Goal: Transaction & Acquisition: Book appointment/travel/reservation

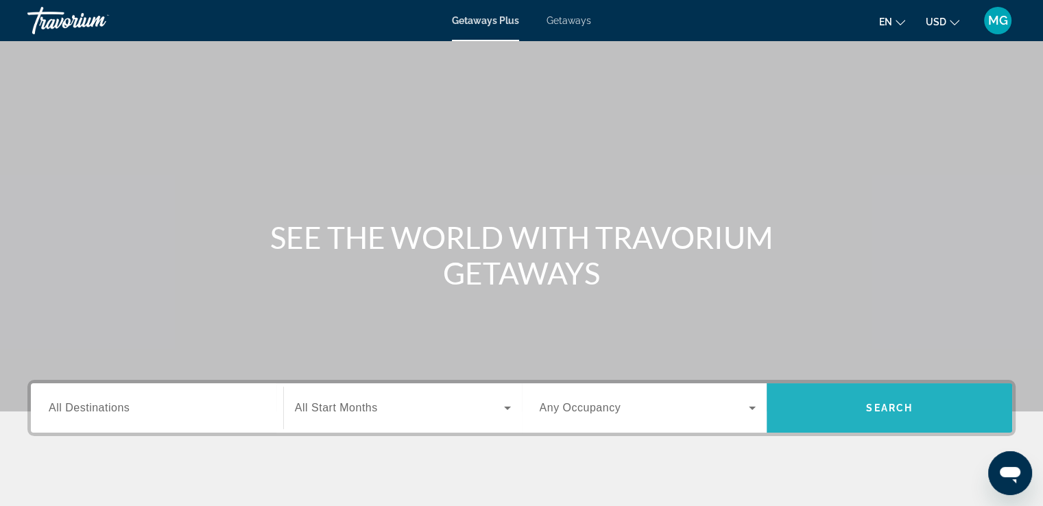
click at [885, 407] on span "Search" at bounding box center [889, 407] width 47 height 11
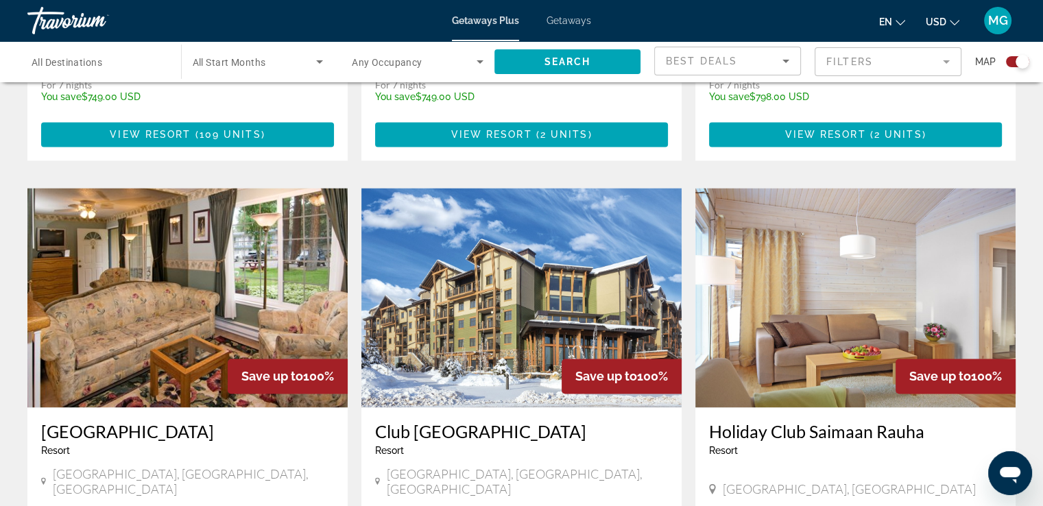
scroll to position [1854, 0]
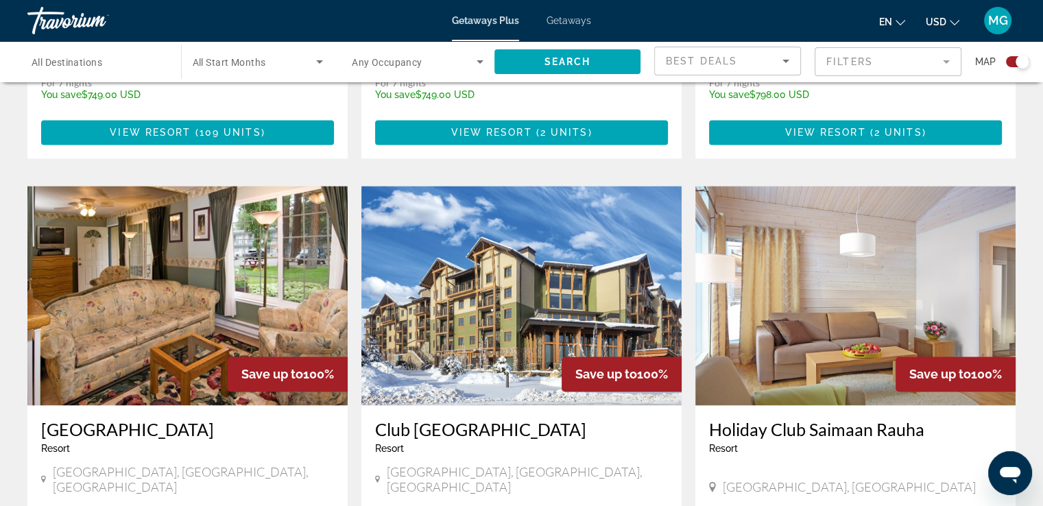
click at [76, 464] on span "[GEOGRAPHIC_DATA], [GEOGRAPHIC_DATA], [GEOGRAPHIC_DATA]" at bounding box center [193, 479] width 281 height 30
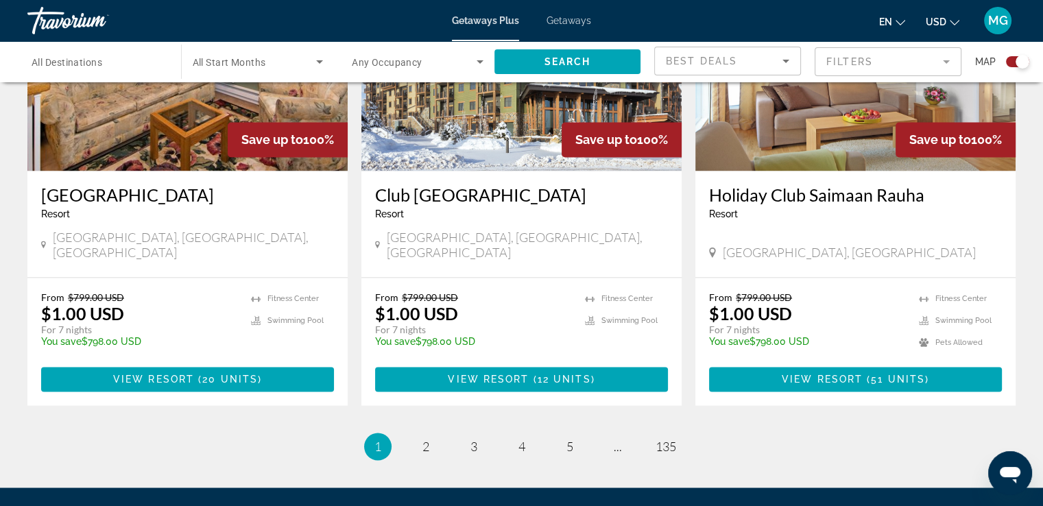
scroll to position [2087, 0]
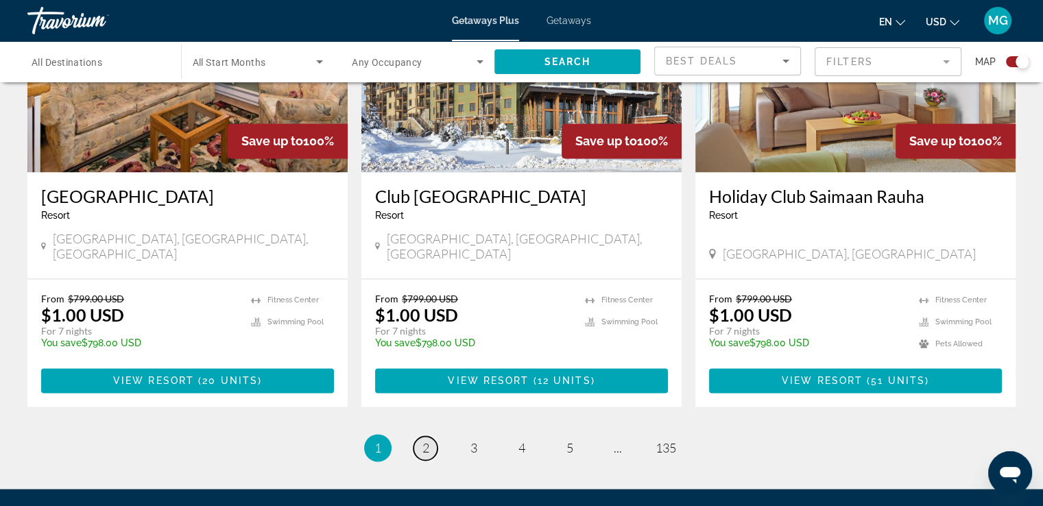
click at [431, 436] on link "page 2" at bounding box center [425, 448] width 24 height 24
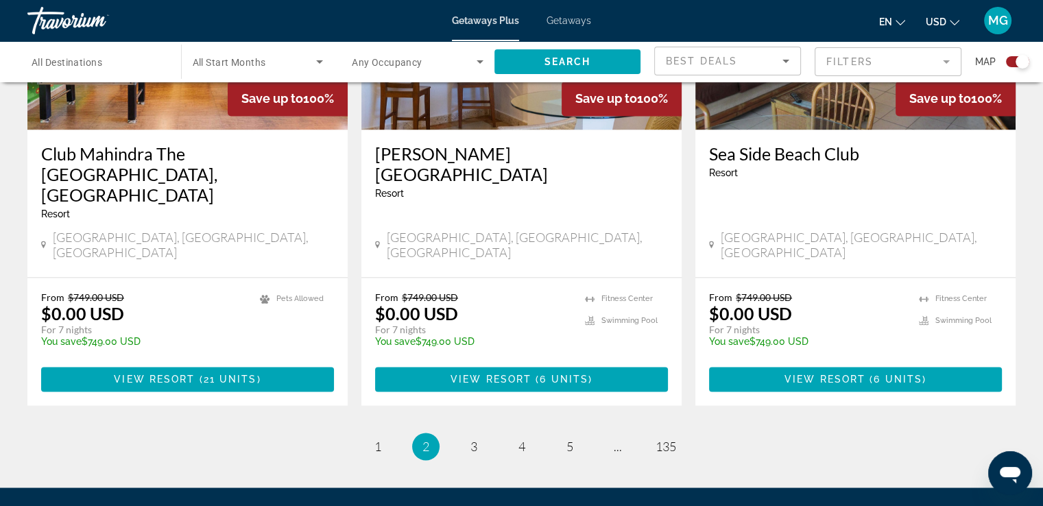
scroll to position [2080, 0]
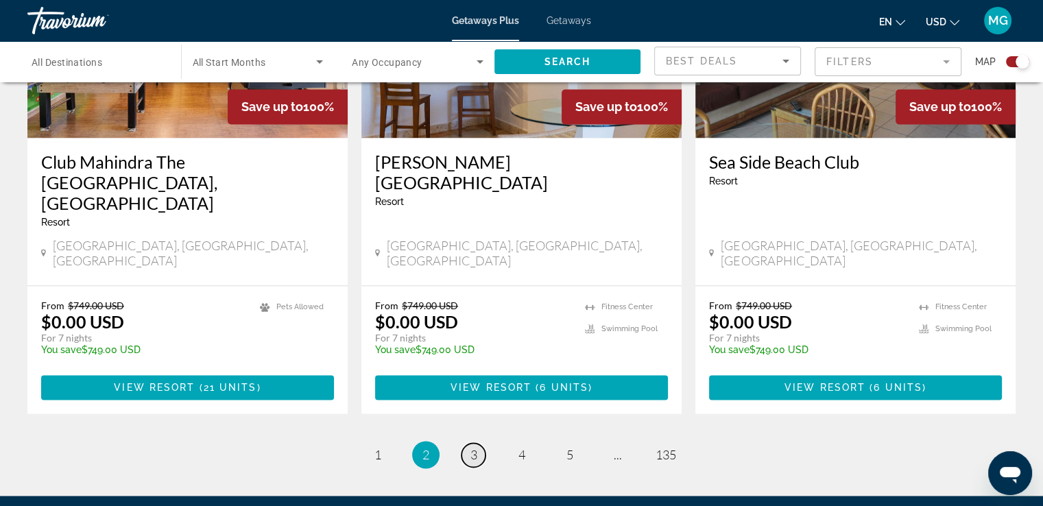
click at [470, 447] on span "3" at bounding box center [473, 454] width 7 height 15
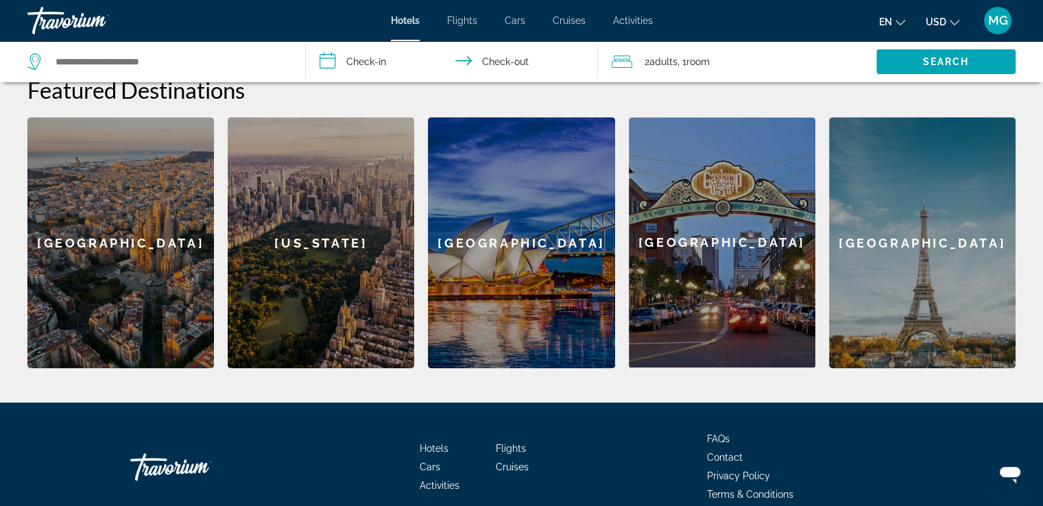
scroll to position [542, 0]
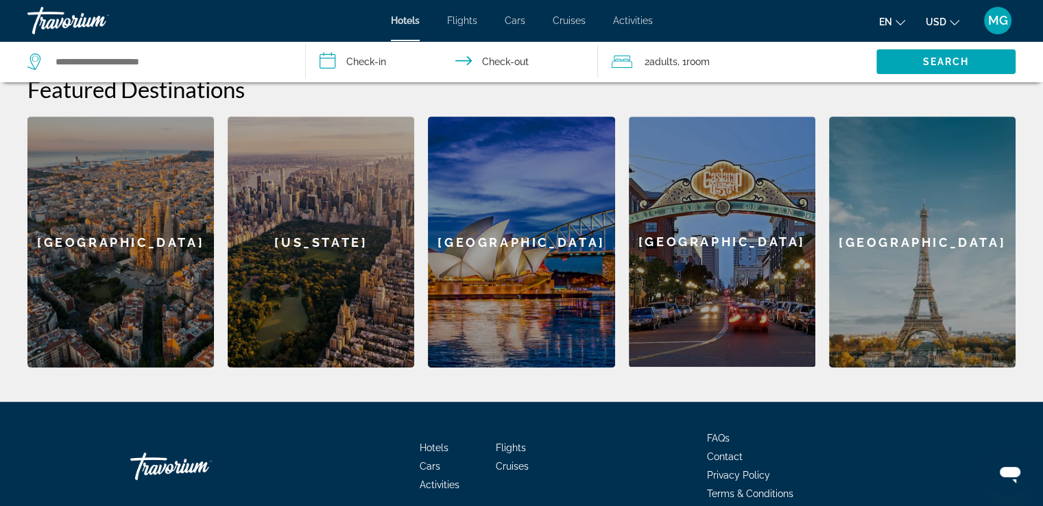
click at [934, 232] on div "Paris" at bounding box center [922, 242] width 186 height 251
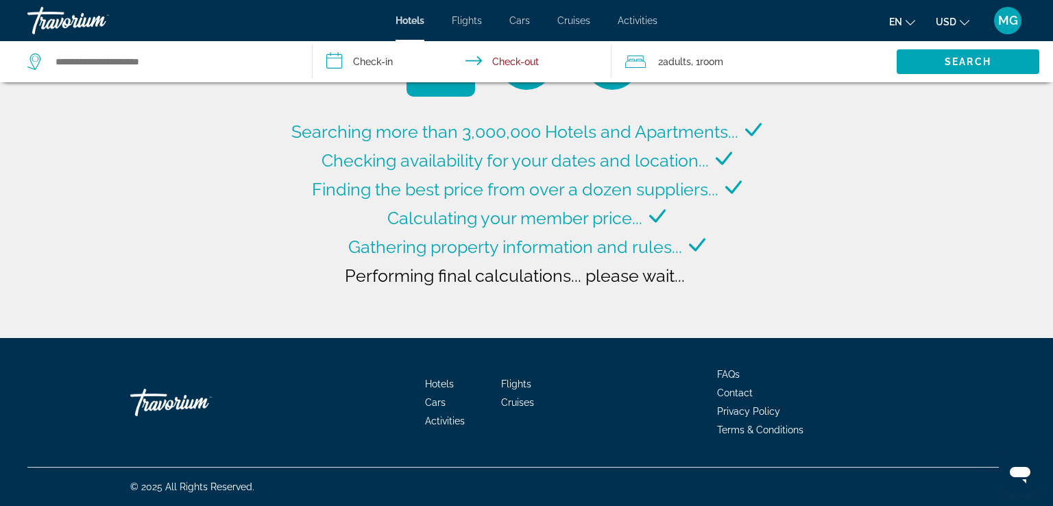
type input "**********"
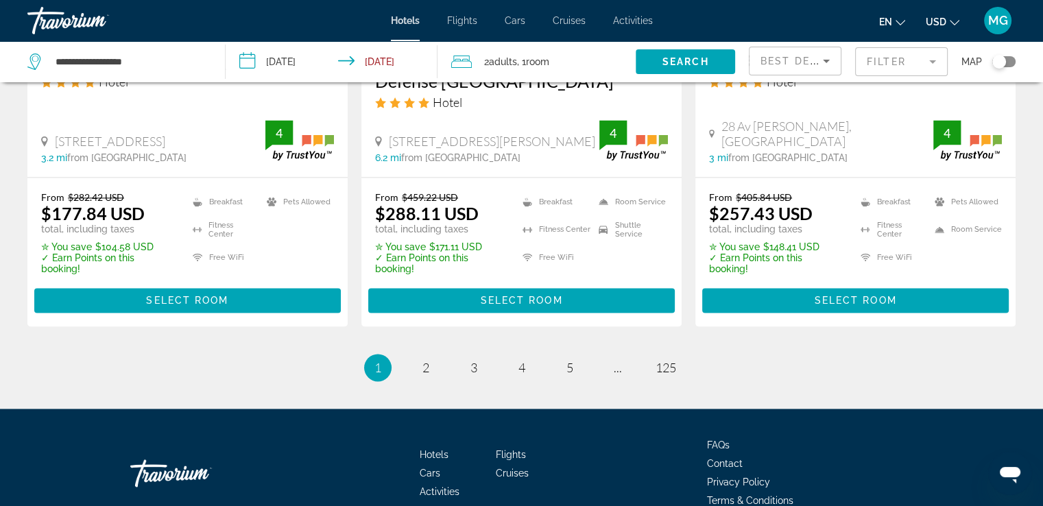
scroll to position [1941, 0]
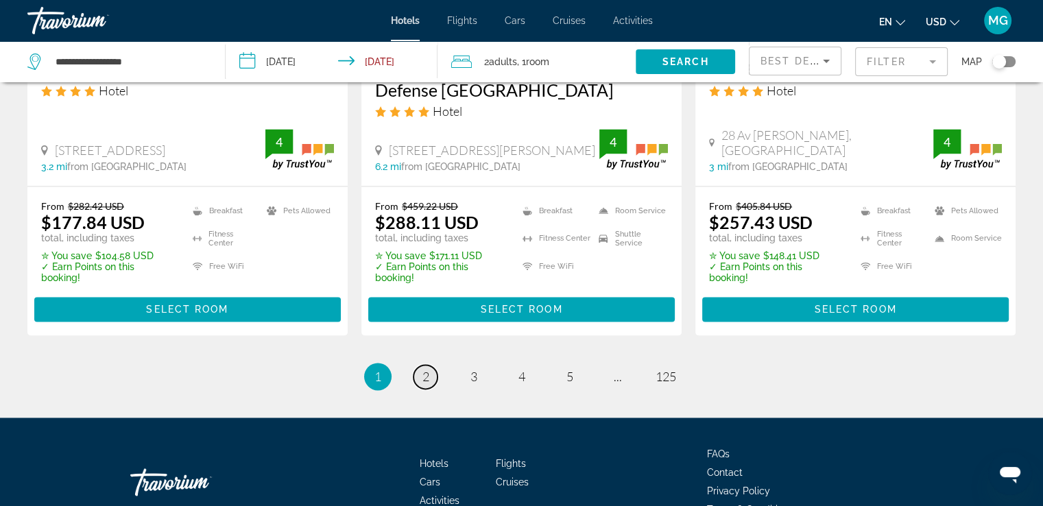
click at [428, 369] on span "2" at bounding box center [425, 376] width 7 height 15
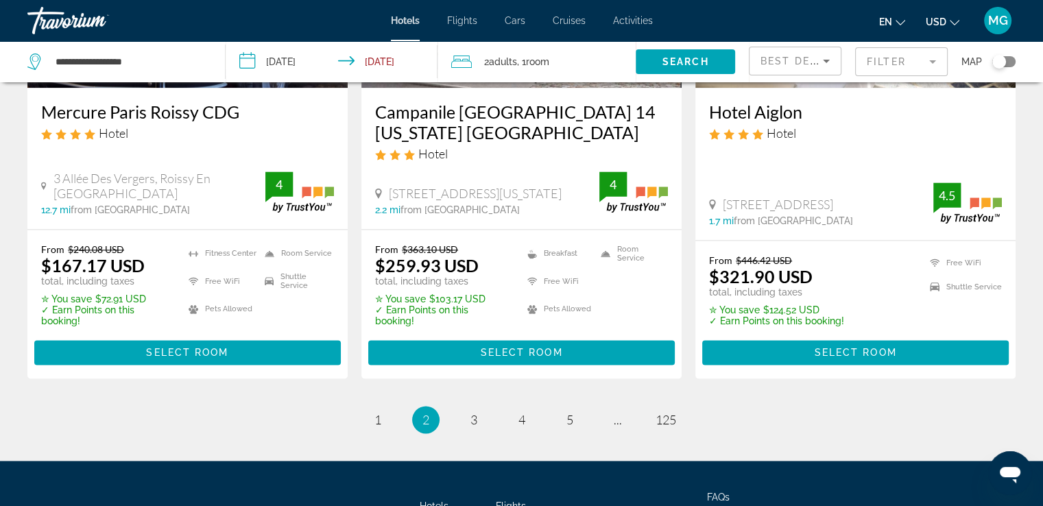
scroll to position [1886, 0]
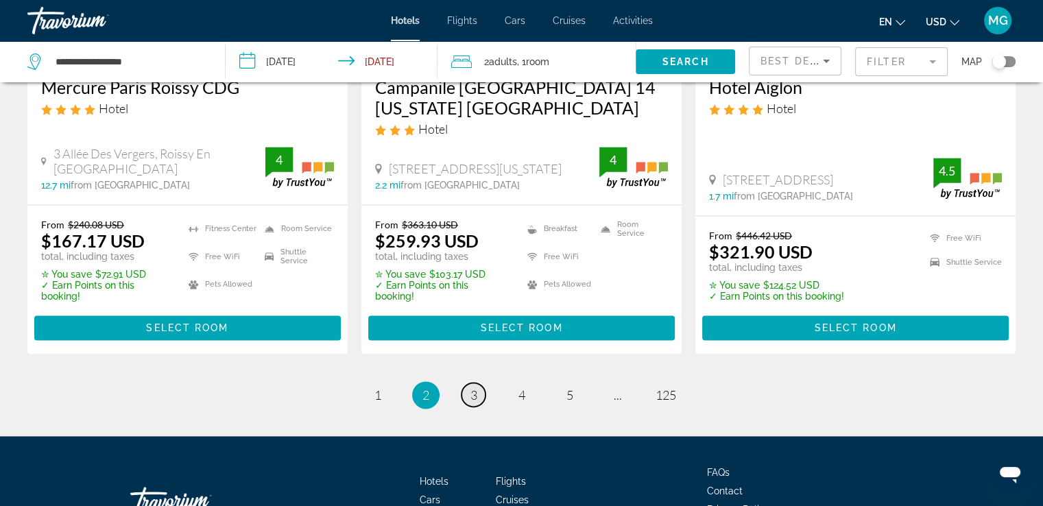
click at [473, 387] on span "3" at bounding box center [473, 394] width 7 height 15
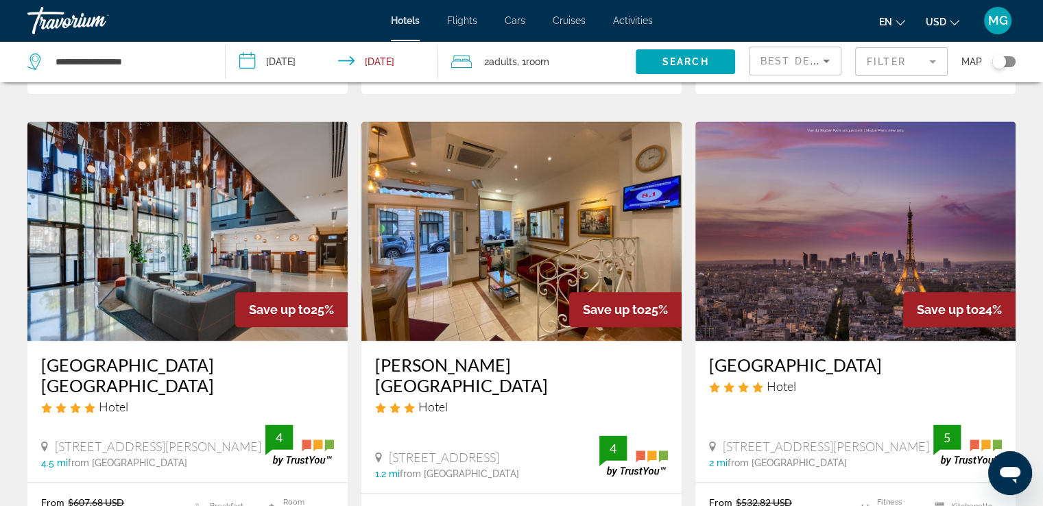
scroll to position [1620, 0]
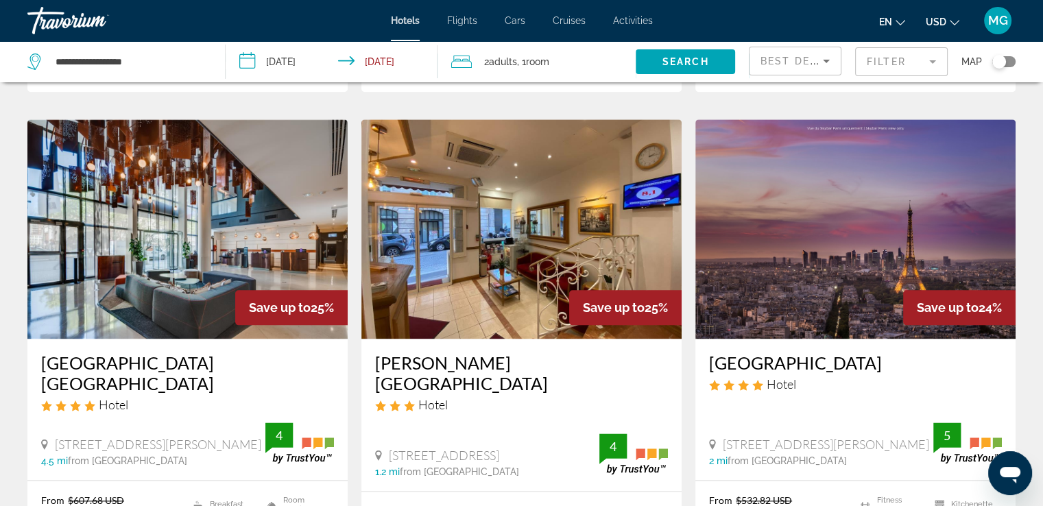
click at [65, 381] on div "Radisson Blu Hotel Paris Boulogne Hotel 33 Avenue Edouard Vaillant, Boulogne-Bi…" at bounding box center [187, 409] width 320 height 141
click at [841, 228] on img "Main content" at bounding box center [855, 228] width 320 height 219
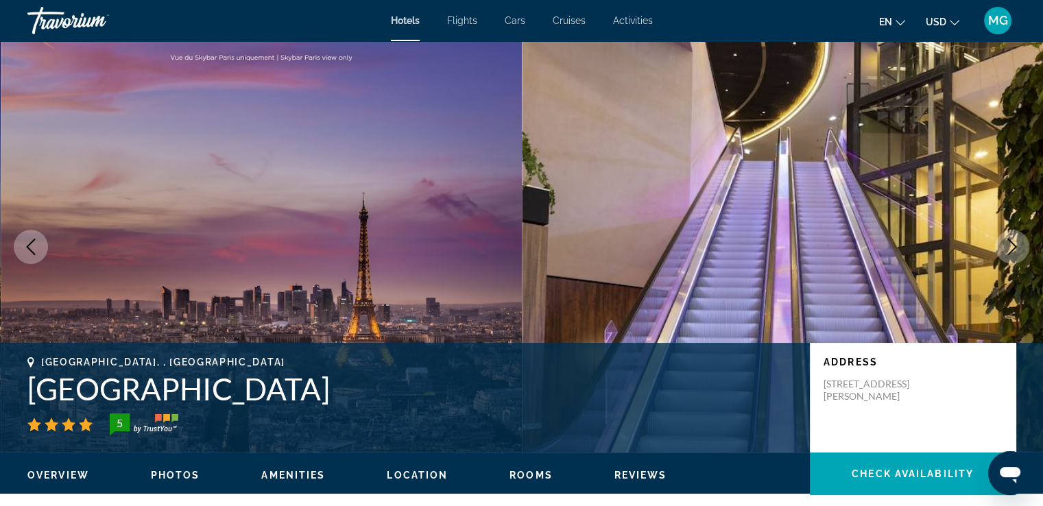
click at [1012, 250] on icon "Next image" at bounding box center [1011, 247] width 16 height 16
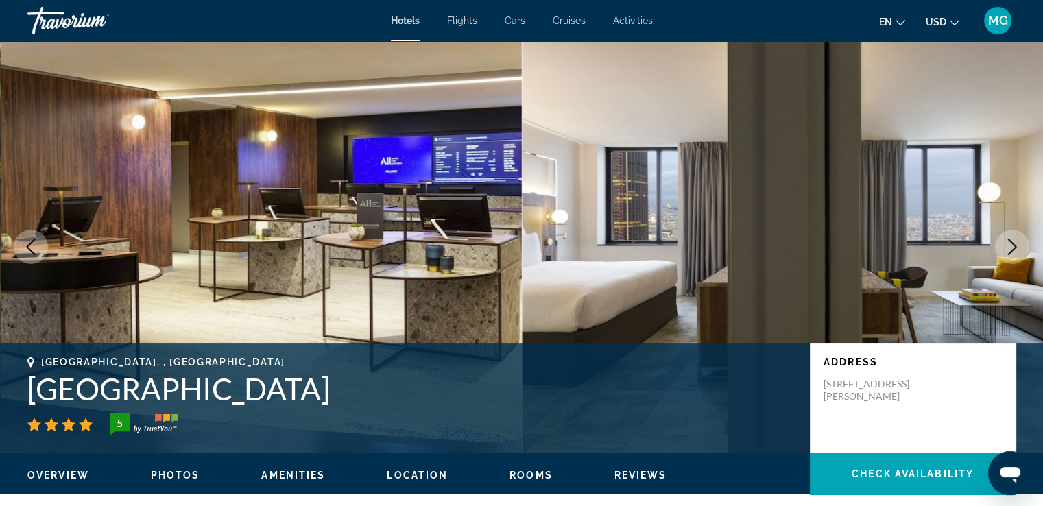
click at [1012, 250] on icon "Next image" at bounding box center [1011, 247] width 16 height 16
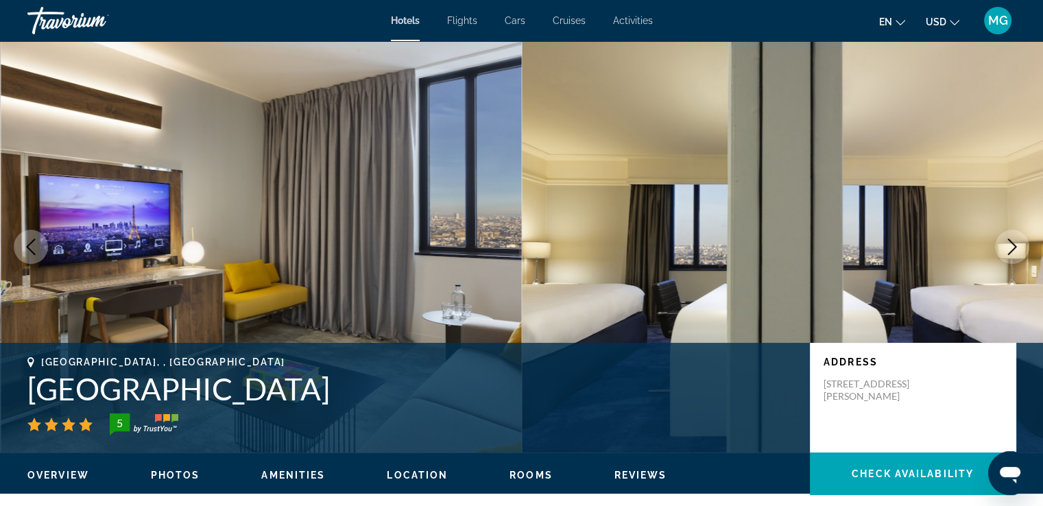
click at [1012, 250] on icon "Next image" at bounding box center [1011, 247] width 16 height 16
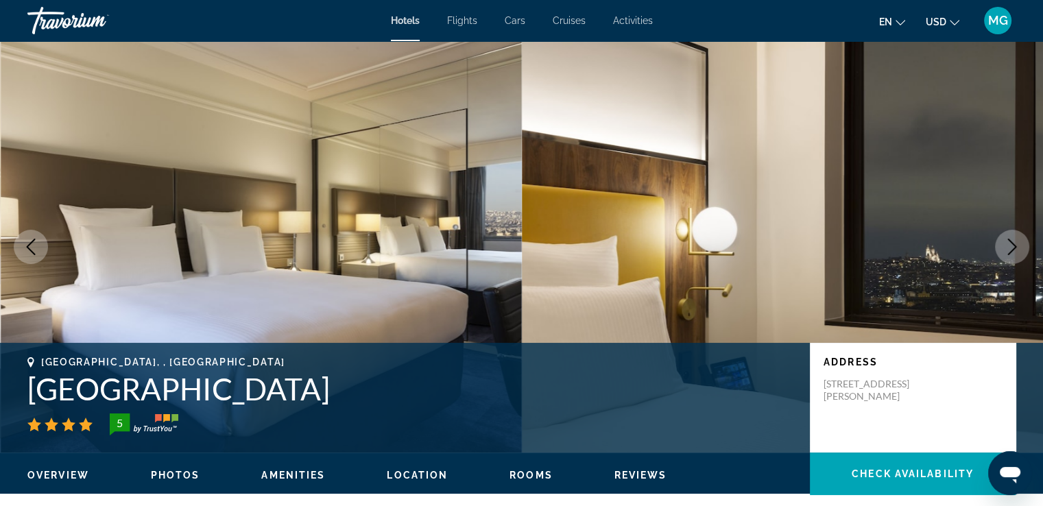
click at [1012, 250] on icon "Next image" at bounding box center [1011, 247] width 16 height 16
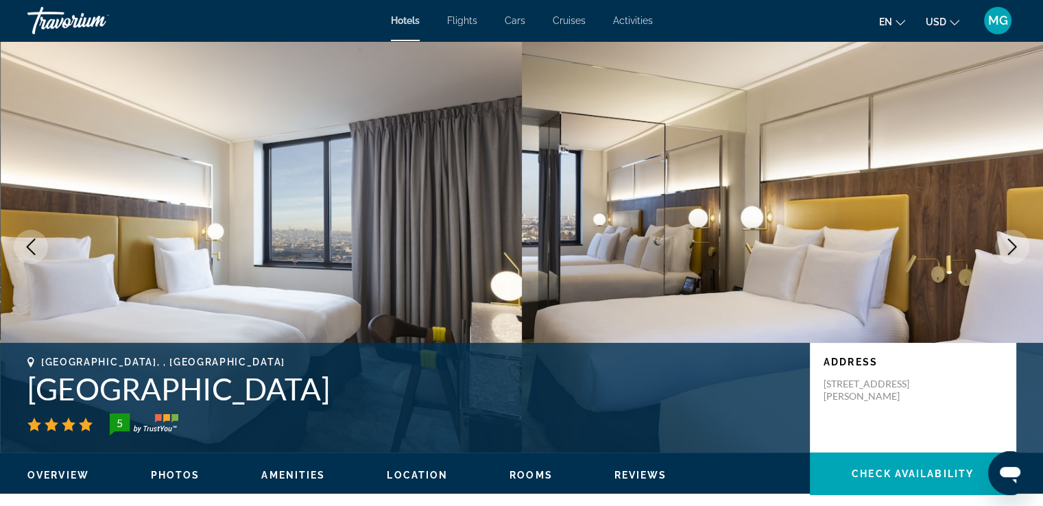
click at [1012, 250] on icon "Next image" at bounding box center [1011, 247] width 16 height 16
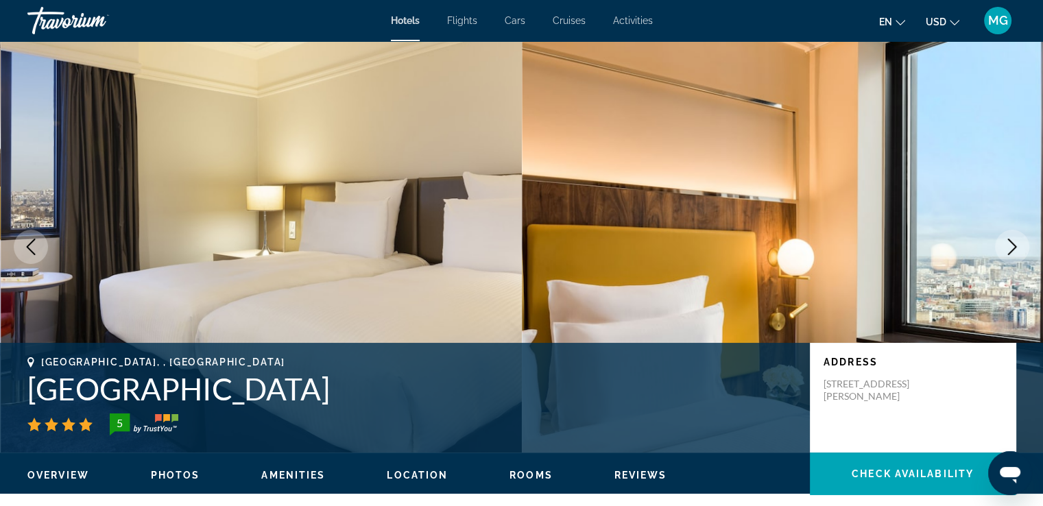
click at [1012, 250] on icon "Next image" at bounding box center [1011, 247] width 16 height 16
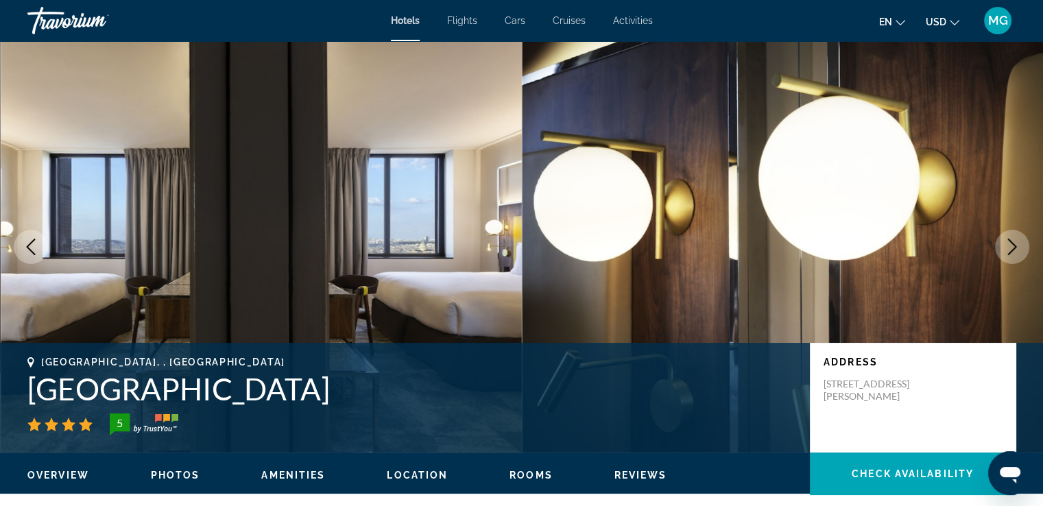
click at [1012, 250] on icon "Next image" at bounding box center [1011, 247] width 16 height 16
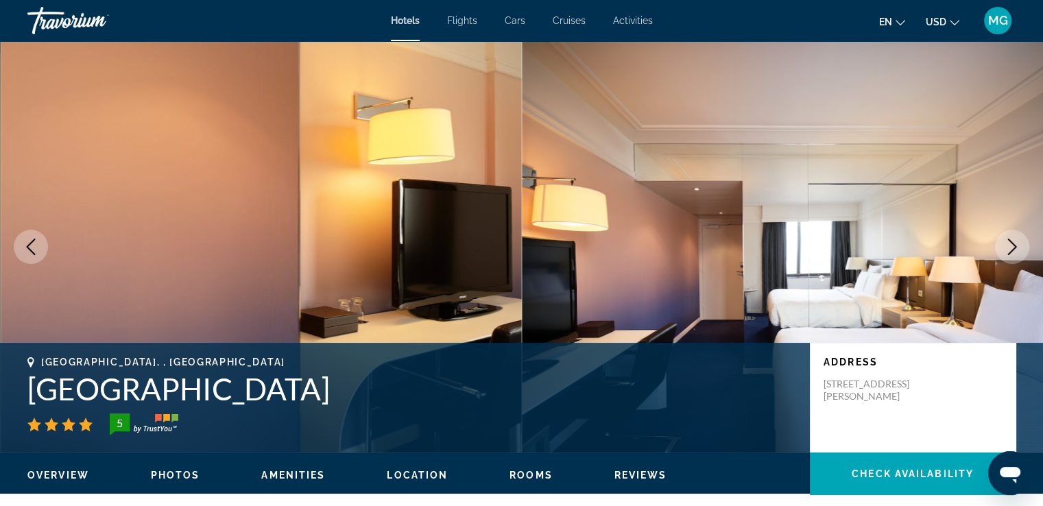
click at [1012, 250] on icon "Next image" at bounding box center [1011, 247] width 16 height 16
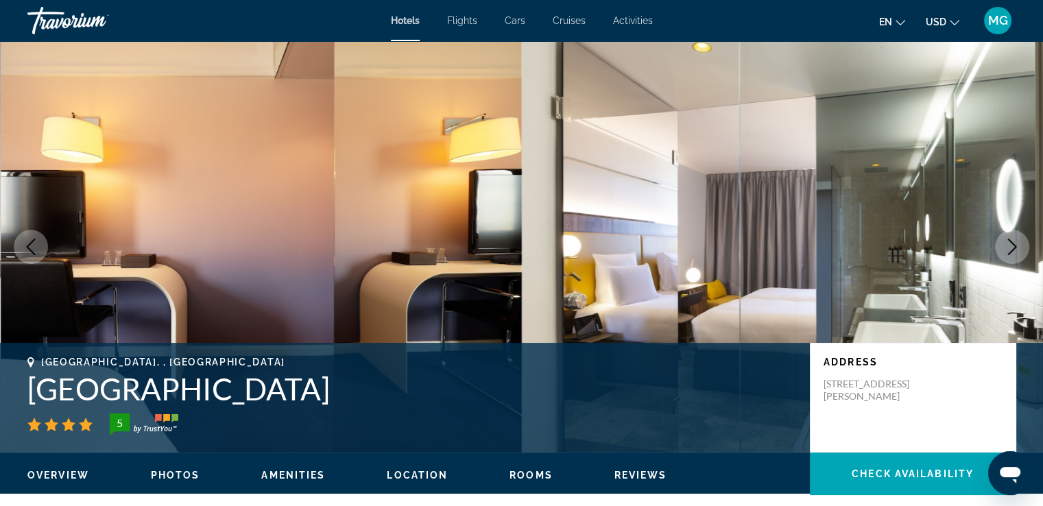
click at [1012, 250] on icon "Next image" at bounding box center [1011, 247] width 16 height 16
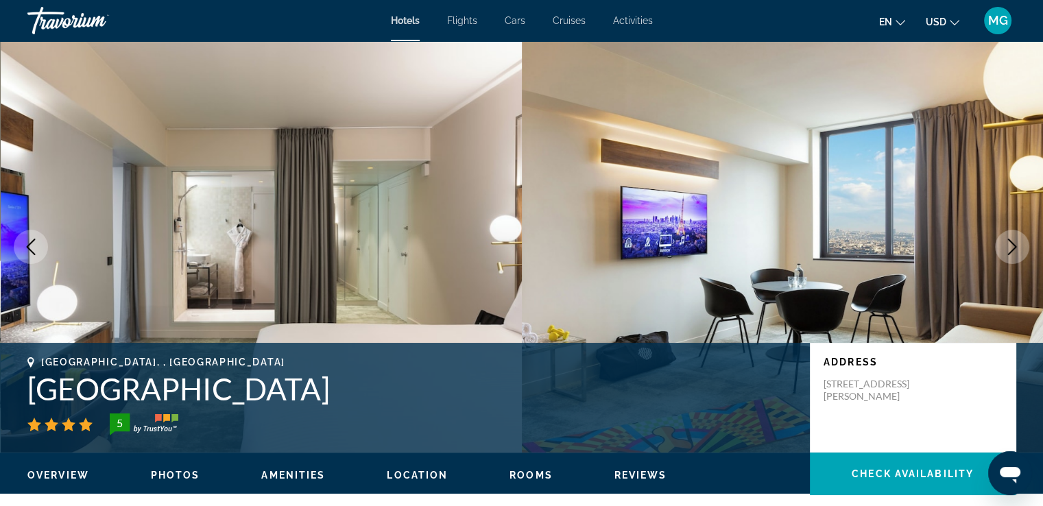
click at [1012, 250] on icon "Next image" at bounding box center [1011, 247] width 16 height 16
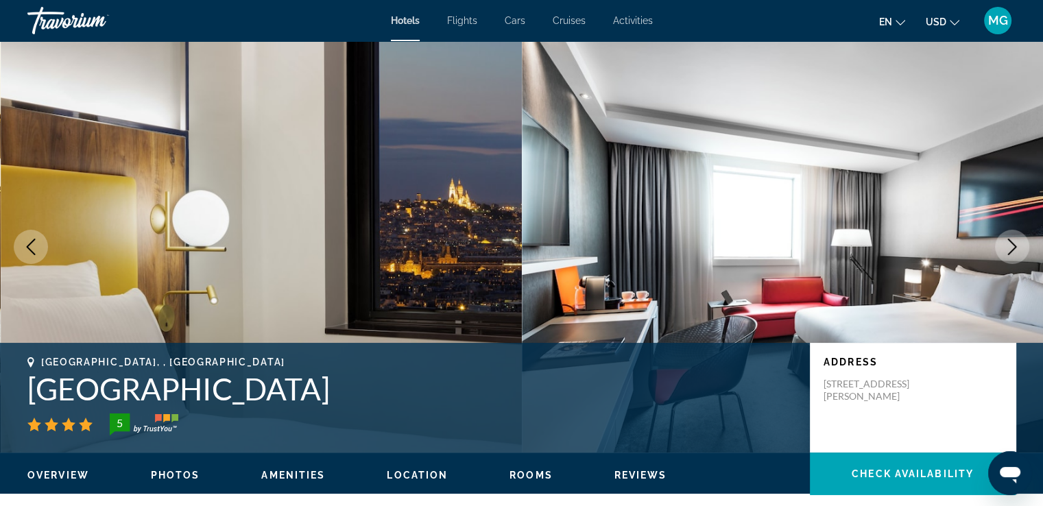
click at [1012, 250] on icon "Next image" at bounding box center [1011, 247] width 16 height 16
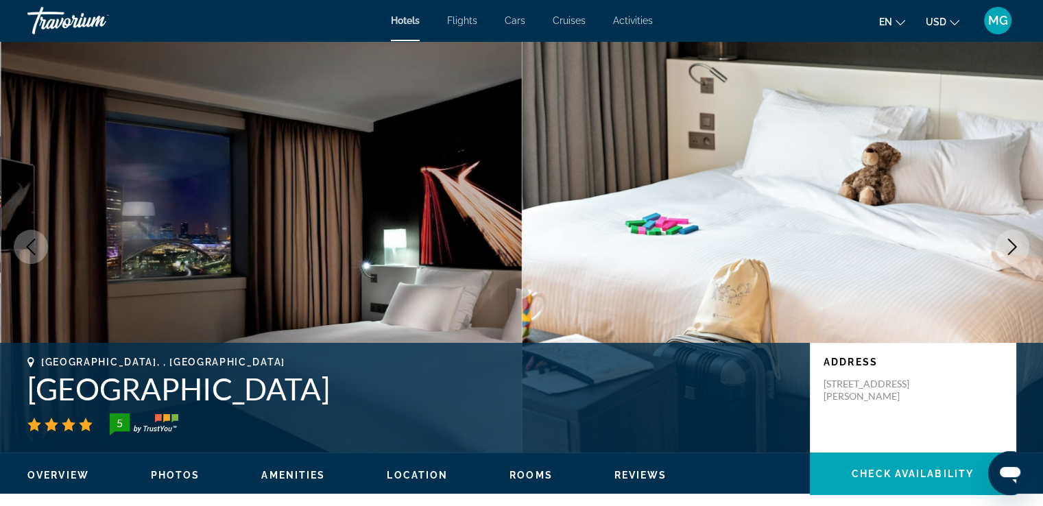
click at [1012, 250] on icon "Next image" at bounding box center [1011, 247] width 16 height 16
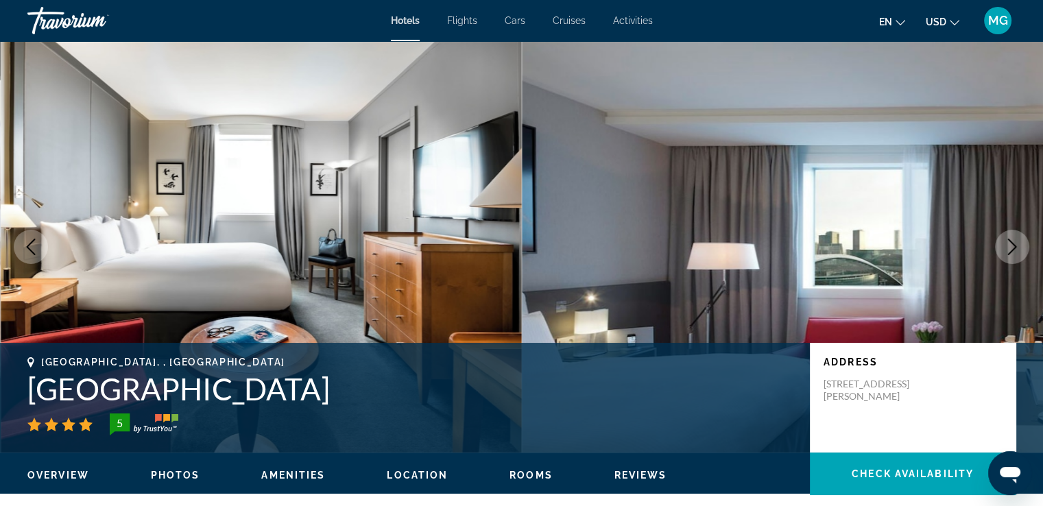
click at [633, 21] on span "Activities" at bounding box center [633, 20] width 40 height 11
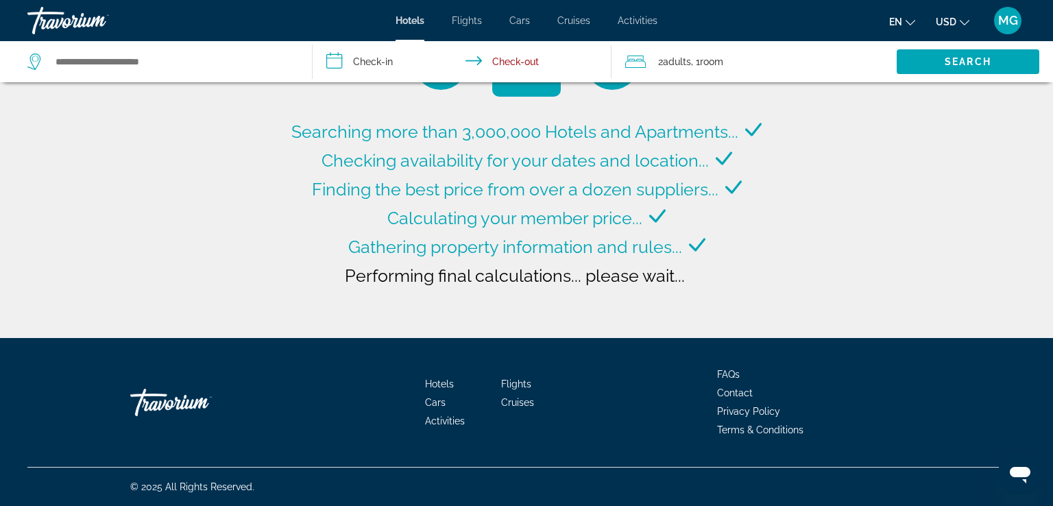
type input "**********"
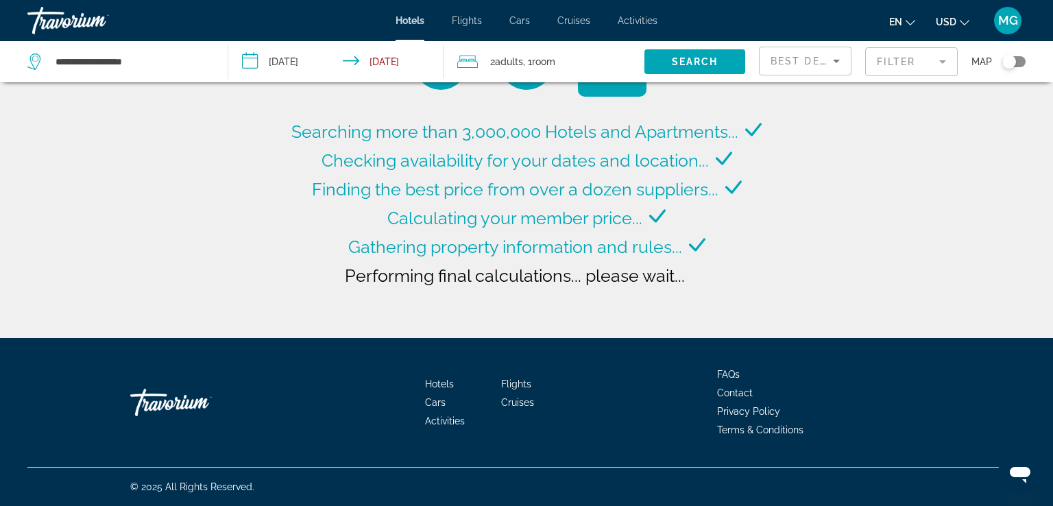
click at [743, 331] on div "Searching more than 3,000,000 Hotels and Apartments... Checking availability fo…" at bounding box center [526, 169] width 1053 height 338
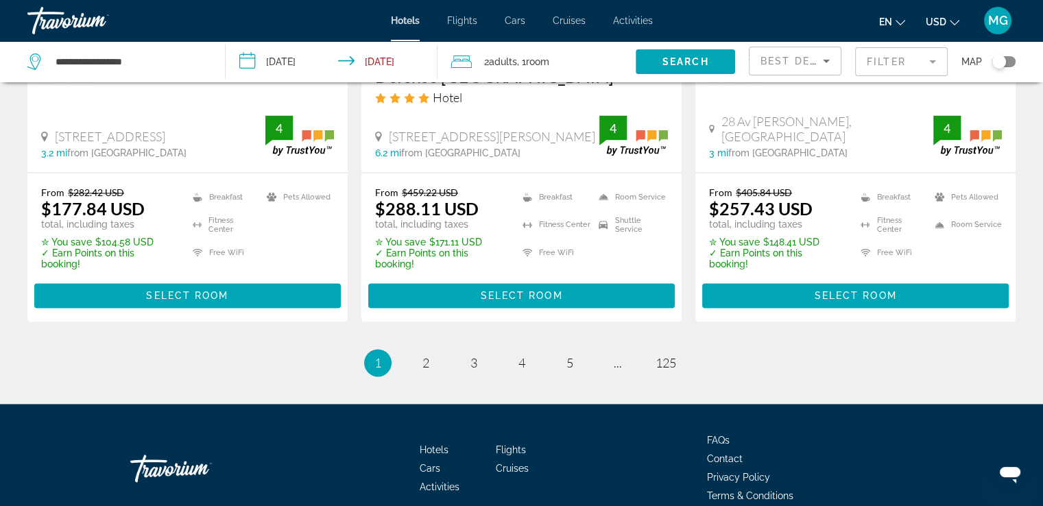
scroll to position [1986, 0]
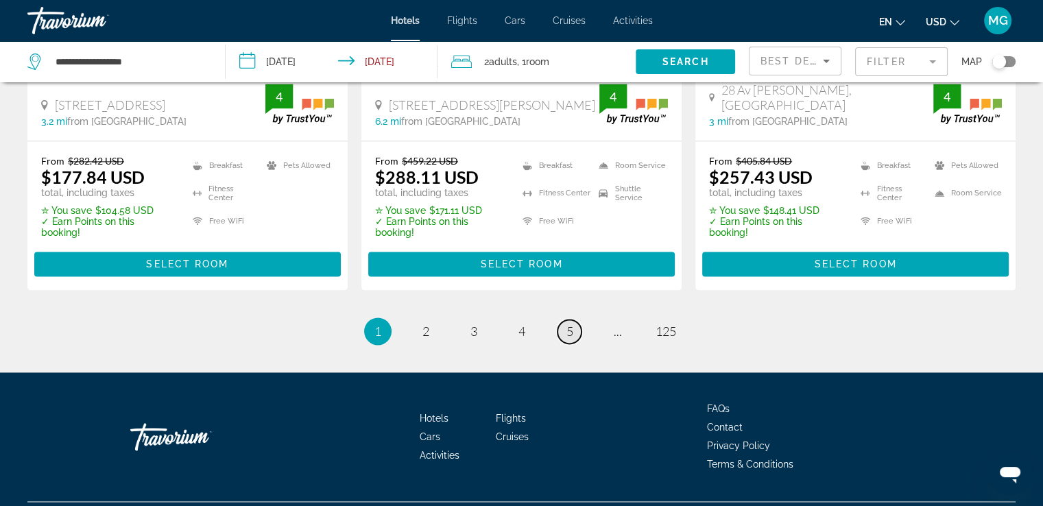
click at [571, 324] on span "5" at bounding box center [569, 331] width 7 height 15
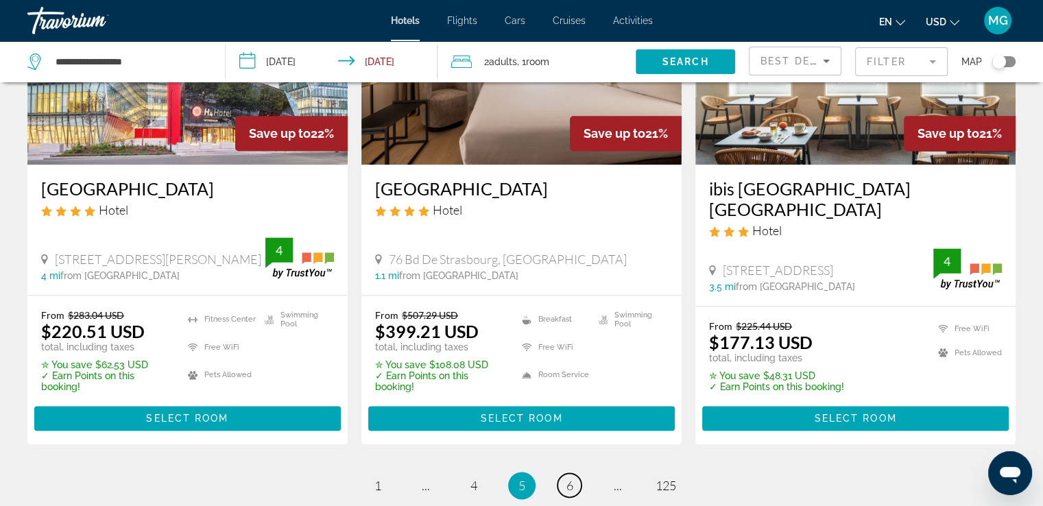
scroll to position [1837, 0]
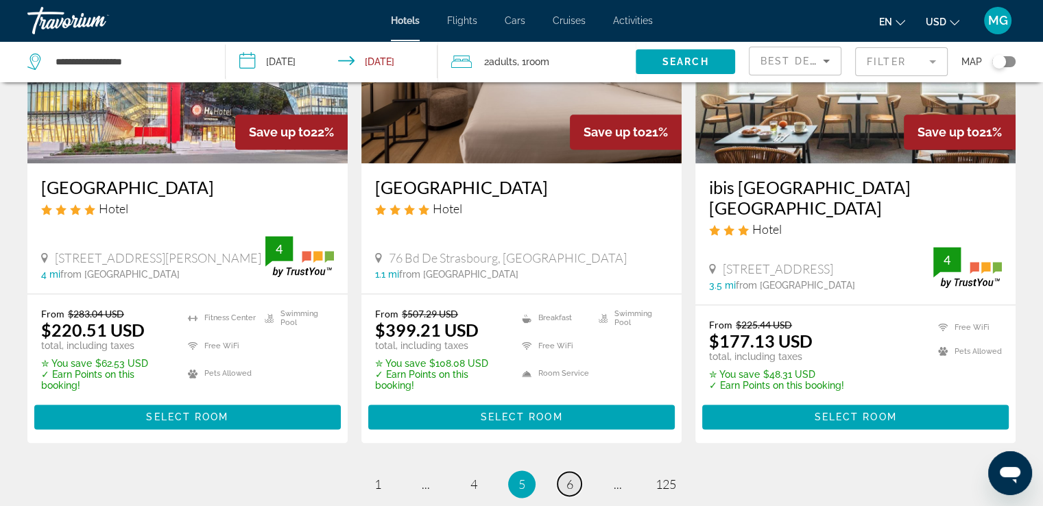
click at [572, 476] on span "6" at bounding box center [569, 483] width 7 height 15
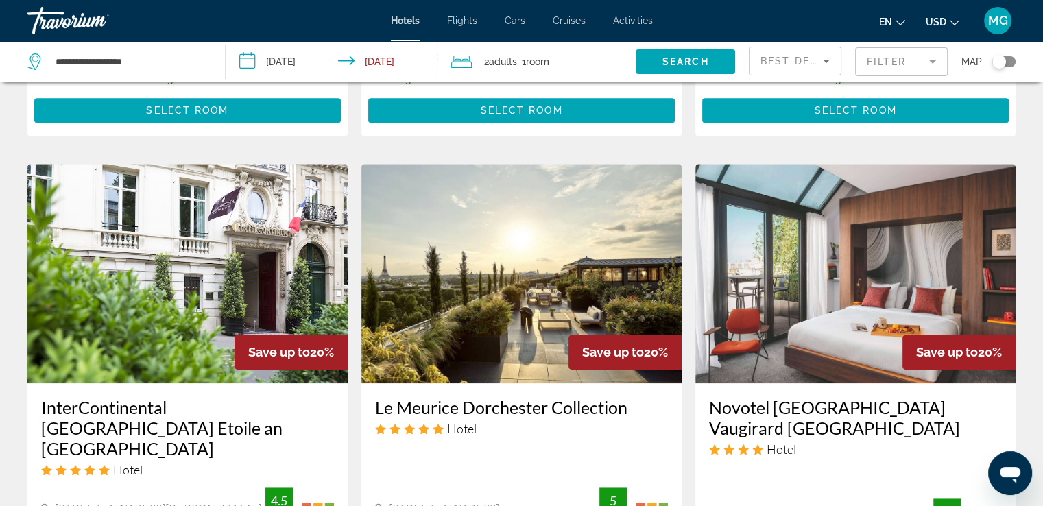
scroll to position [1058, 0]
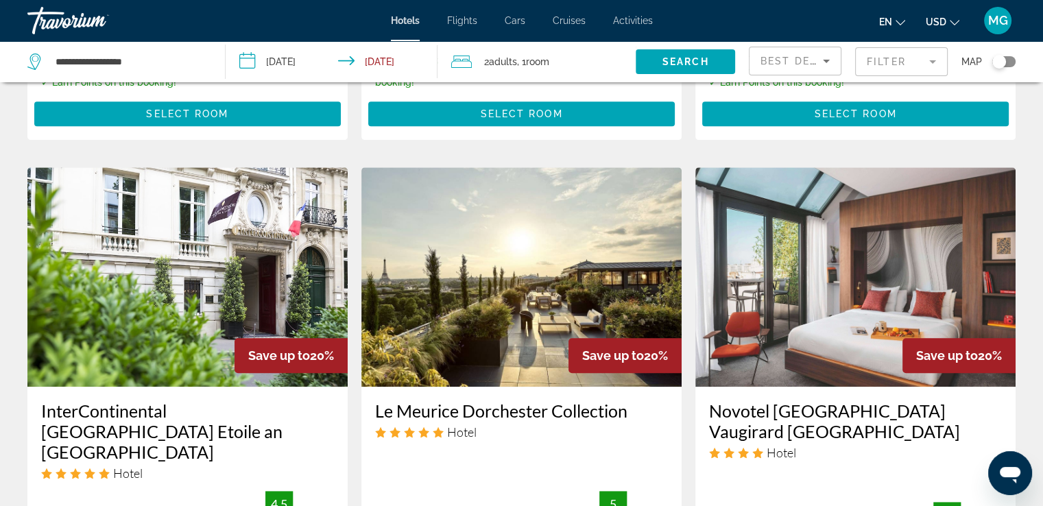
click at [523, 210] on img "Main content" at bounding box center [521, 276] width 320 height 219
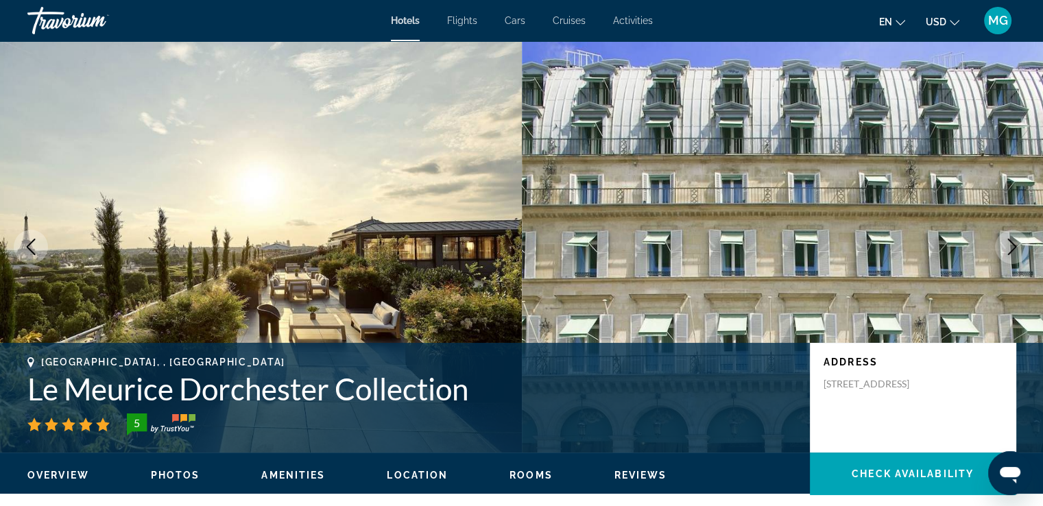
click at [1009, 247] on icon "Next image" at bounding box center [1011, 247] width 16 height 16
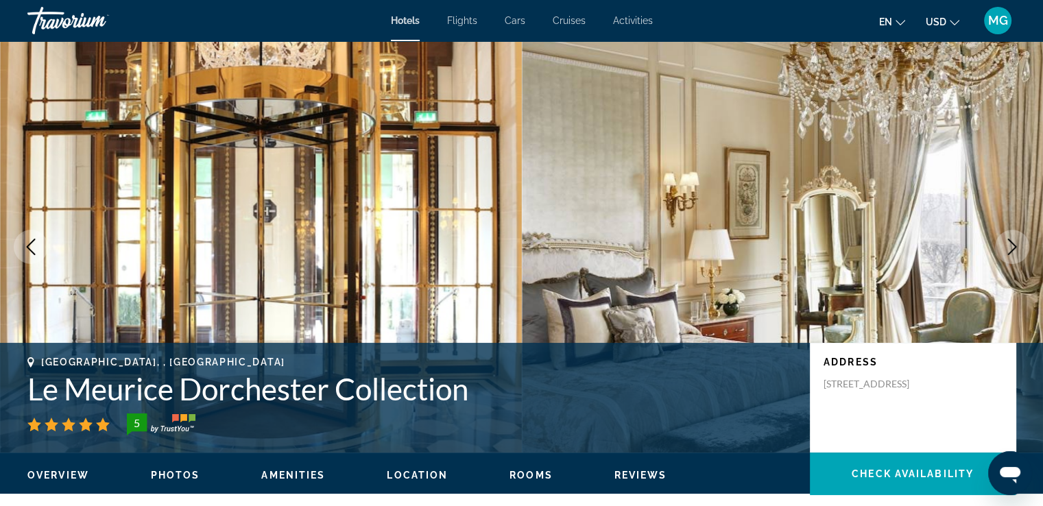
click at [1009, 247] on icon "Next image" at bounding box center [1011, 247] width 16 height 16
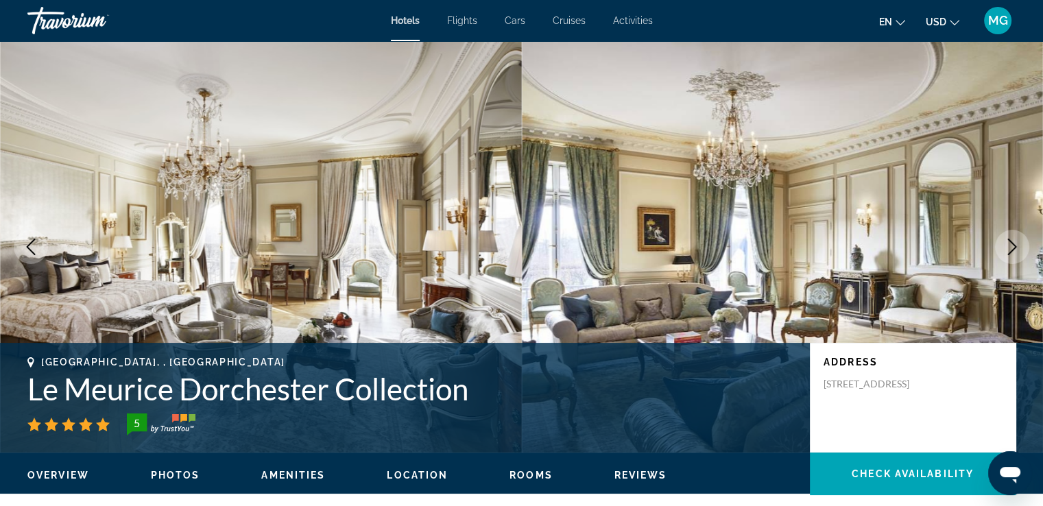
click at [1014, 251] on icon "Next image" at bounding box center [1011, 247] width 16 height 16
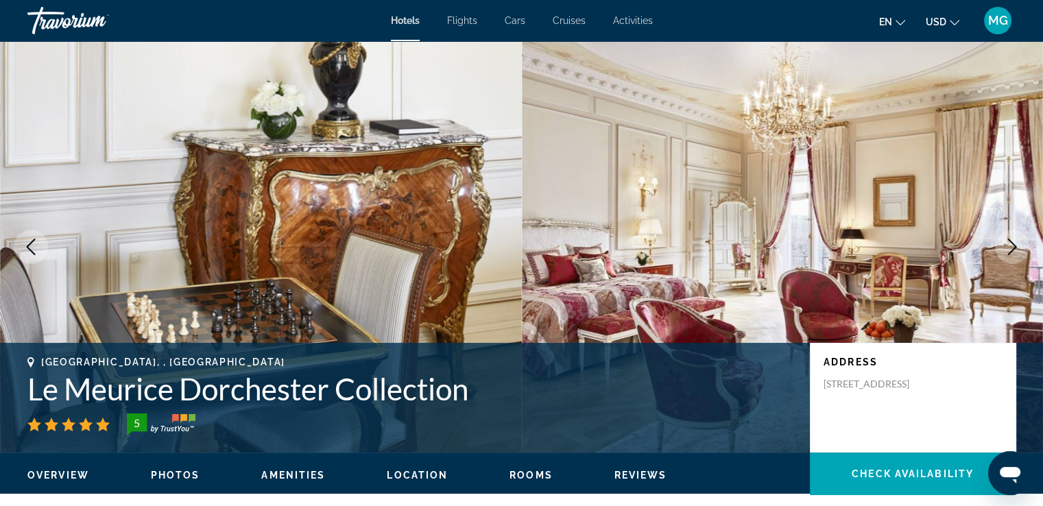
click at [1014, 251] on icon "Next image" at bounding box center [1011, 247] width 16 height 16
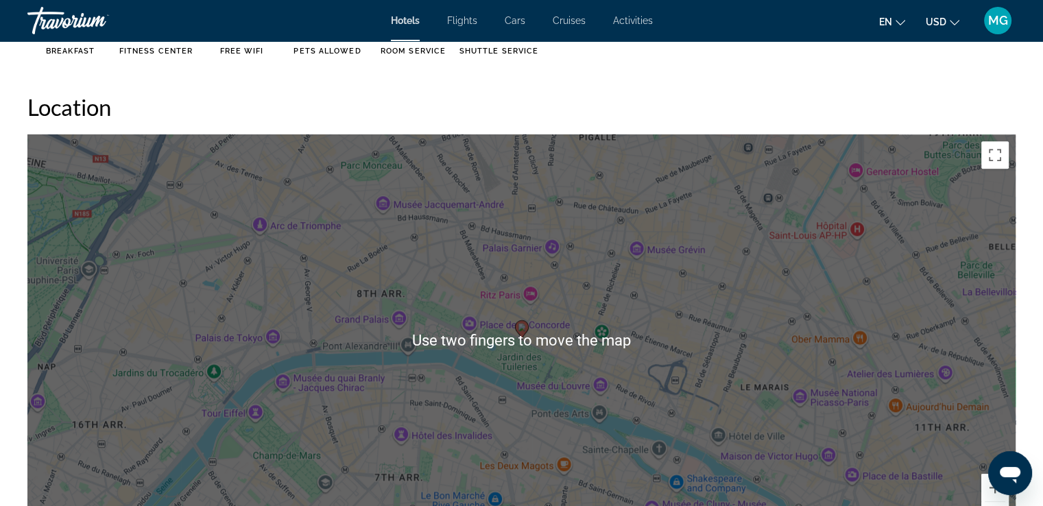
scroll to position [1215, 0]
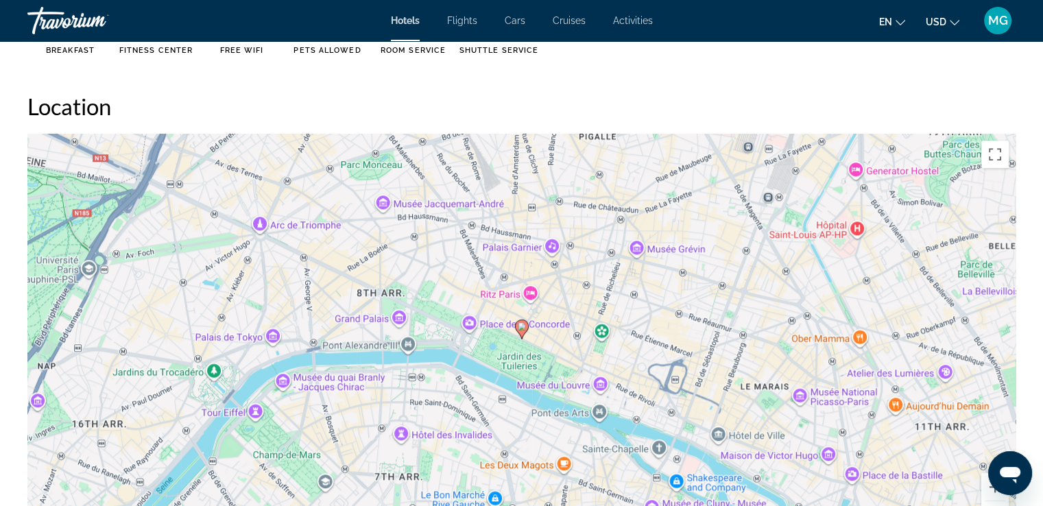
click at [251, 217] on div "To activate drag with keyboard, press Alt + Enter. Once in keyboard drag state,…" at bounding box center [521, 339] width 988 height 411
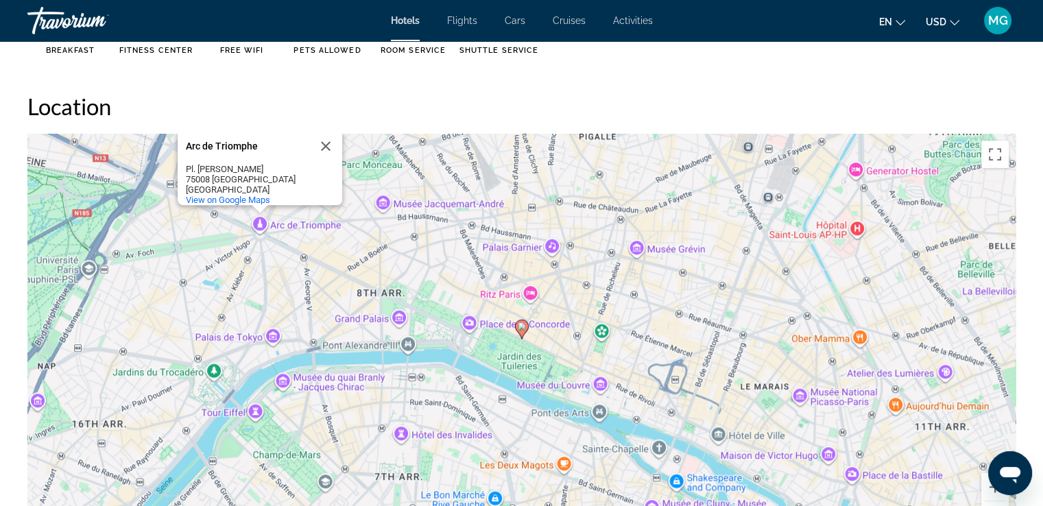
click at [255, 219] on div "To activate drag with keyboard, press Alt + Enter. Once in keyboard drag state,…" at bounding box center [521, 339] width 988 height 411
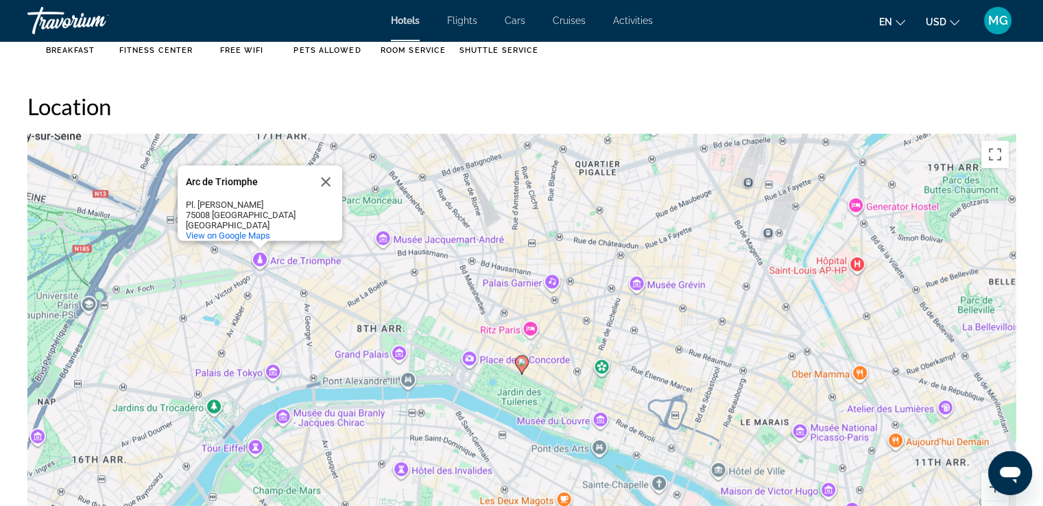
click at [260, 220] on div "France" at bounding box center [247, 225] width 123 height 10
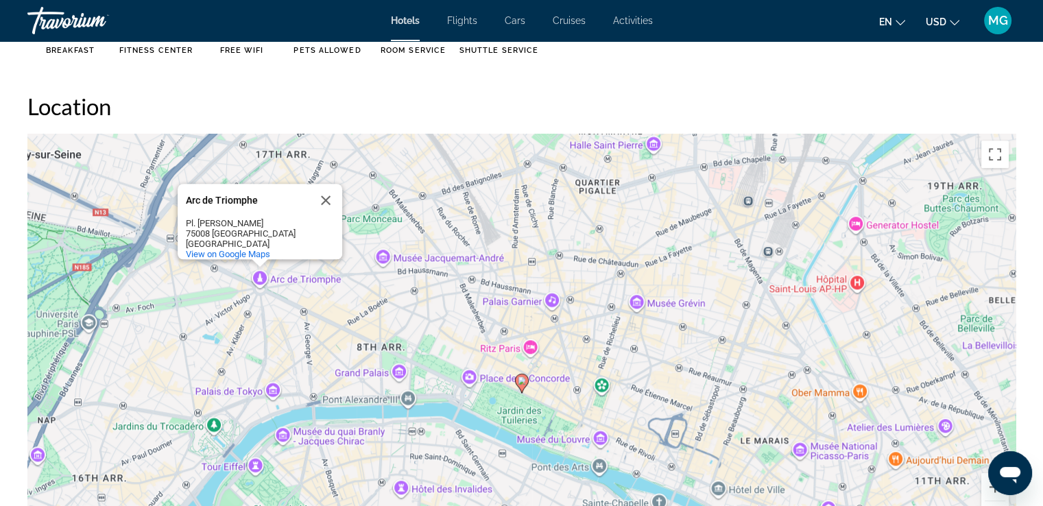
click at [99, 377] on div "To activate drag with keyboard, press Alt + Enter. Once in keyboard drag state,…" at bounding box center [521, 339] width 988 height 411
click at [323, 184] on button "Close" at bounding box center [325, 200] width 33 height 33
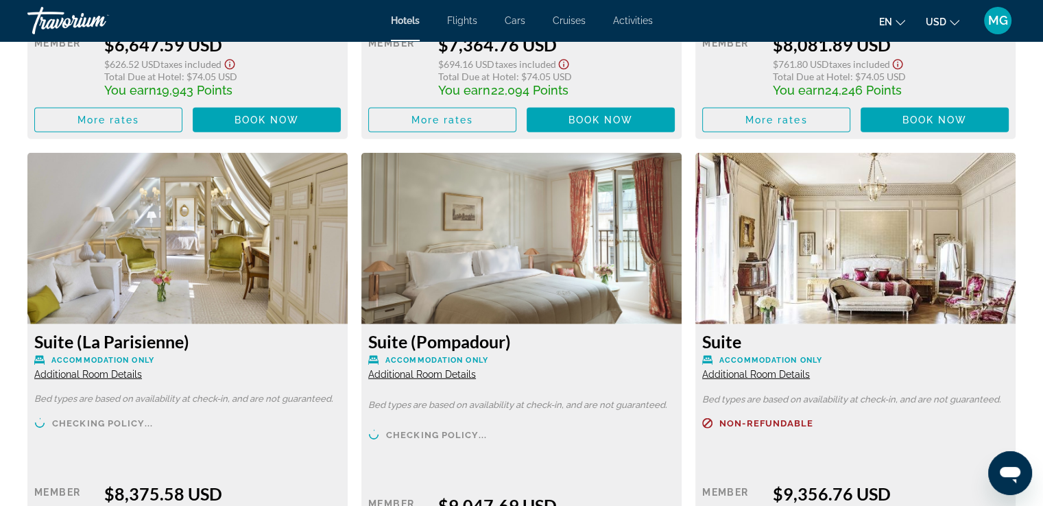
scroll to position [3608, 0]
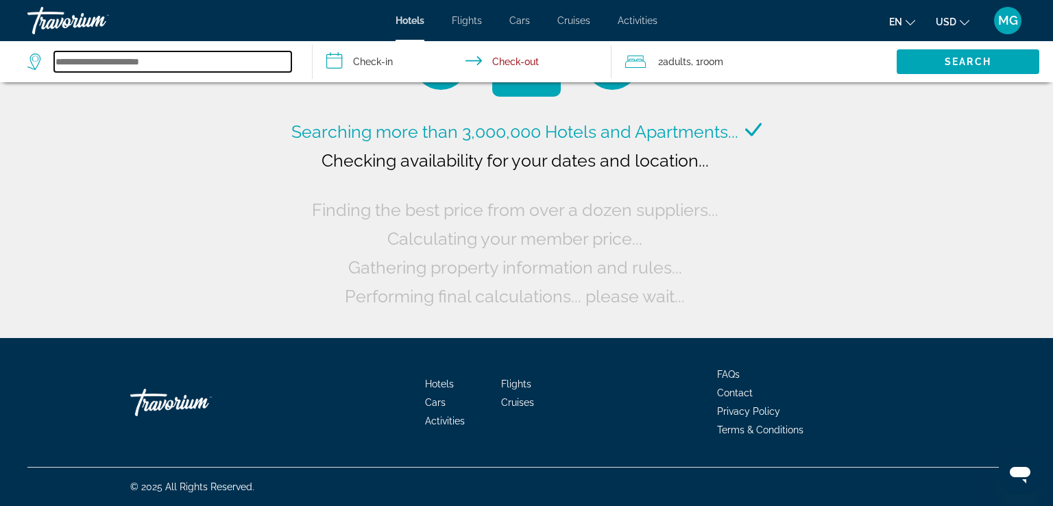
click at [167, 66] on input "Search widget" at bounding box center [172, 61] width 237 height 21
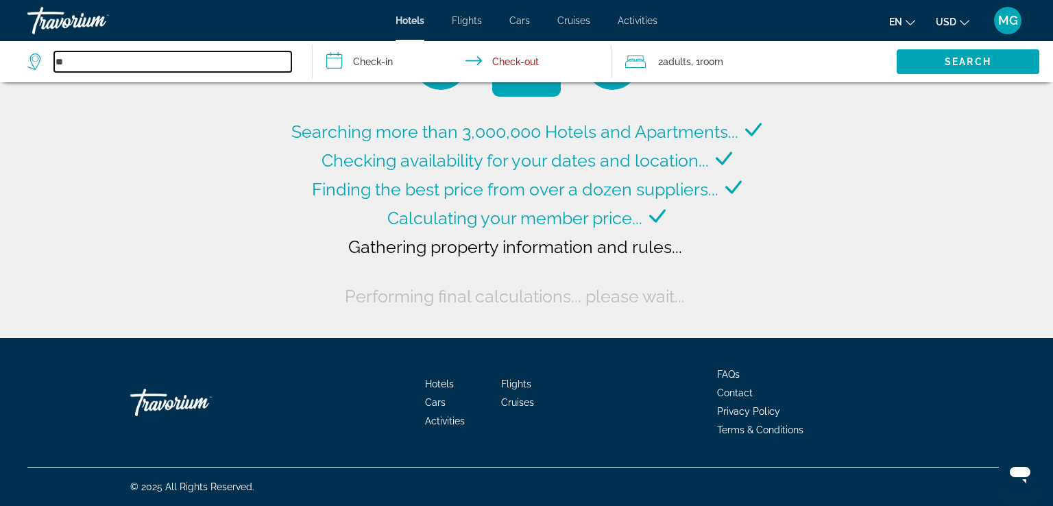
type input "*"
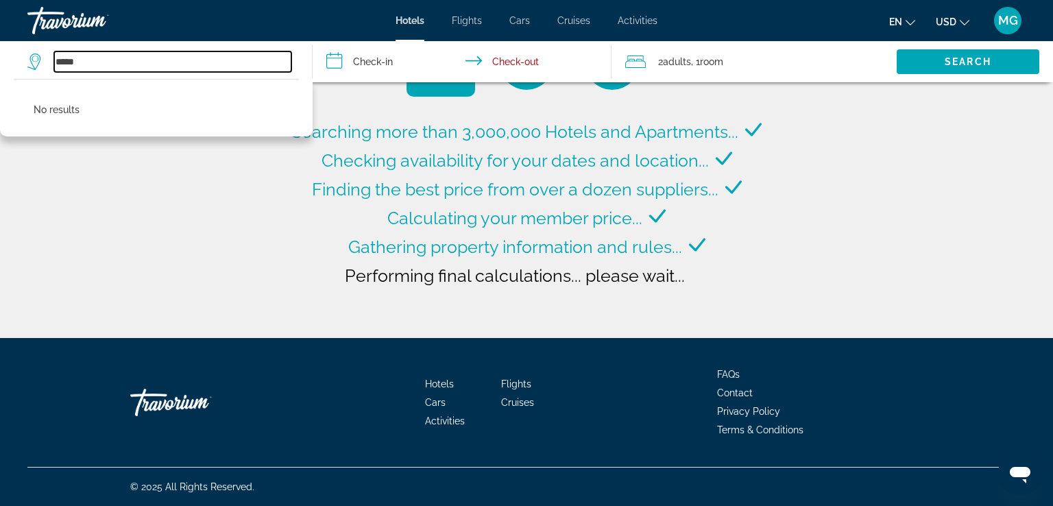
click at [99, 58] on input "*****" at bounding box center [172, 61] width 237 height 21
click at [170, 65] on input "*****" at bounding box center [172, 61] width 237 height 21
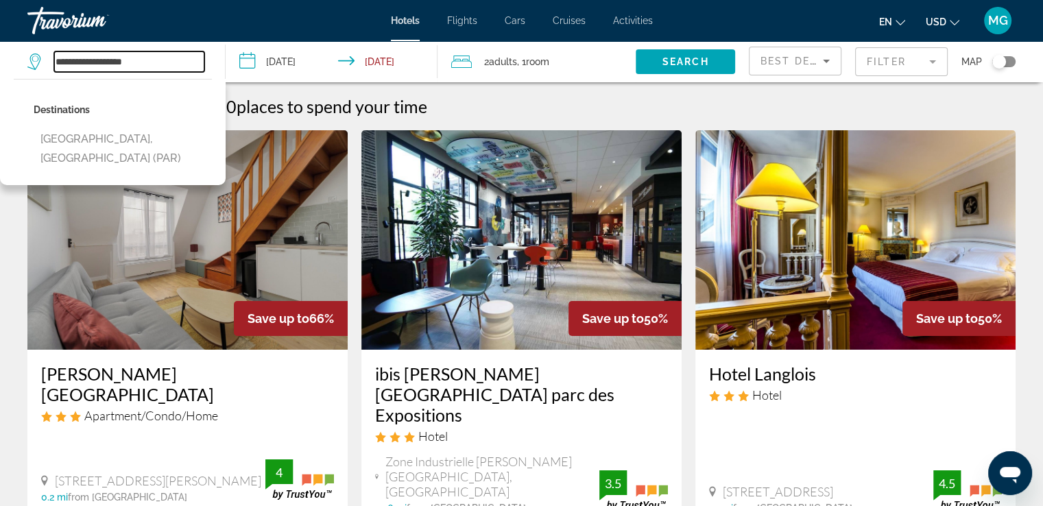
click at [186, 58] on input "**********" at bounding box center [129, 61] width 150 height 21
type input "*"
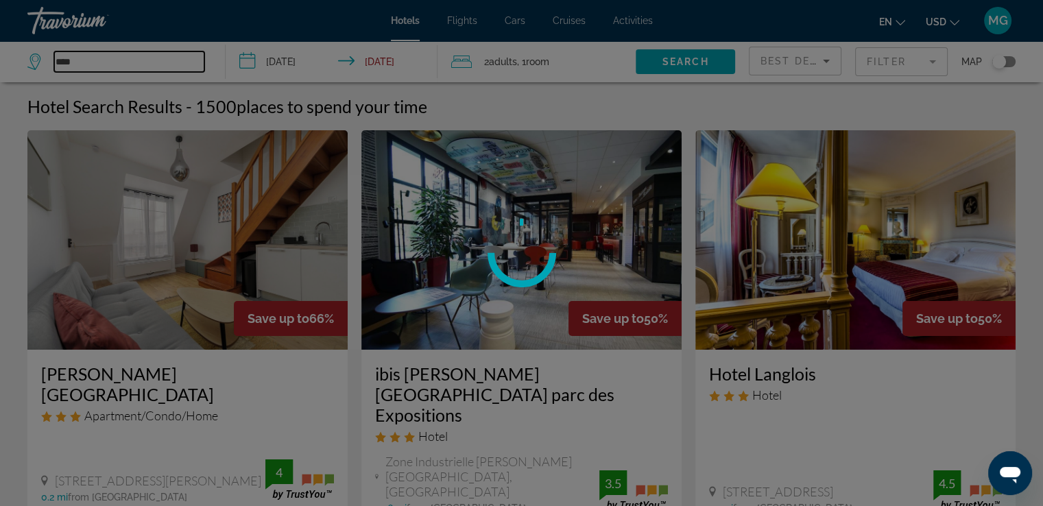
type input "*****"
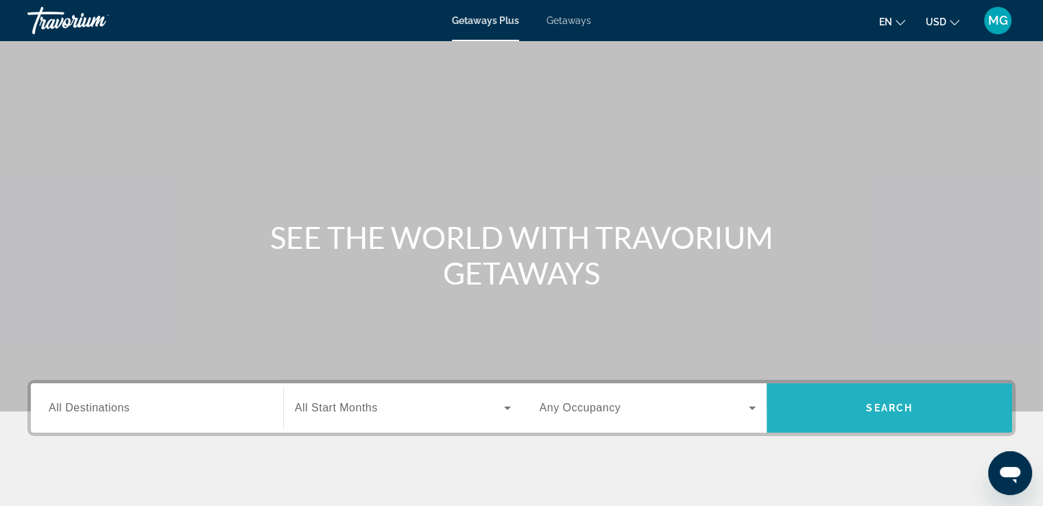
click at [892, 402] on span "Search" at bounding box center [889, 407] width 47 height 11
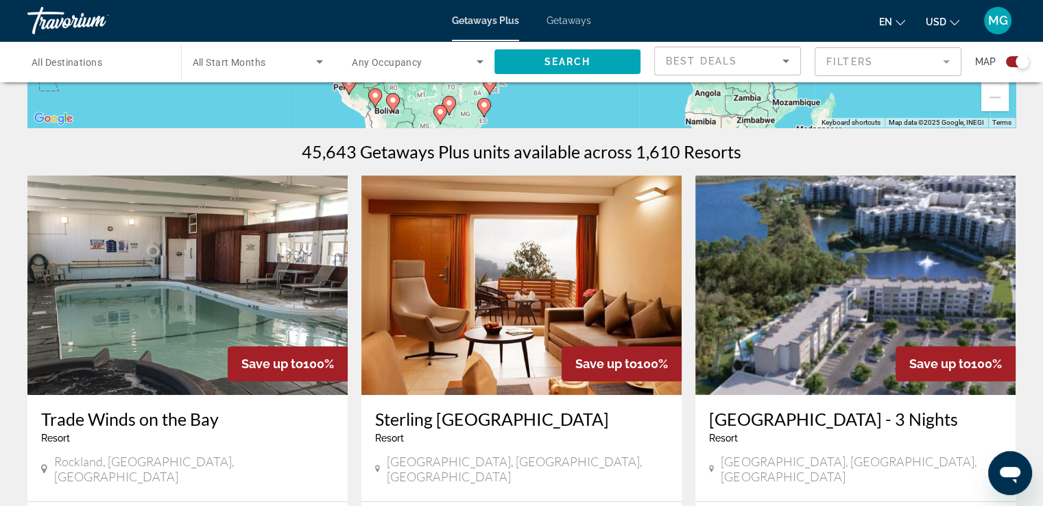
click at [62, 391] on img "Main content" at bounding box center [187, 284] width 320 height 219
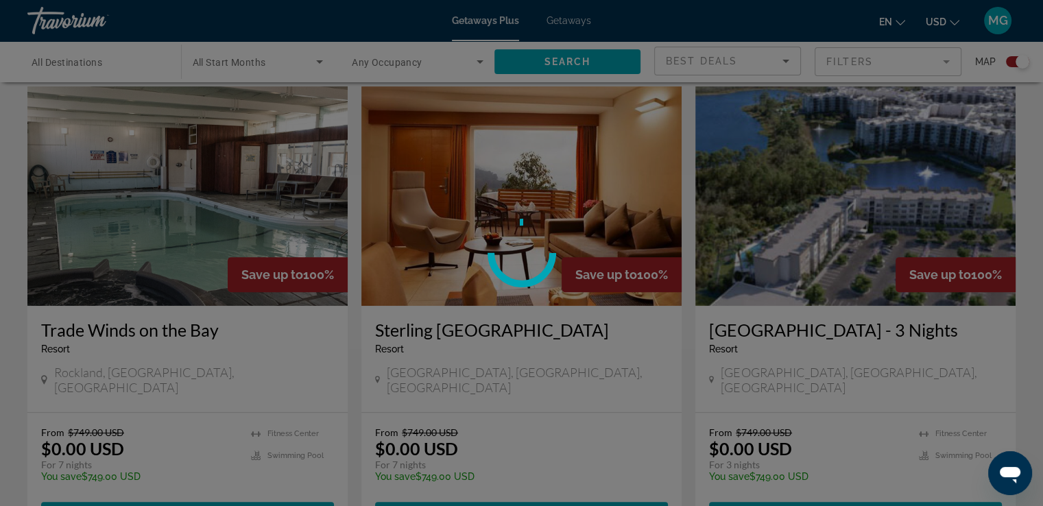
scroll to position [480, 0]
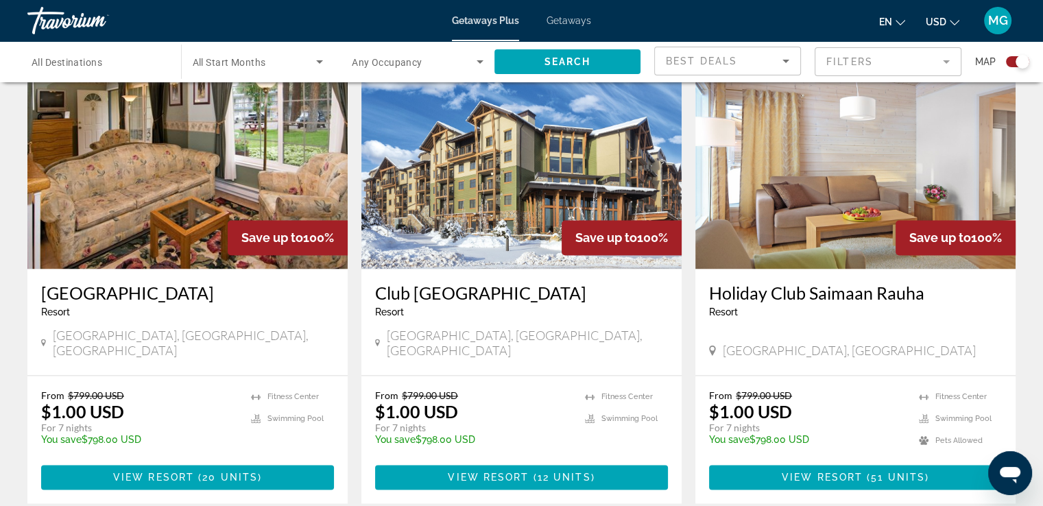
scroll to position [2136, 0]
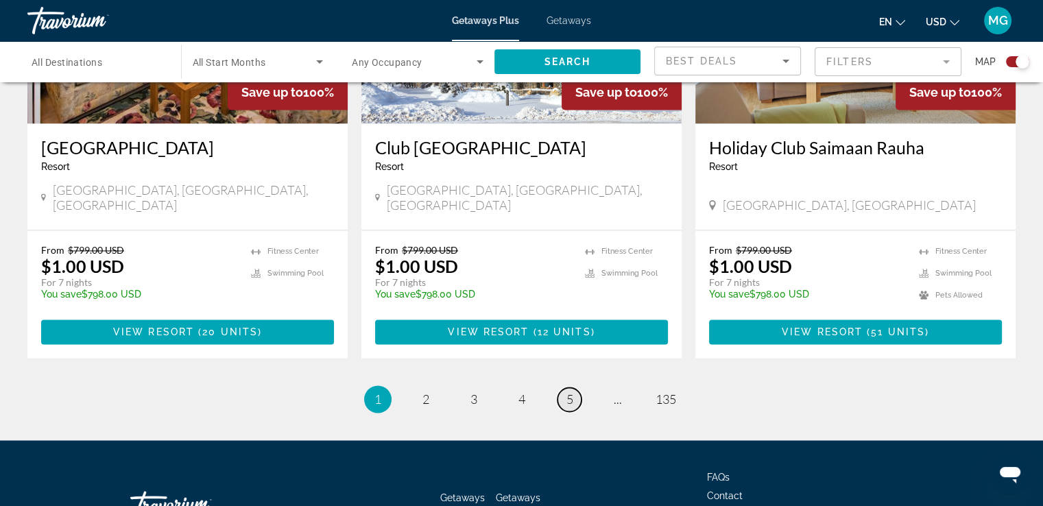
click at [570, 391] on span "5" at bounding box center [569, 398] width 7 height 15
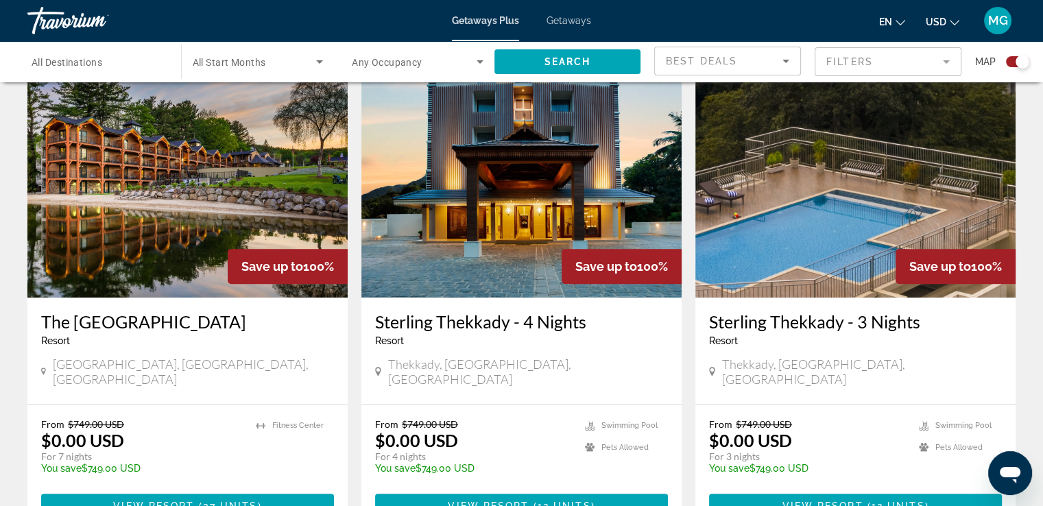
scroll to position [479, 0]
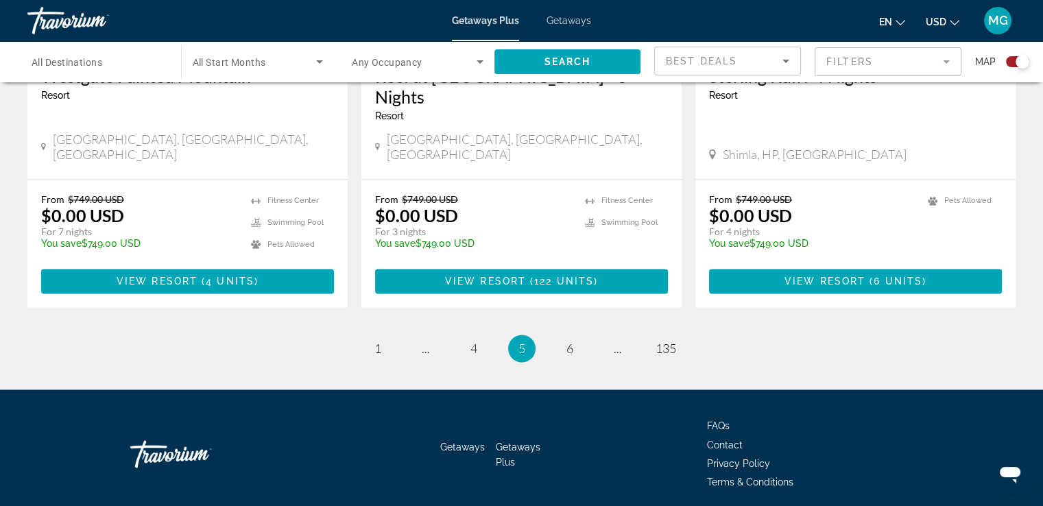
scroll to position [2177, 0]
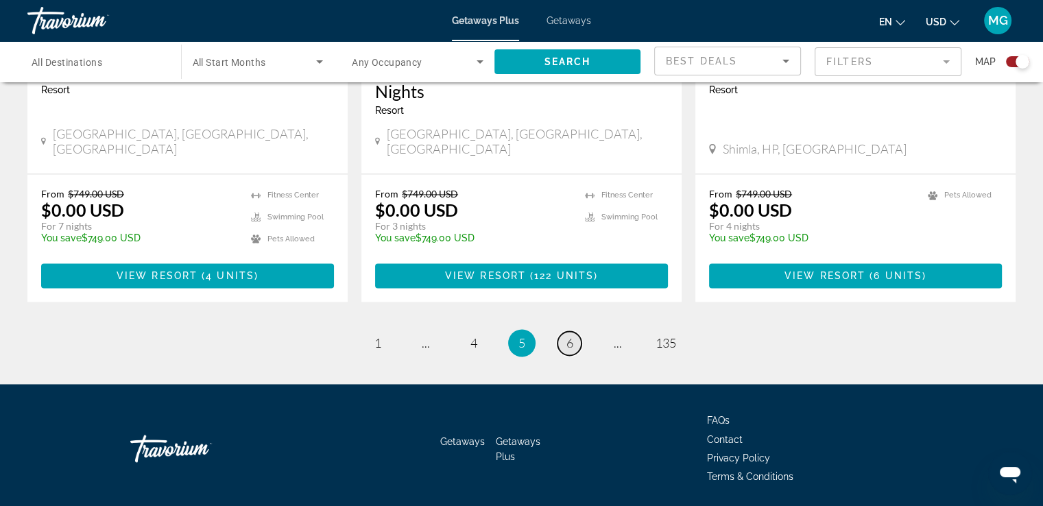
click at [568, 335] on span "6" at bounding box center [569, 342] width 7 height 15
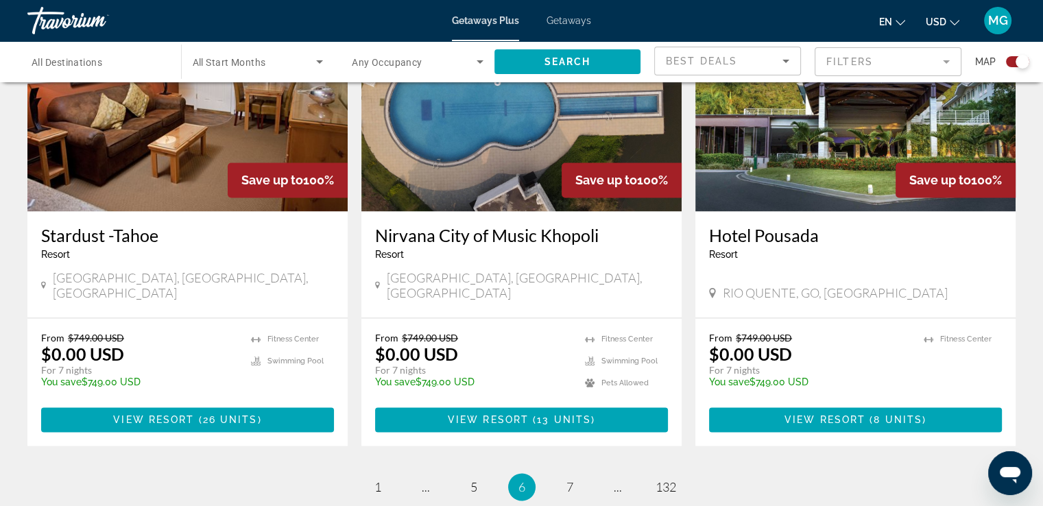
scroll to position [2083, 0]
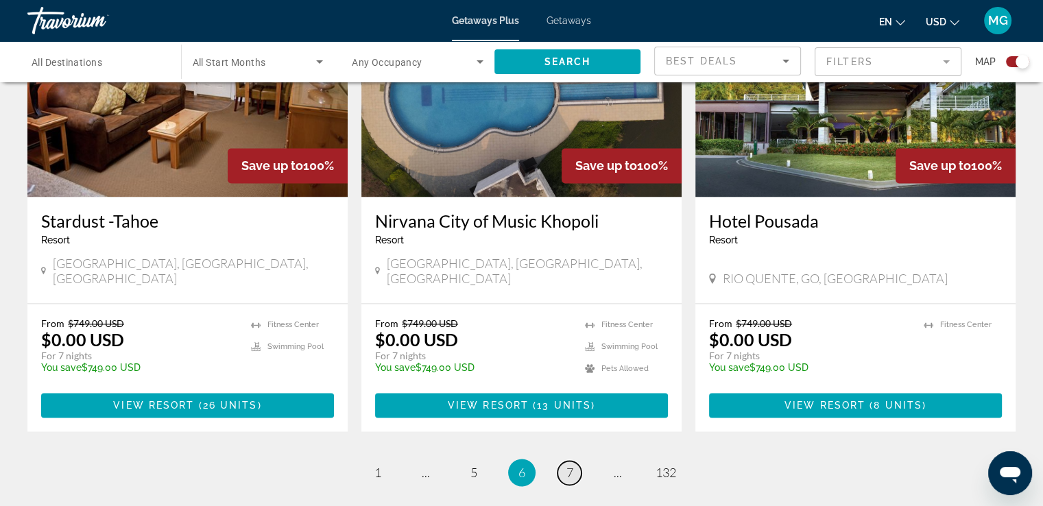
click at [569, 465] on span "7" at bounding box center [569, 472] width 7 height 15
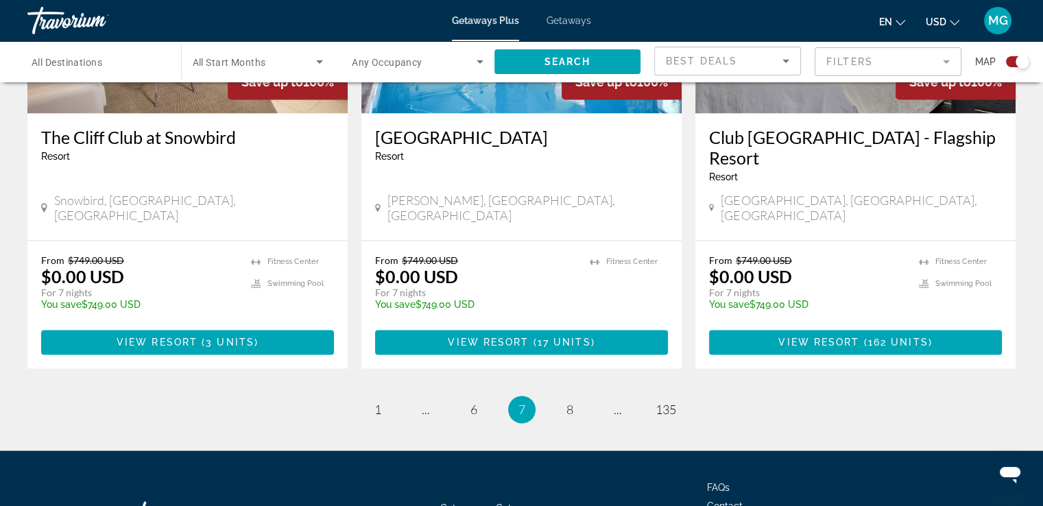
scroll to position [2136, 0]
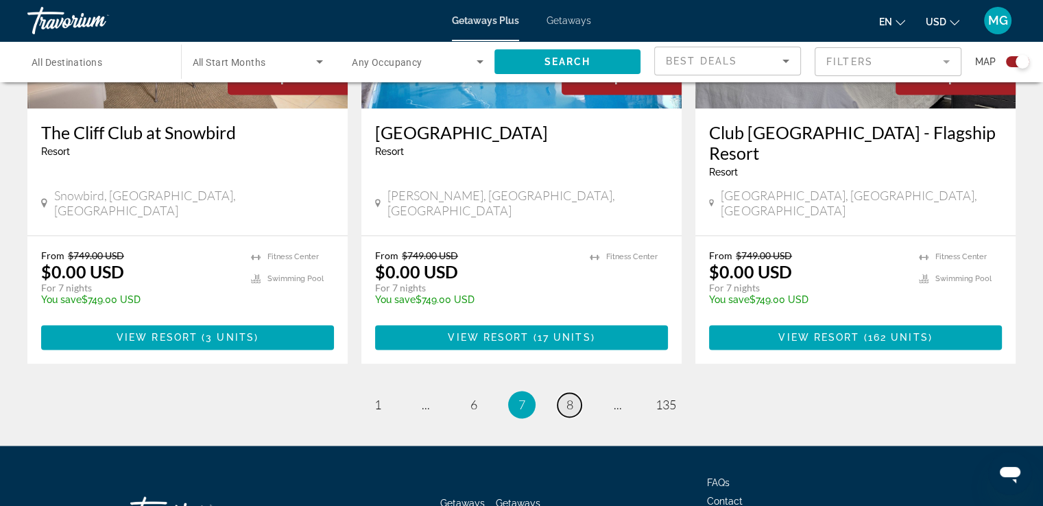
click at [571, 397] on span "8" at bounding box center [569, 404] width 7 height 15
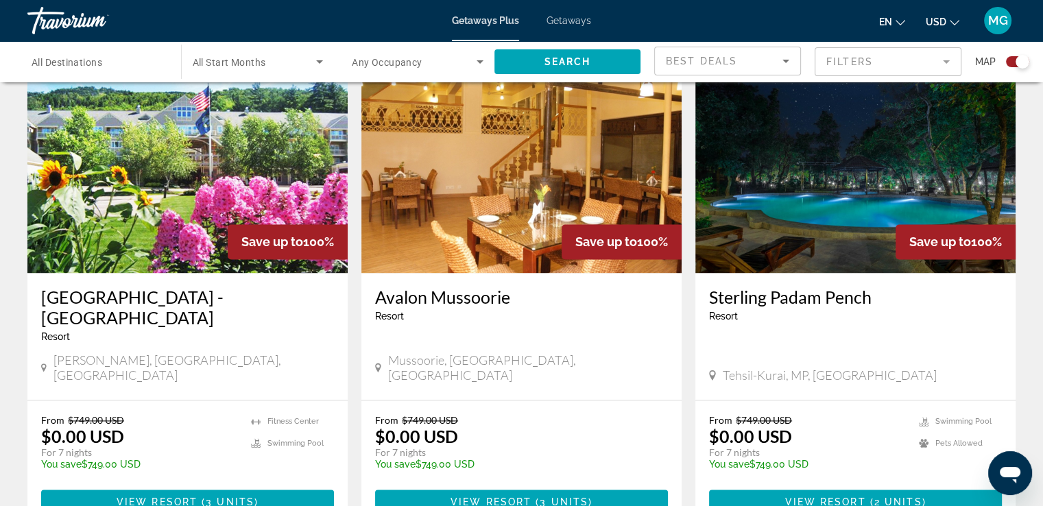
scroll to position [1967, 0]
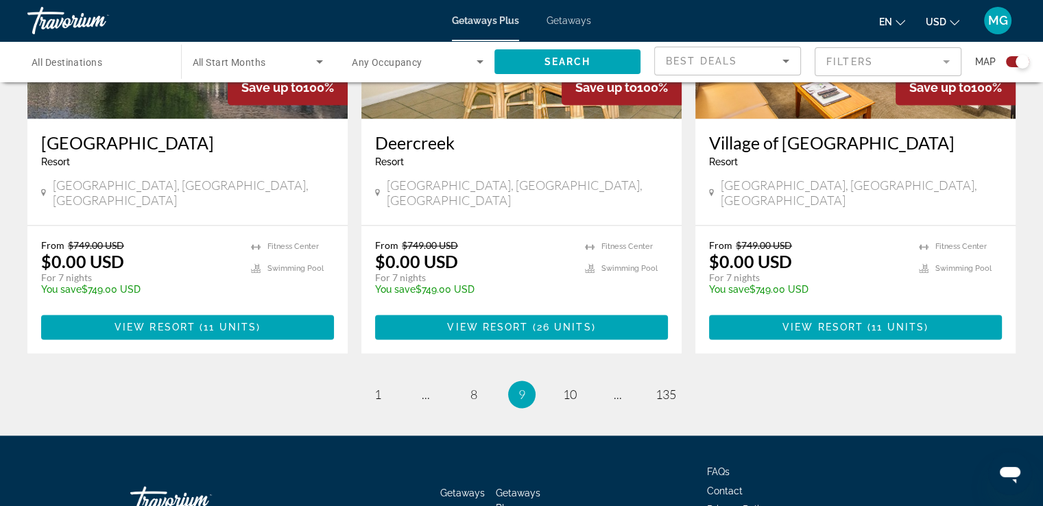
scroll to position [2128, 0]
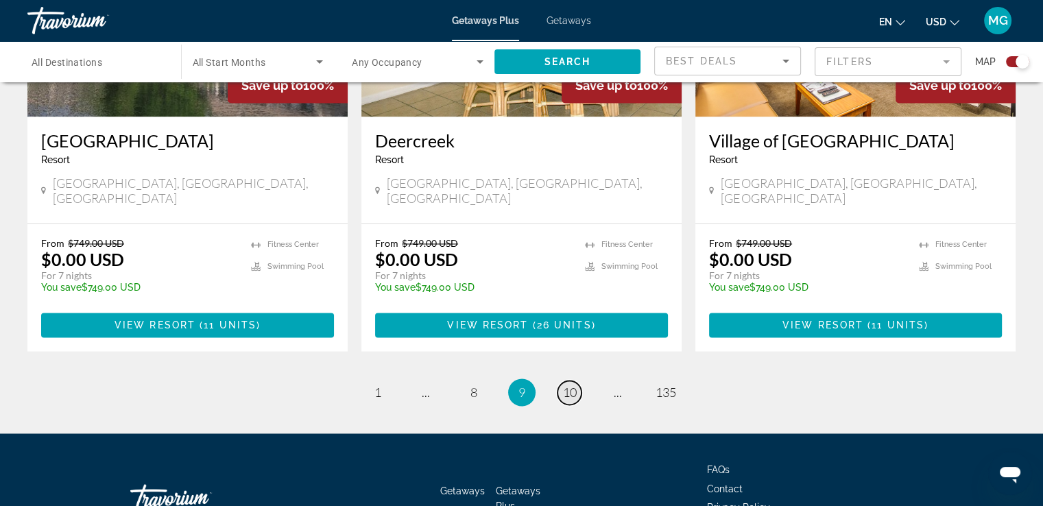
click at [568, 385] on span "10" at bounding box center [570, 392] width 14 height 15
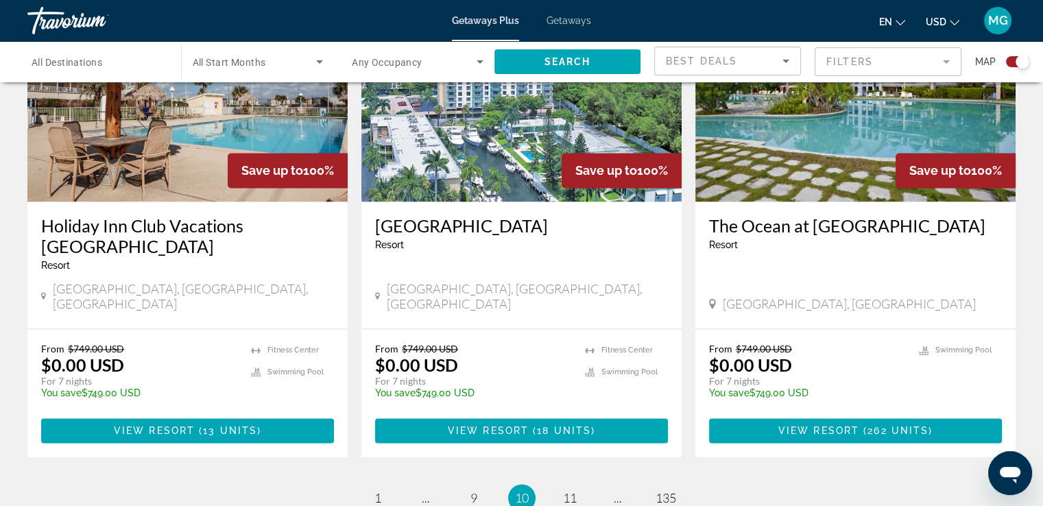
scroll to position [2067, 0]
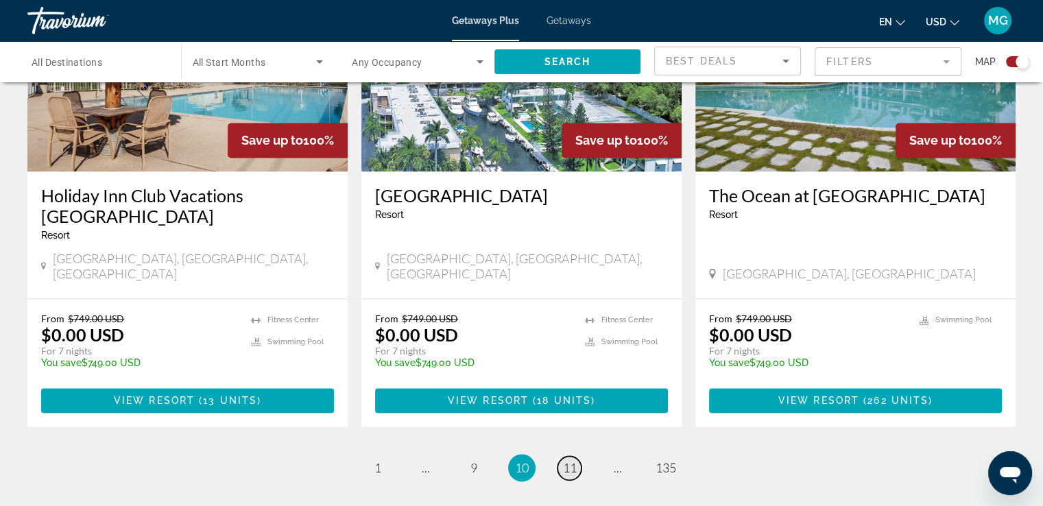
click at [563, 460] on span "11" at bounding box center [570, 467] width 14 height 15
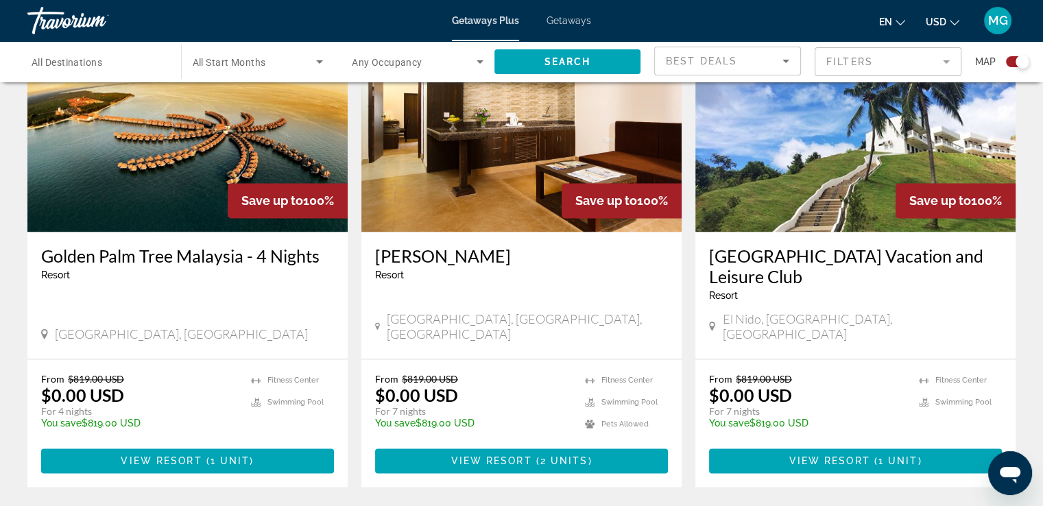
scroll to position [2007, 0]
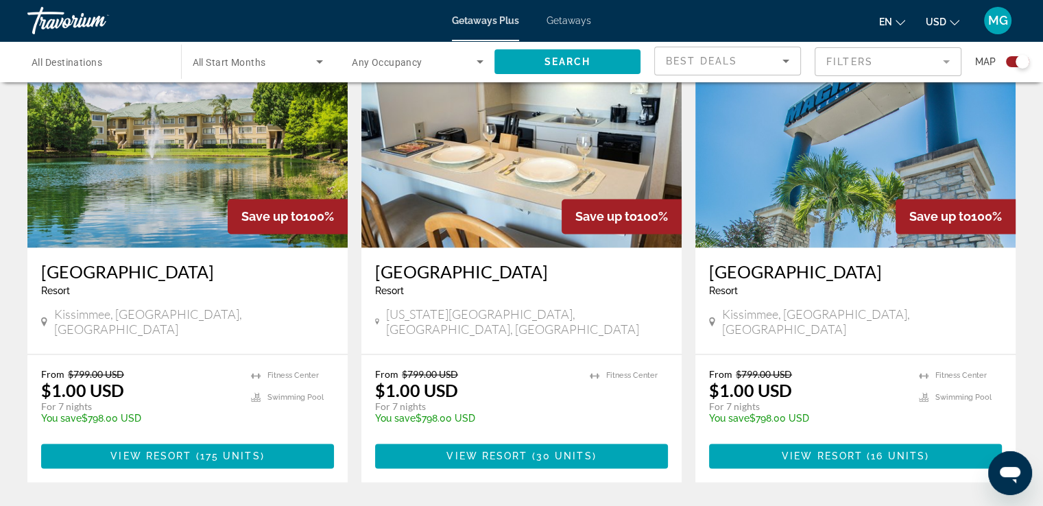
scroll to position [2023, 0]
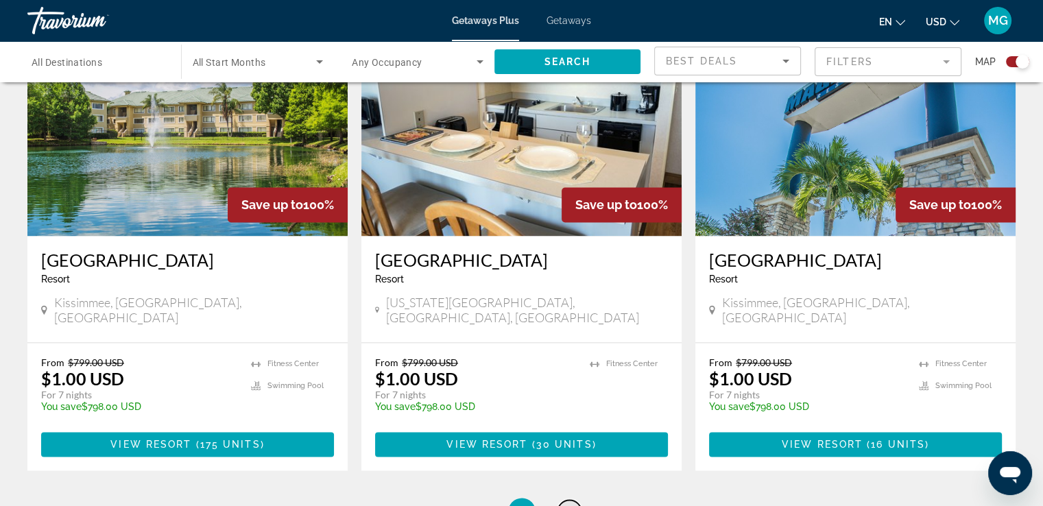
click at [574, 504] on span "13" at bounding box center [570, 511] width 14 height 15
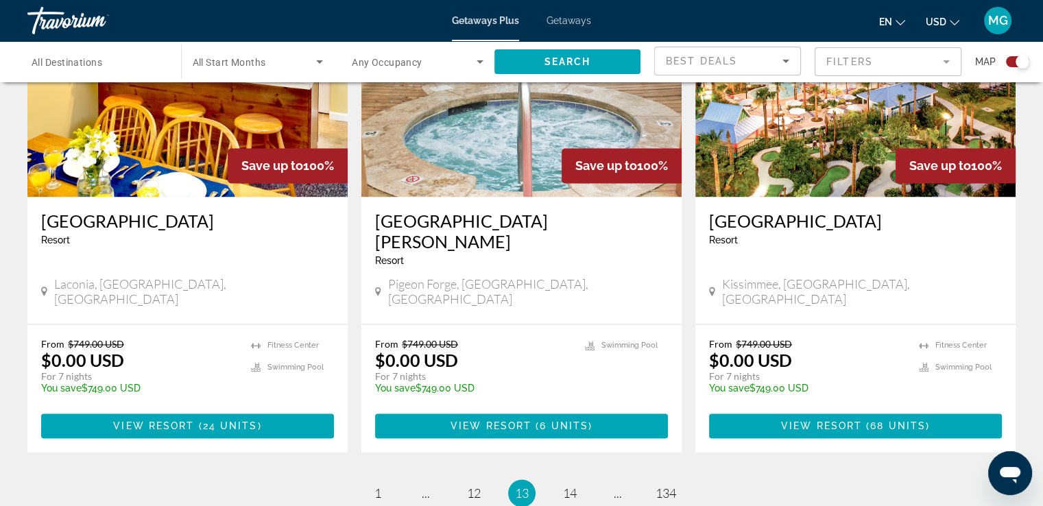
scroll to position [2028, 0]
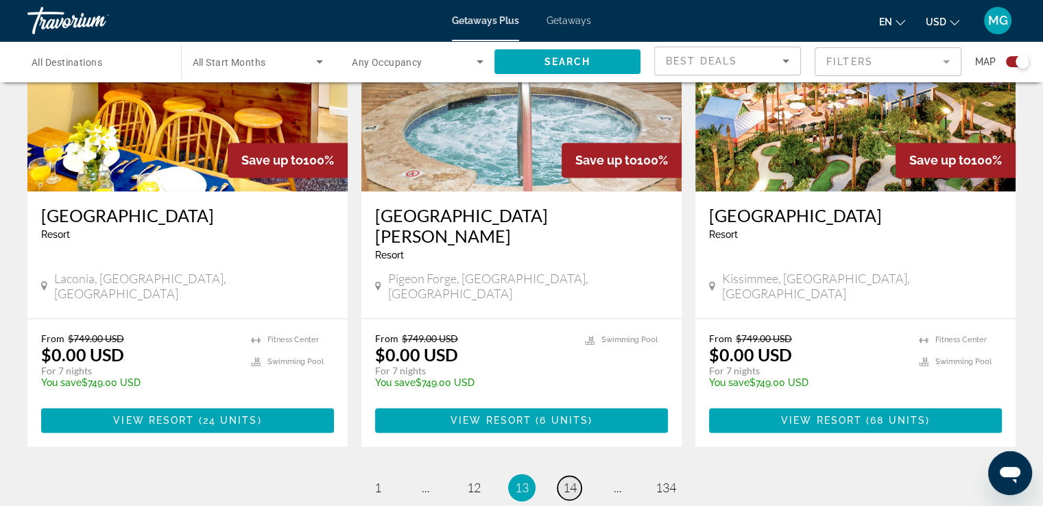
click at [569, 480] on span "14" at bounding box center [570, 487] width 14 height 15
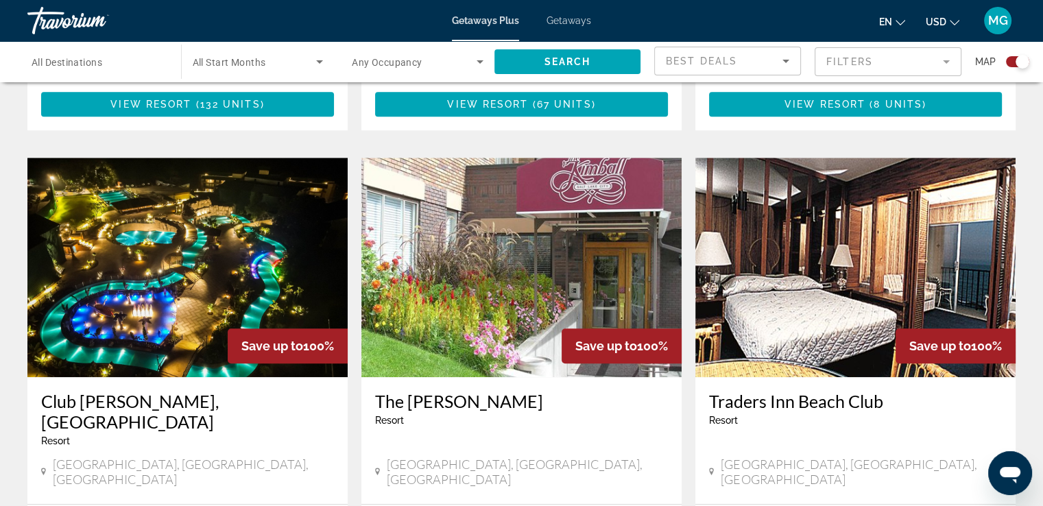
scroll to position [881, 0]
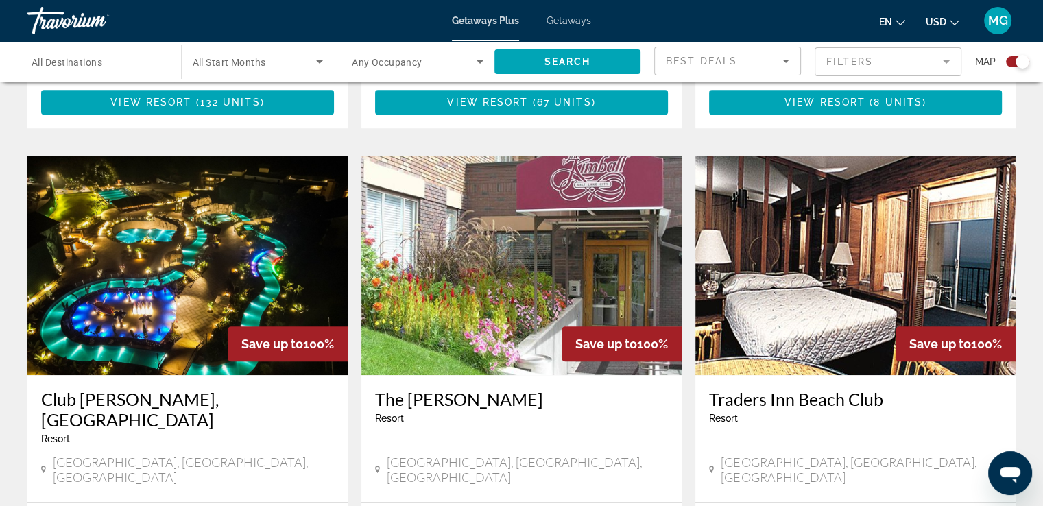
click at [162, 252] on img "Main content" at bounding box center [187, 265] width 320 height 219
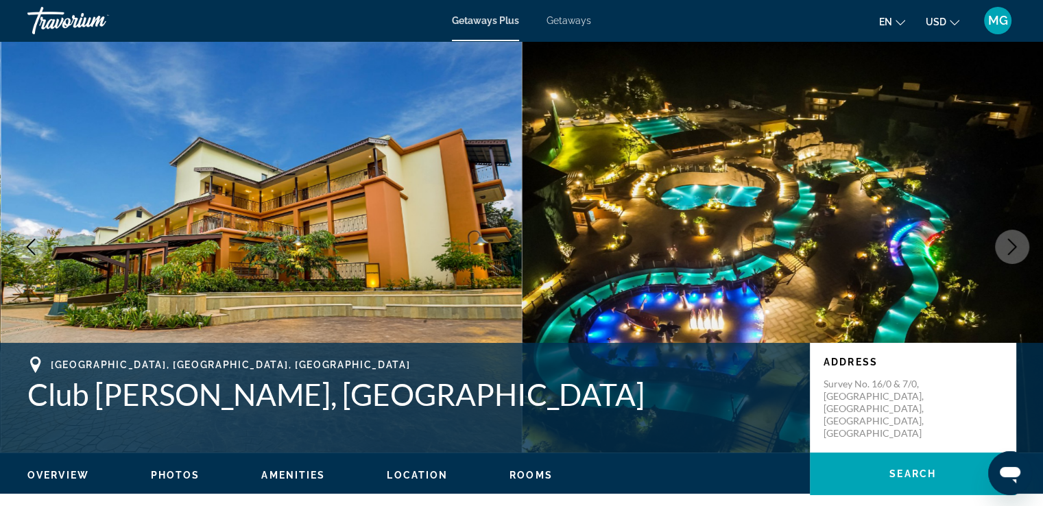
click at [1010, 240] on icon "Next image" at bounding box center [1011, 247] width 16 height 16
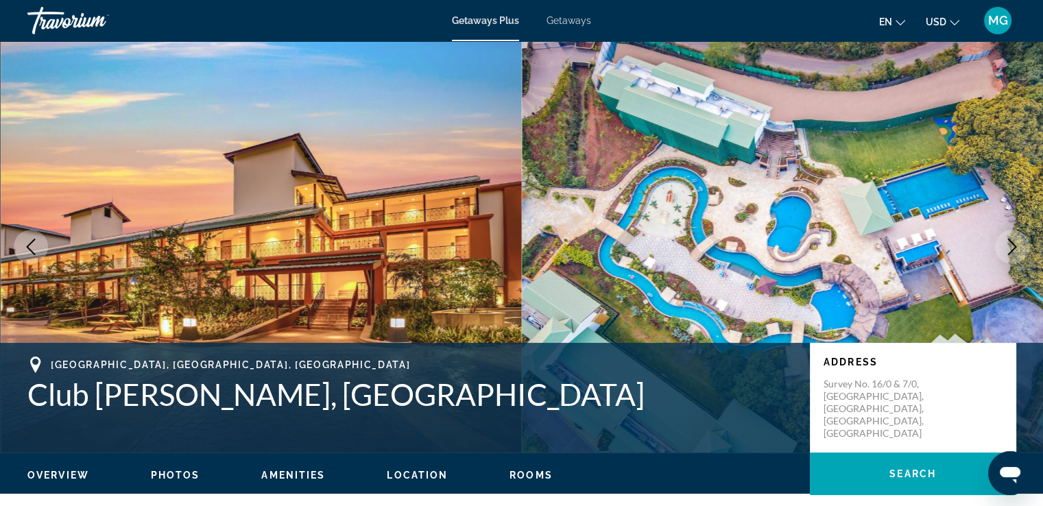
click at [1010, 240] on icon "Next image" at bounding box center [1011, 247] width 16 height 16
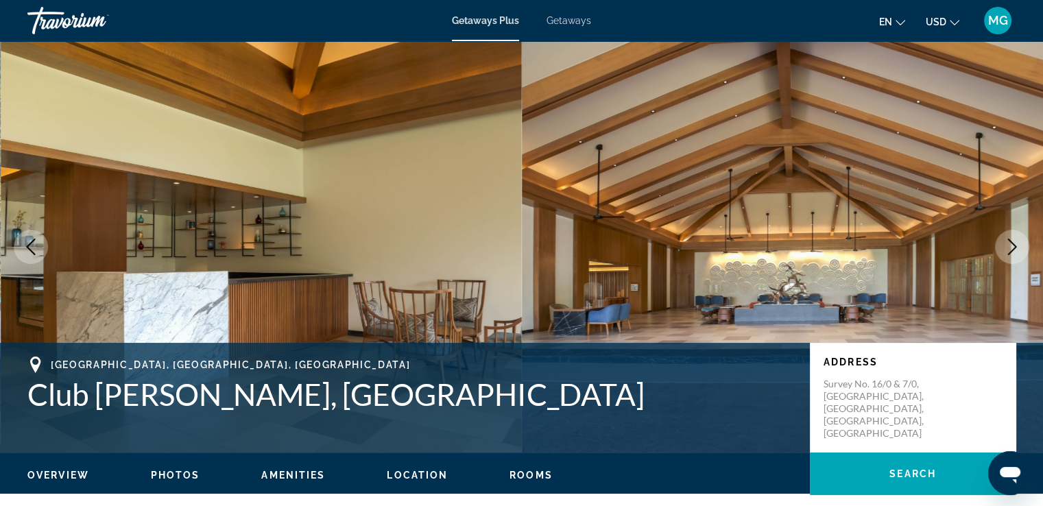
click at [1010, 240] on icon "Next image" at bounding box center [1011, 247] width 16 height 16
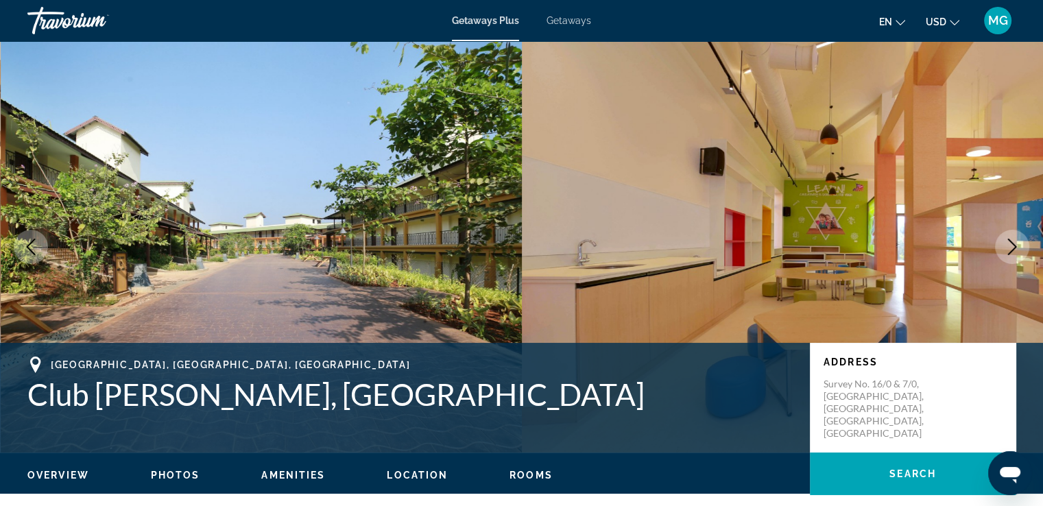
click at [1010, 240] on icon "Next image" at bounding box center [1011, 247] width 16 height 16
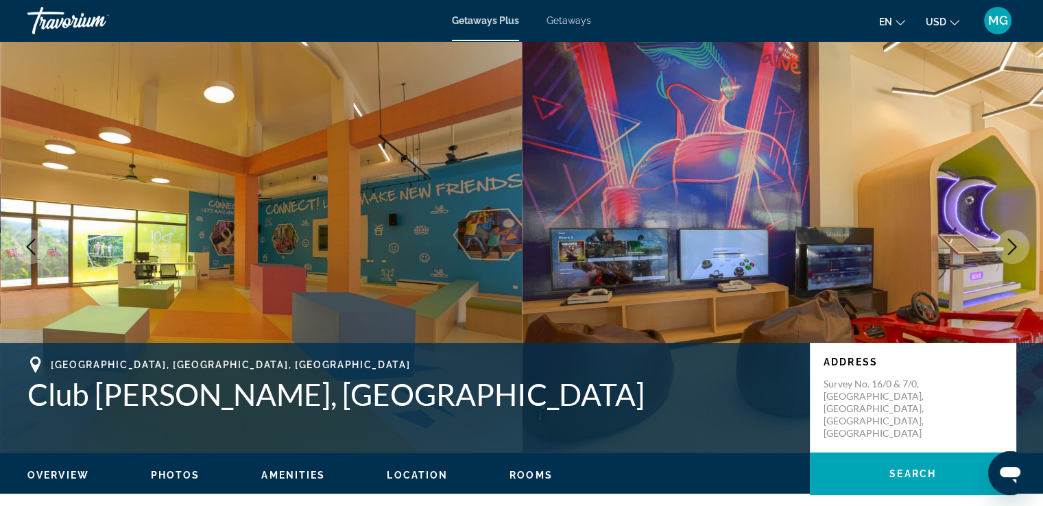
click at [1010, 240] on icon "Next image" at bounding box center [1011, 247] width 16 height 16
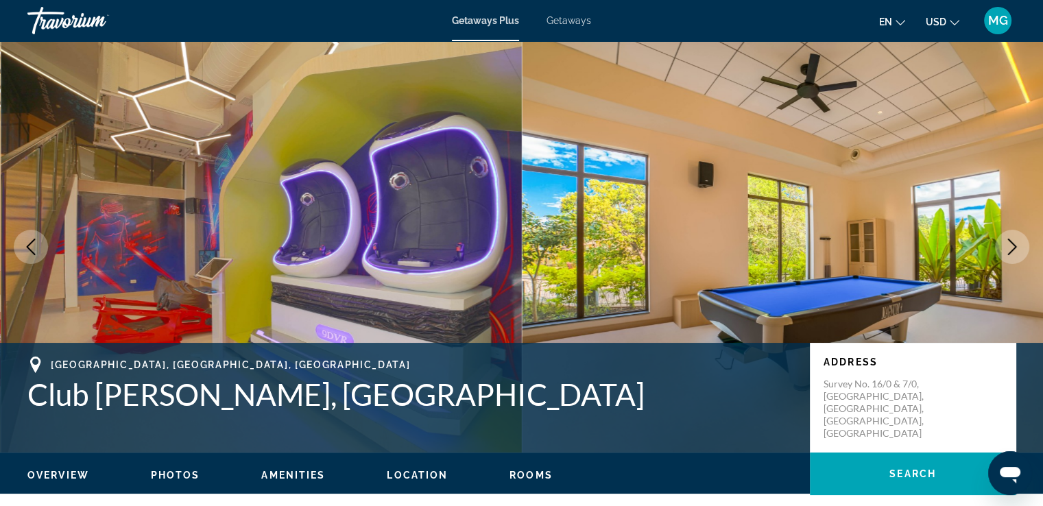
click at [1010, 240] on icon "Next image" at bounding box center [1011, 247] width 16 height 16
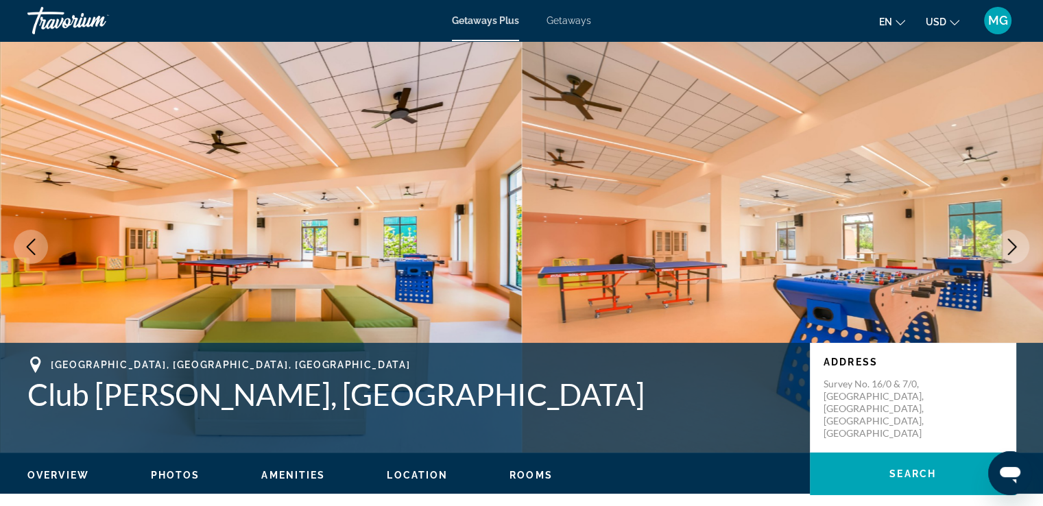
click at [1010, 240] on icon "Next image" at bounding box center [1011, 247] width 16 height 16
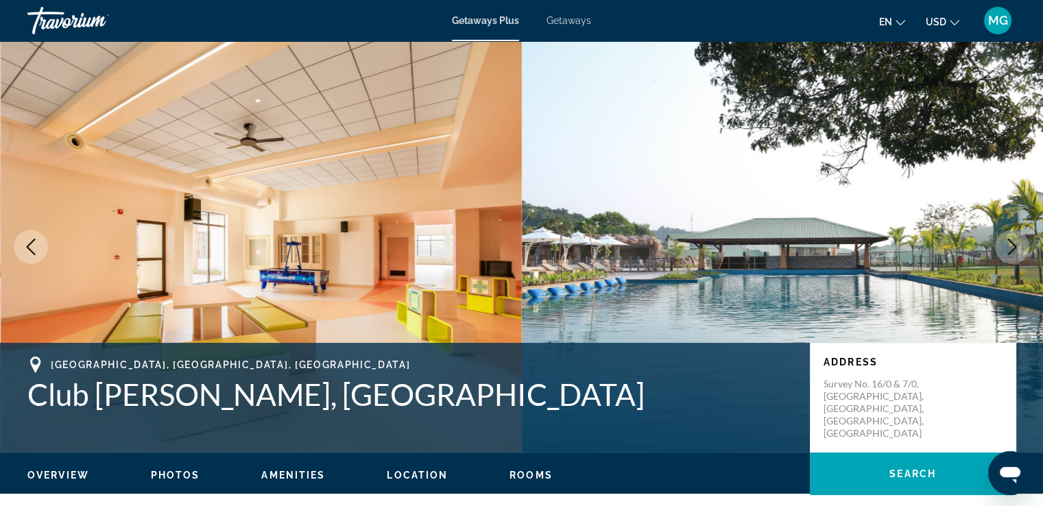
click at [1010, 240] on icon "Next image" at bounding box center [1011, 247] width 16 height 16
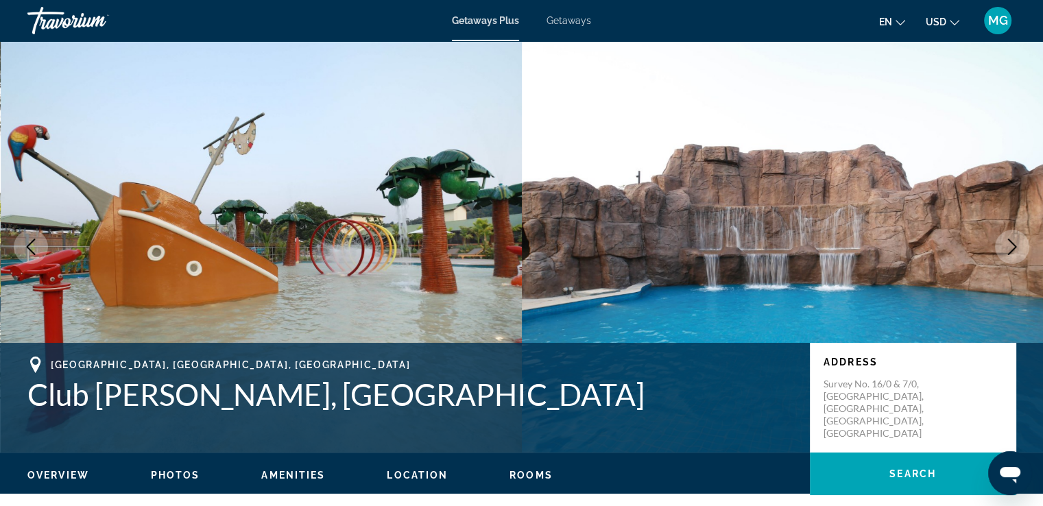
click at [1010, 240] on icon "Next image" at bounding box center [1011, 247] width 16 height 16
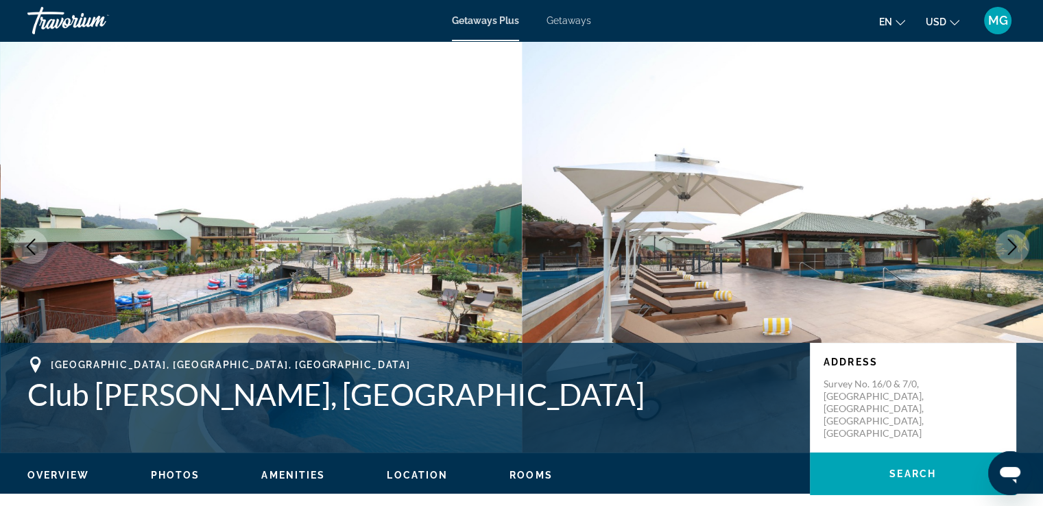
click at [1010, 240] on icon "Next image" at bounding box center [1011, 247] width 16 height 16
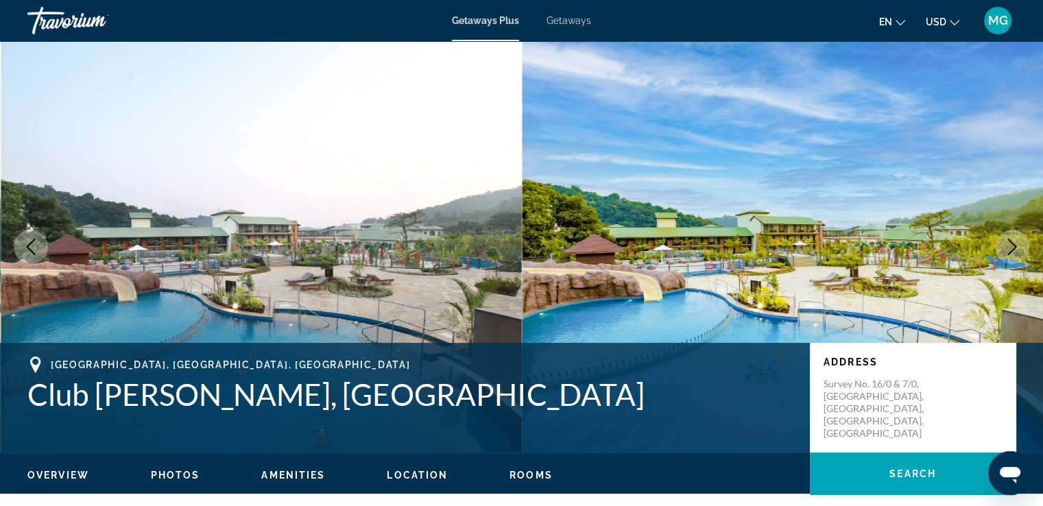
click at [1010, 240] on icon "Next image" at bounding box center [1011, 247] width 16 height 16
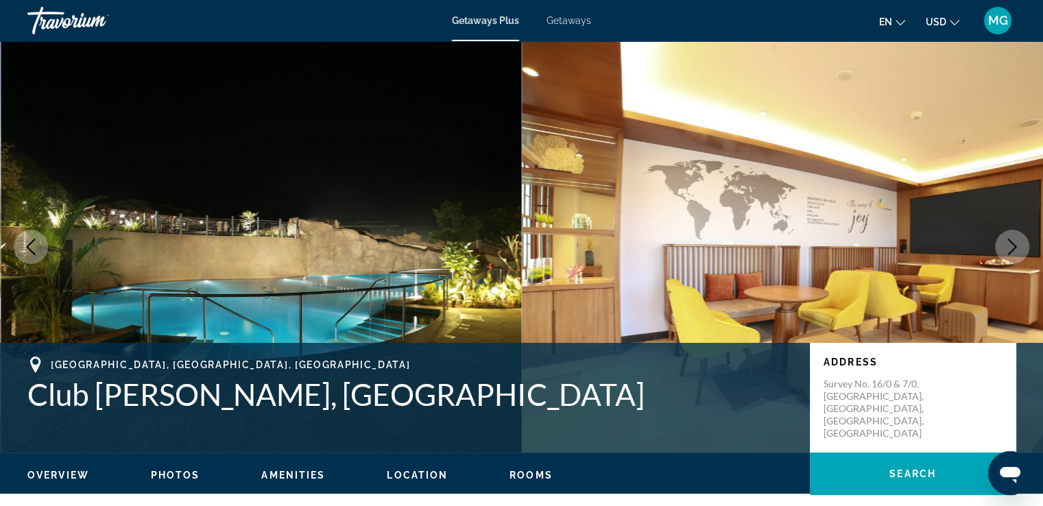
click at [1010, 240] on icon "Next image" at bounding box center [1011, 247] width 16 height 16
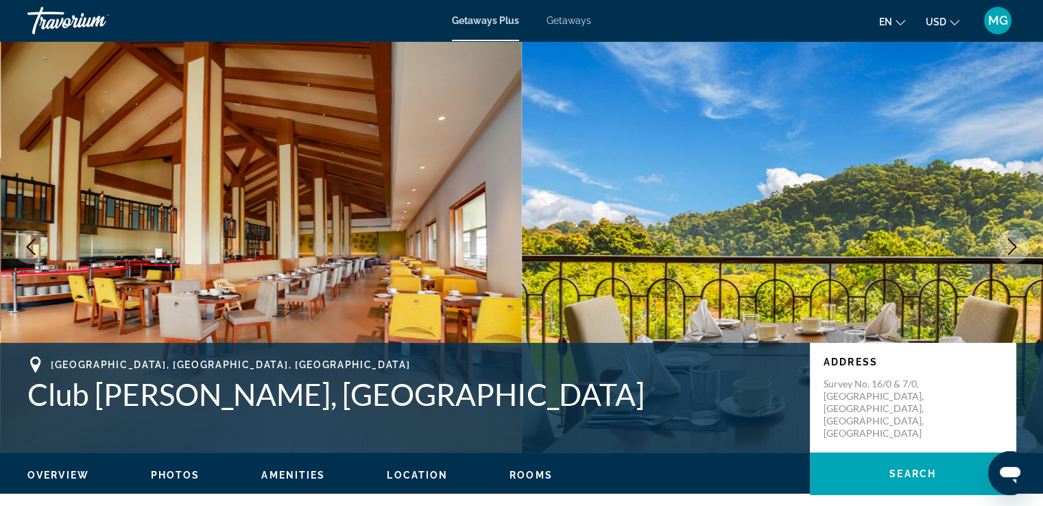
click at [1010, 240] on icon "Next image" at bounding box center [1011, 247] width 16 height 16
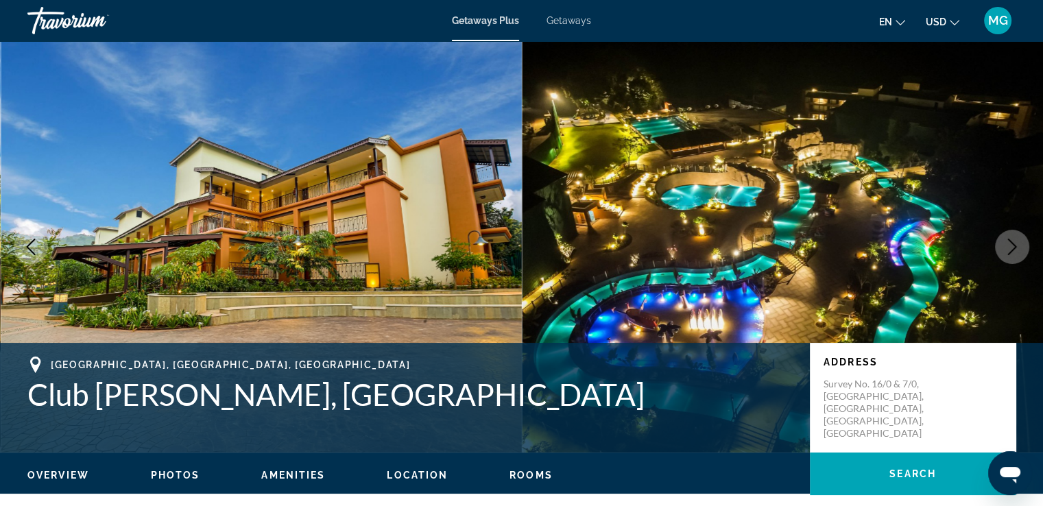
click at [1010, 240] on icon "Next image" at bounding box center [1011, 247] width 16 height 16
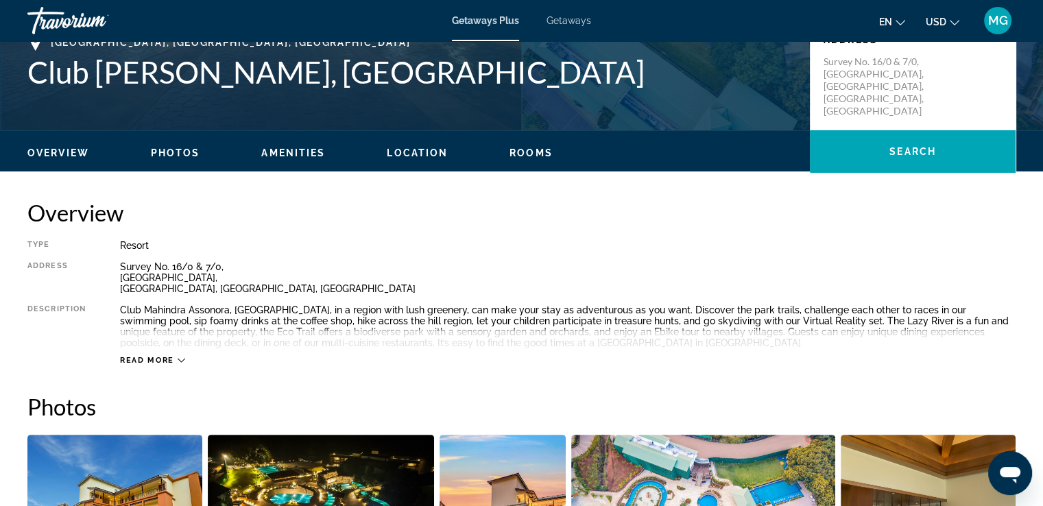
scroll to position [326, 0]
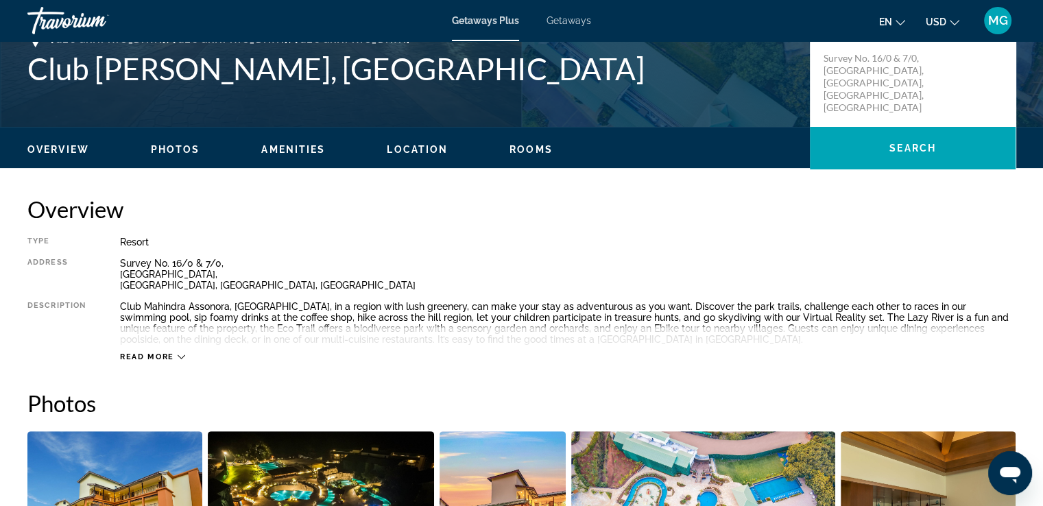
click at [158, 356] on span "Read more" at bounding box center [147, 356] width 54 height 9
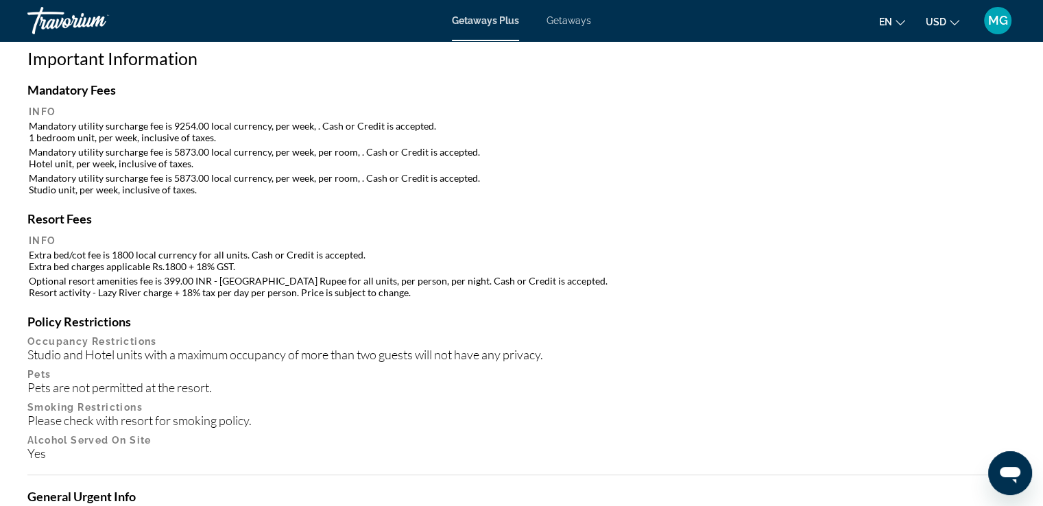
scroll to position [1335, 0]
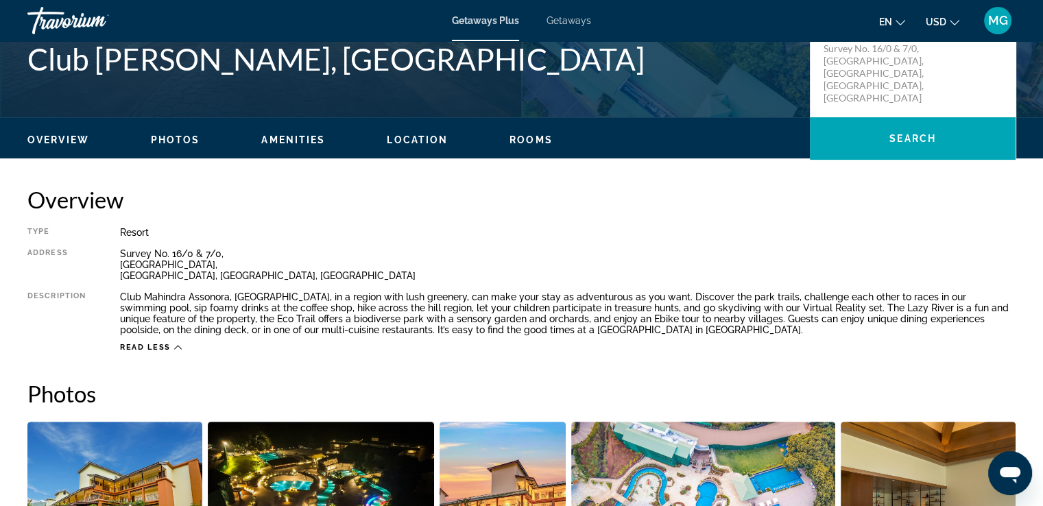
scroll to position [332, 0]
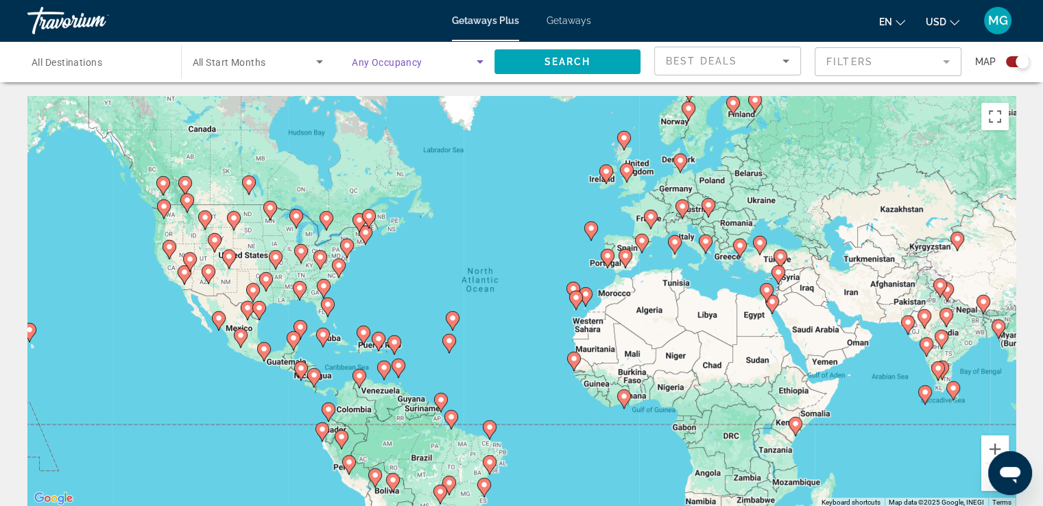
click at [478, 55] on icon "Search widget" at bounding box center [480, 61] width 16 height 16
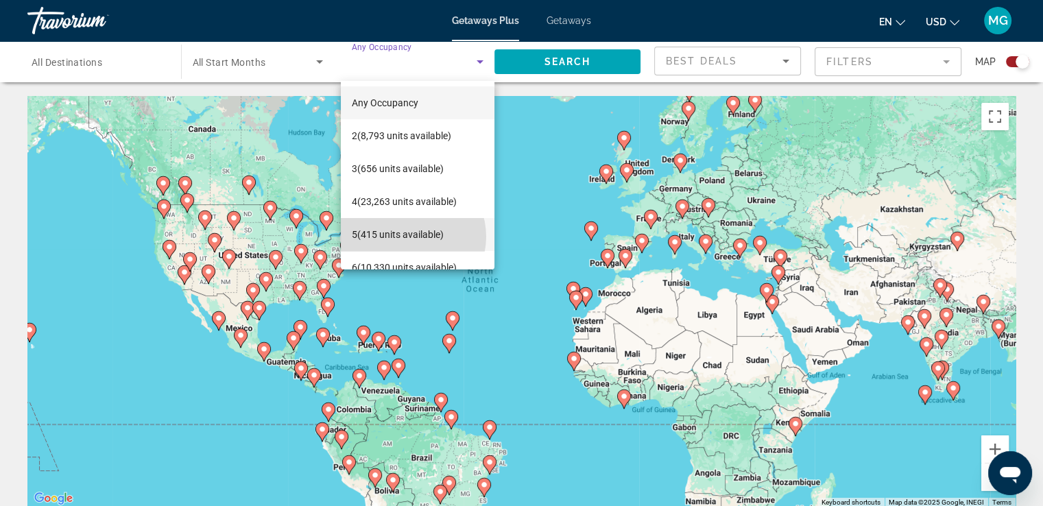
click at [409, 236] on span "5 (415 units available)" at bounding box center [398, 234] width 92 height 16
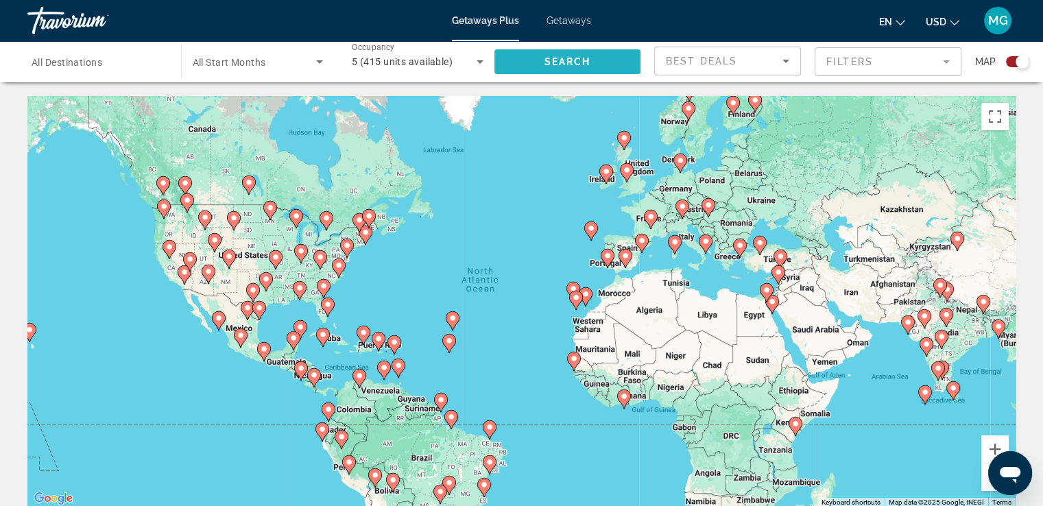
click at [592, 69] on span "Search widget" at bounding box center [567, 61] width 147 height 33
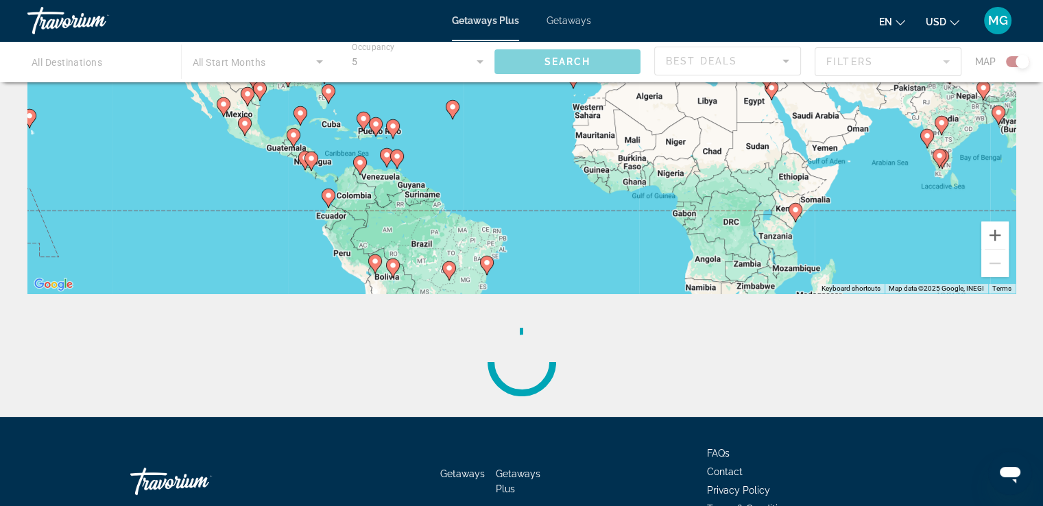
scroll to position [218, 0]
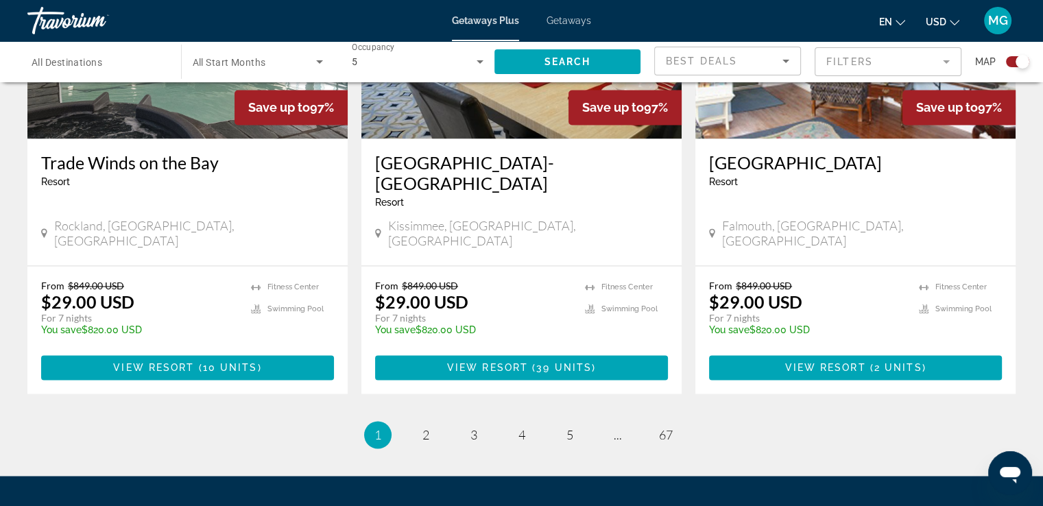
scroll to position [2167, 0]
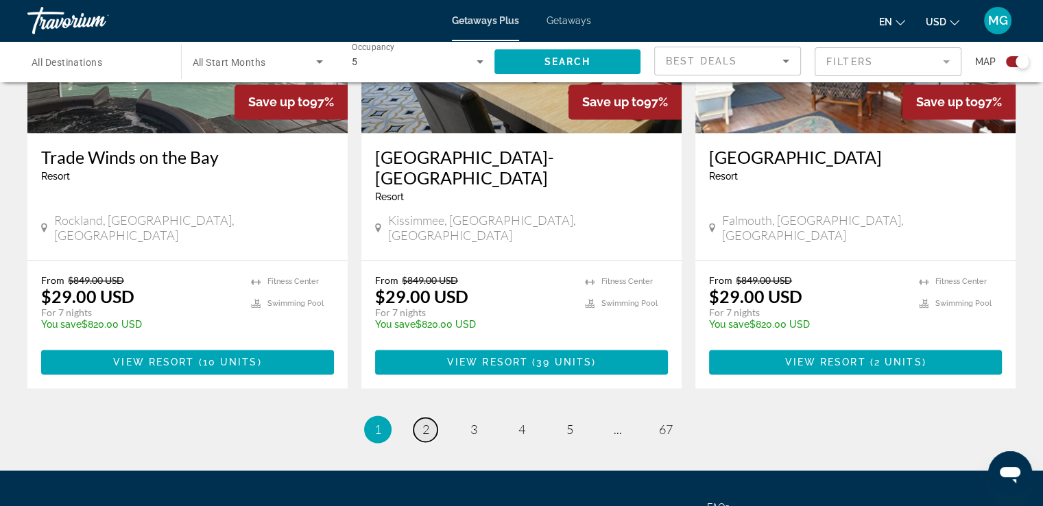
click at [426, 422] on span "2" at bounding box center [425, 429] width 7 height 15
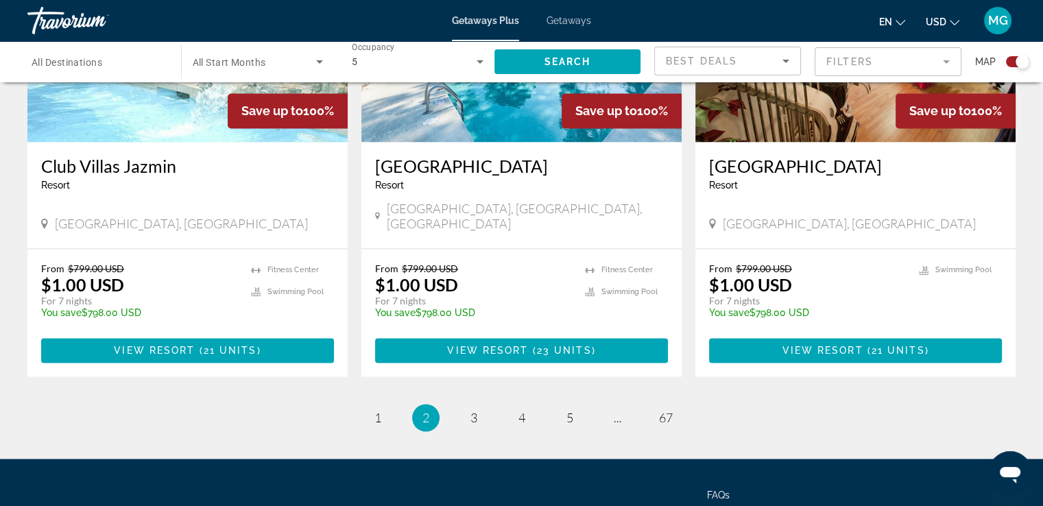
scroll to position [2097, 0]
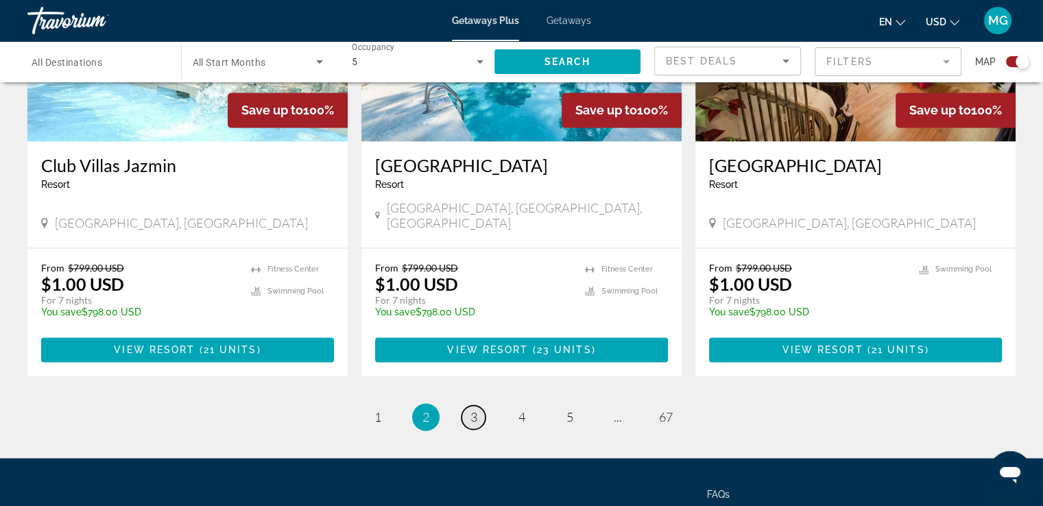
click at [474, 409] on span "3" at bounding box center [473, 416] width 7 height 15
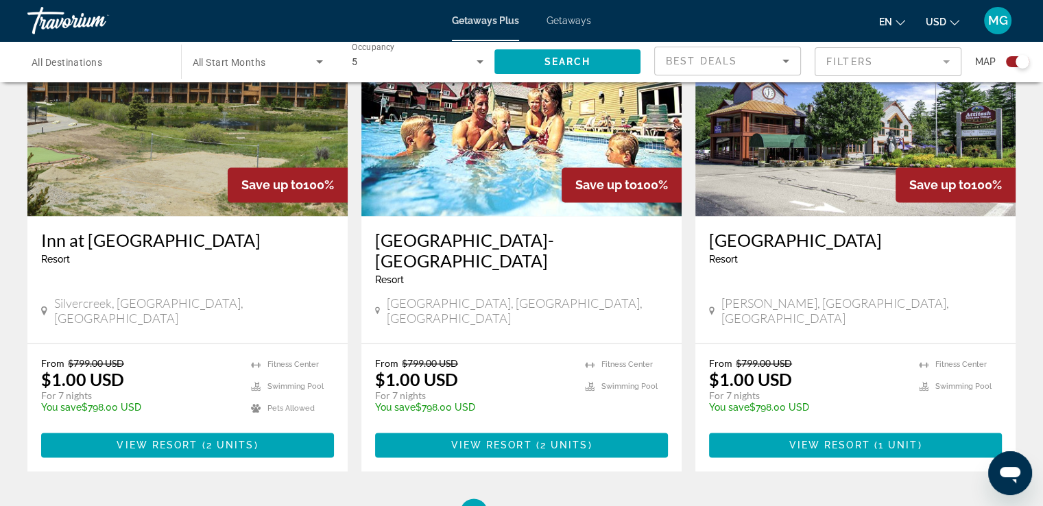
scroll to position [2026, 0]
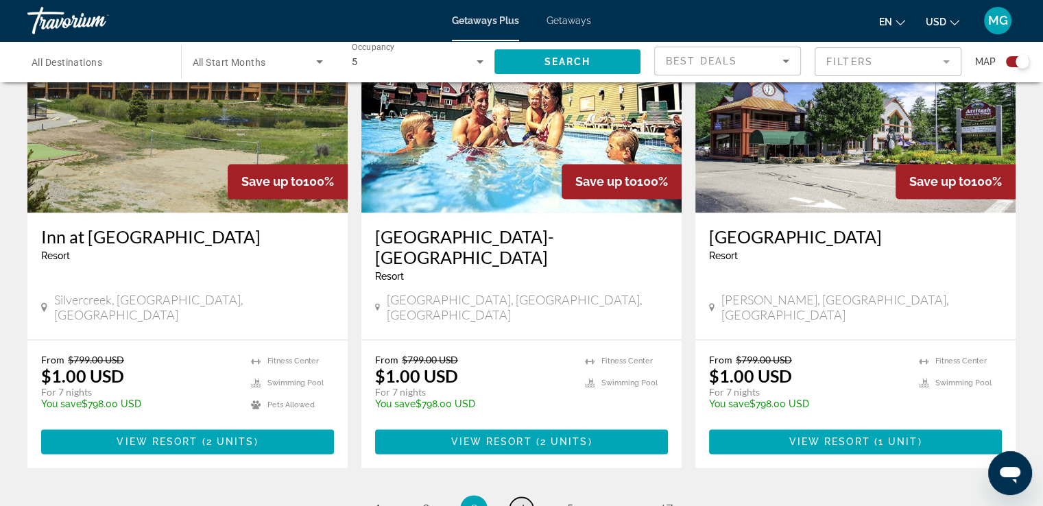
click at [518, 501] on span "4" at bounding box center [521, 508] width 7 height 15
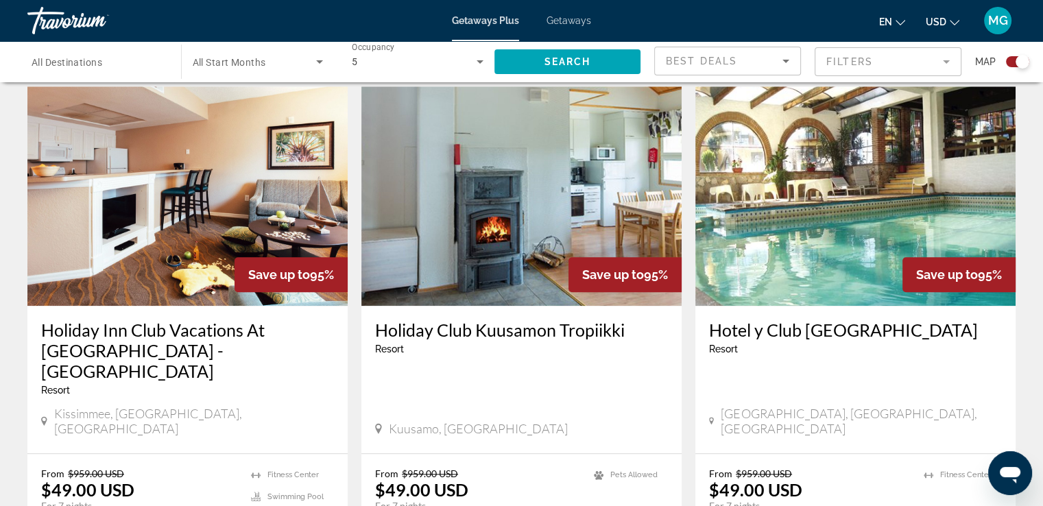
scroll to position [1423, 0]
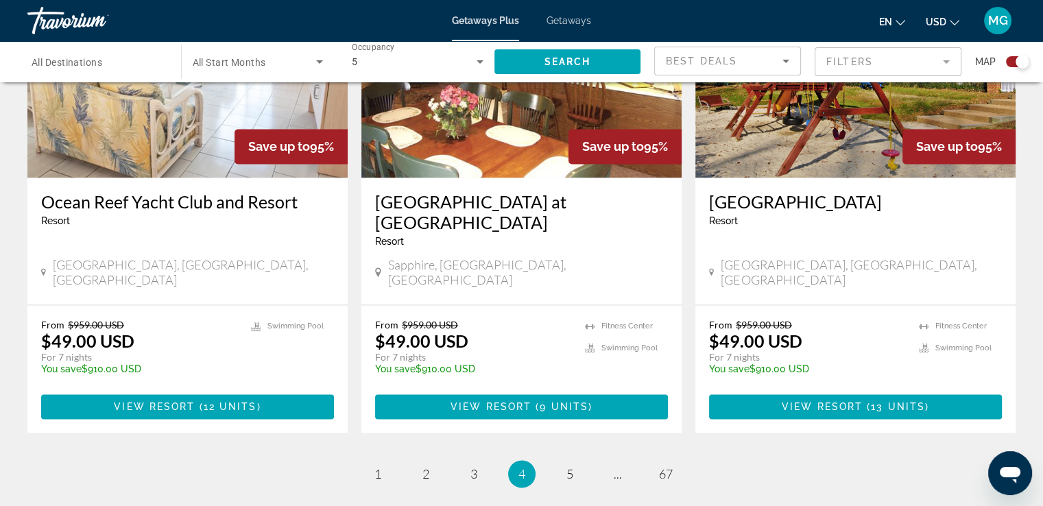
scroll to position [2088, 0]
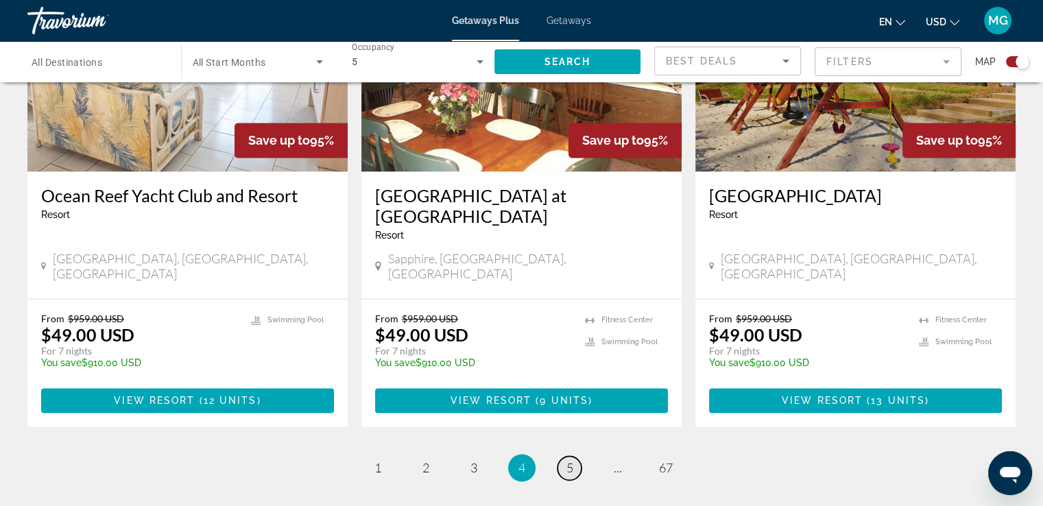
click at [567, 460] on span "5" at bounding box center [569, 467] width 7 height 15
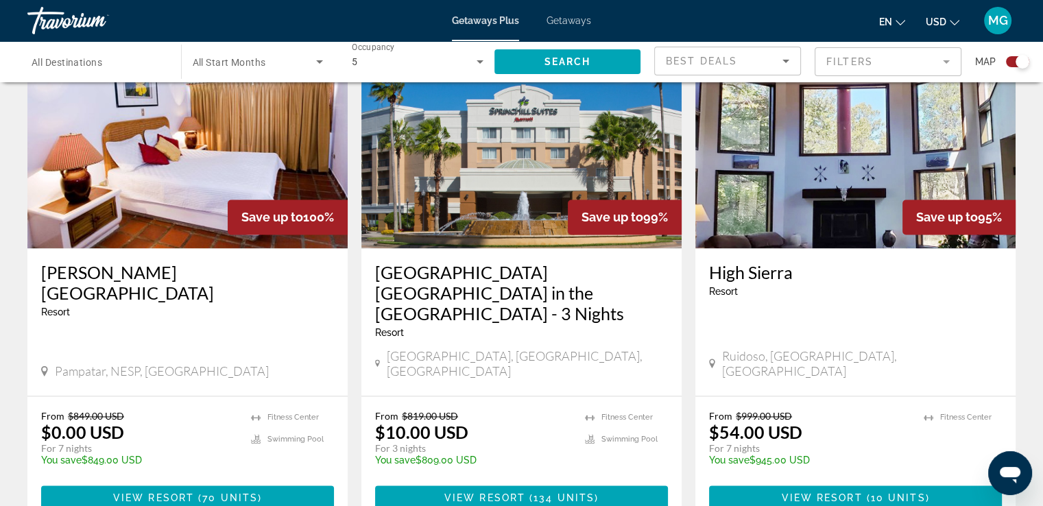
scroll to position [2012, 0]
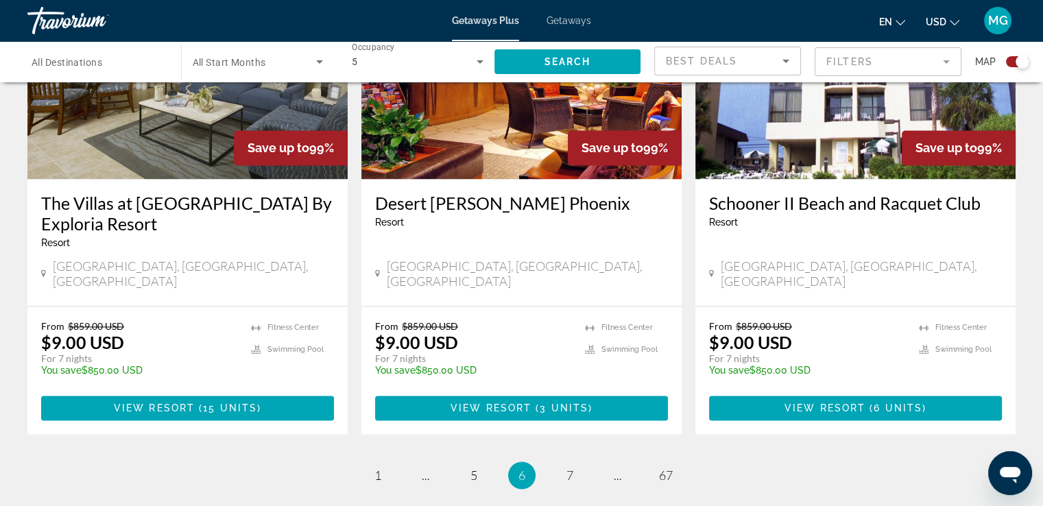
scroll to position [2081, 0]
click at [570, 467] on span "7" at bounding box center [569, 474] width 7 height 15
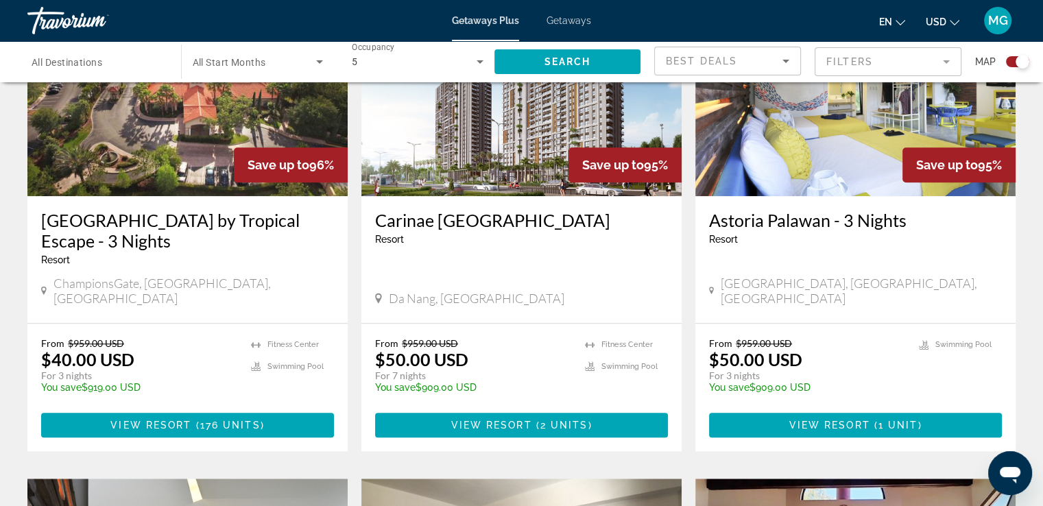
scroll to position [1071, 0]
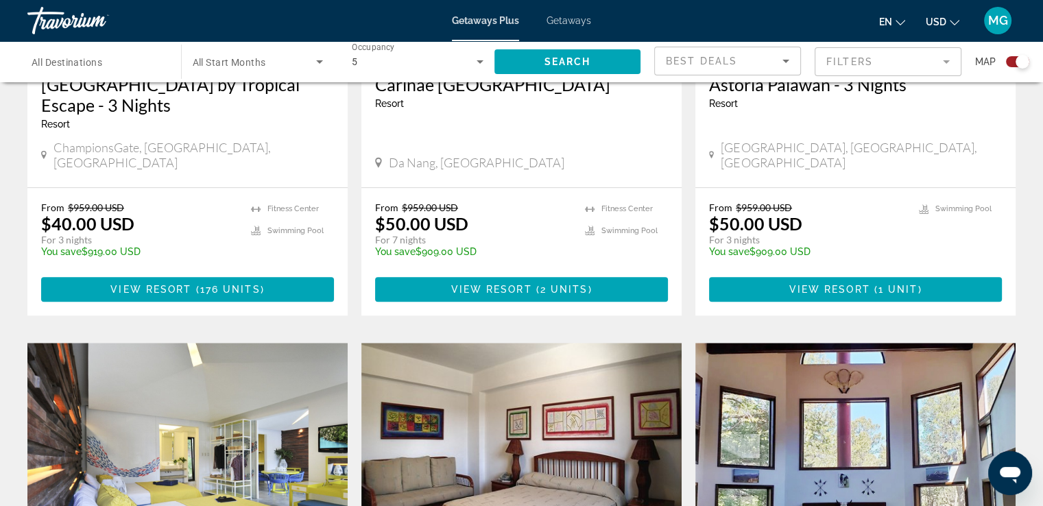
click at [0, 409] on div "To navigate the map with touch gestures double-tap and hold your finger on the …" at bounding box center [521, 127] width 1043 height 2453
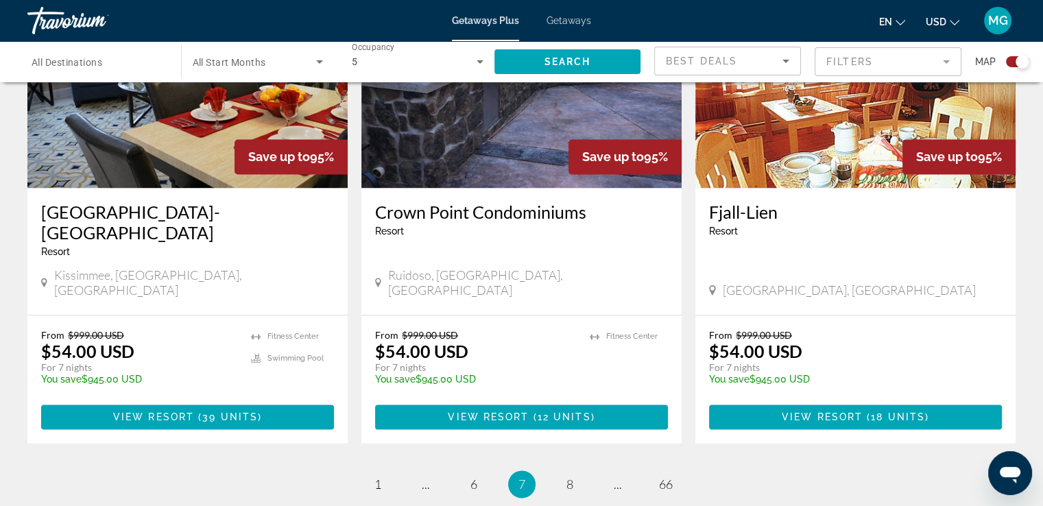
scroll to position [2056, 0]
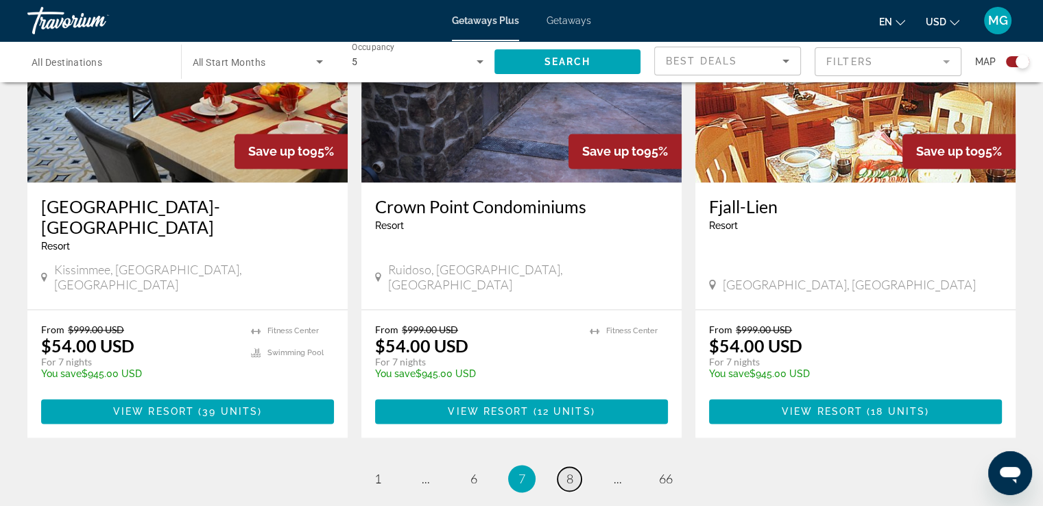
click at [570, 471] on span "8" at bounding box center [569, 478] width 7 height 15
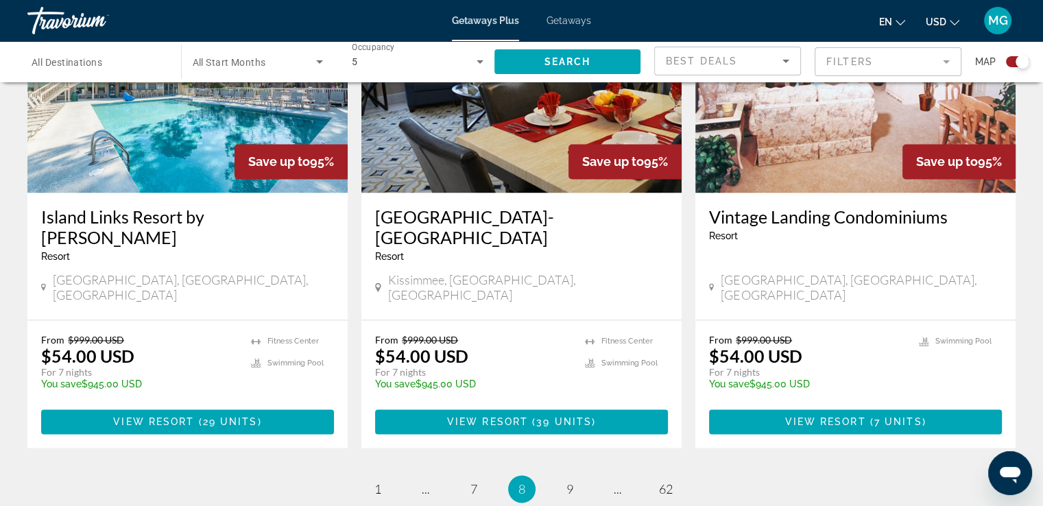
scroll to position [2067, 0]
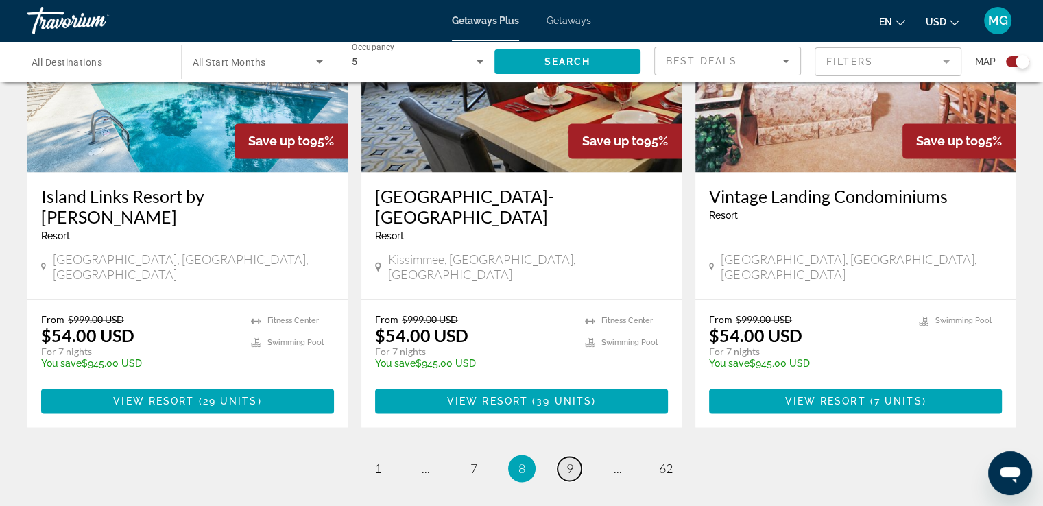
click at [569, 461] on span "9" at bounding box center [569, 468] width 7 height 15
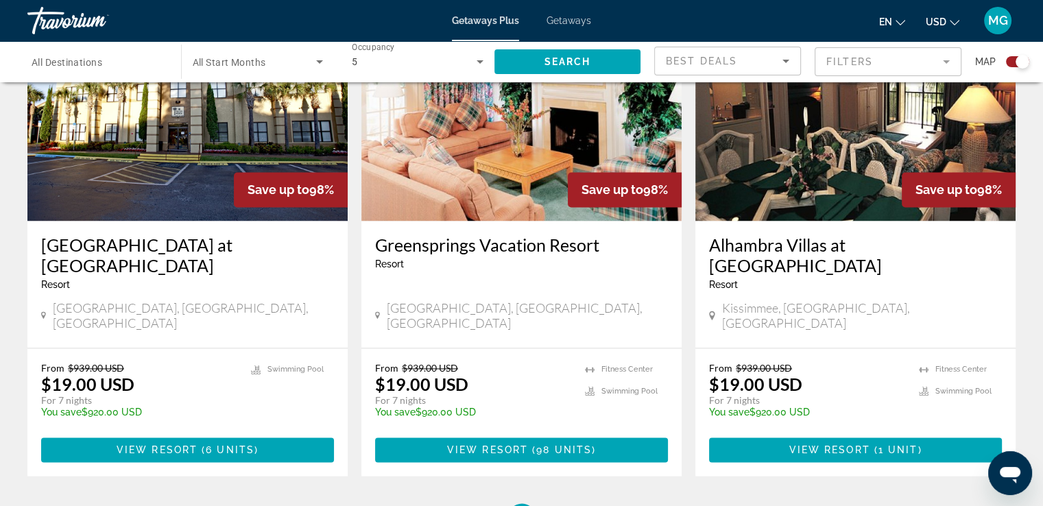
scroll to position [2046, 0]
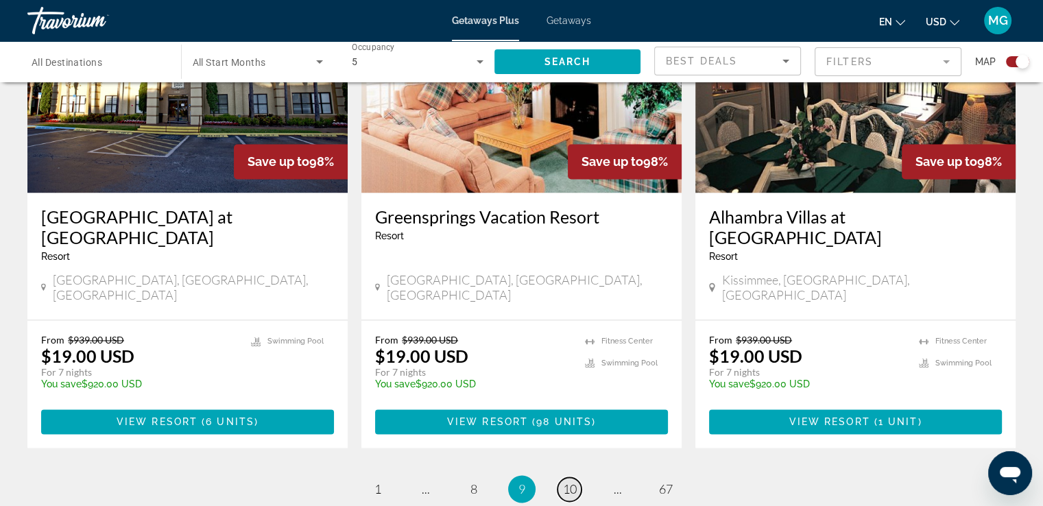
click at [571, 481] on span "10" at bounding box center [570, 488] width 14 height 15
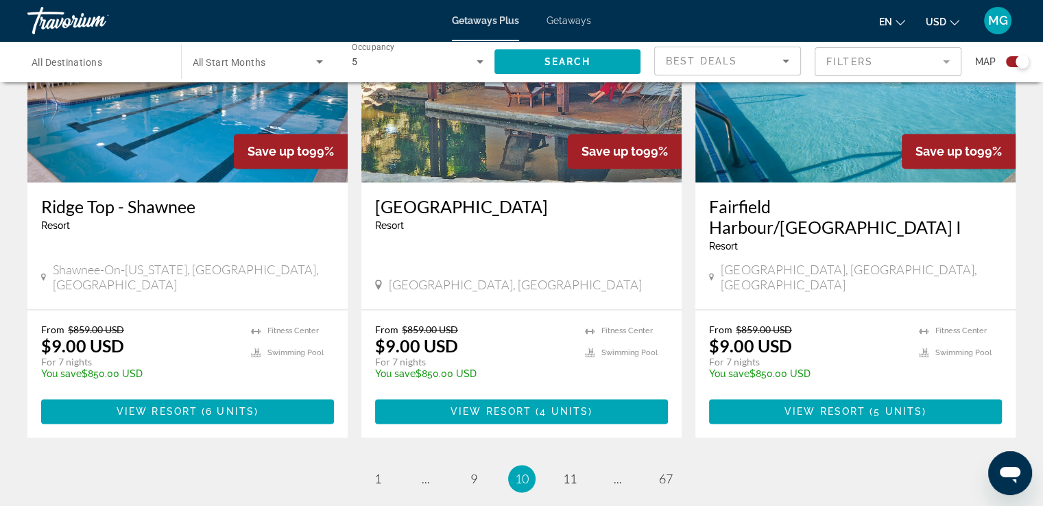
scroll to position [2094, 0]
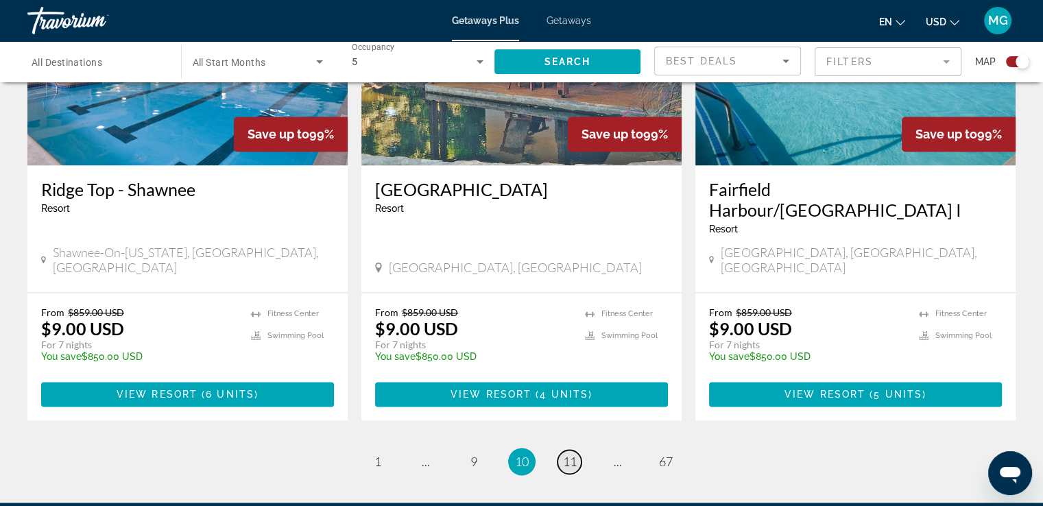
click at [565, 450] on link "page 11" at bounding box center [569, 462] width 24 height 24
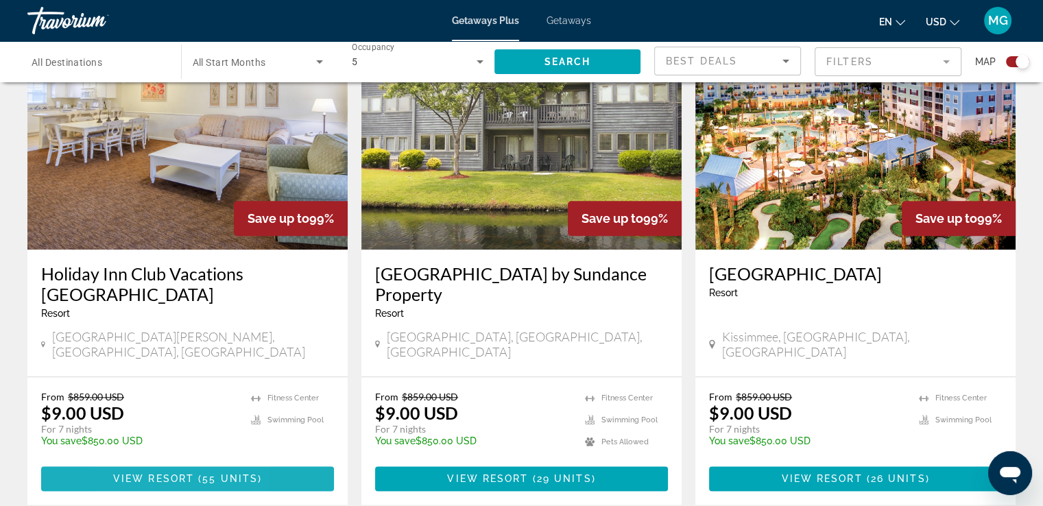
scroll to position [1491, 0]
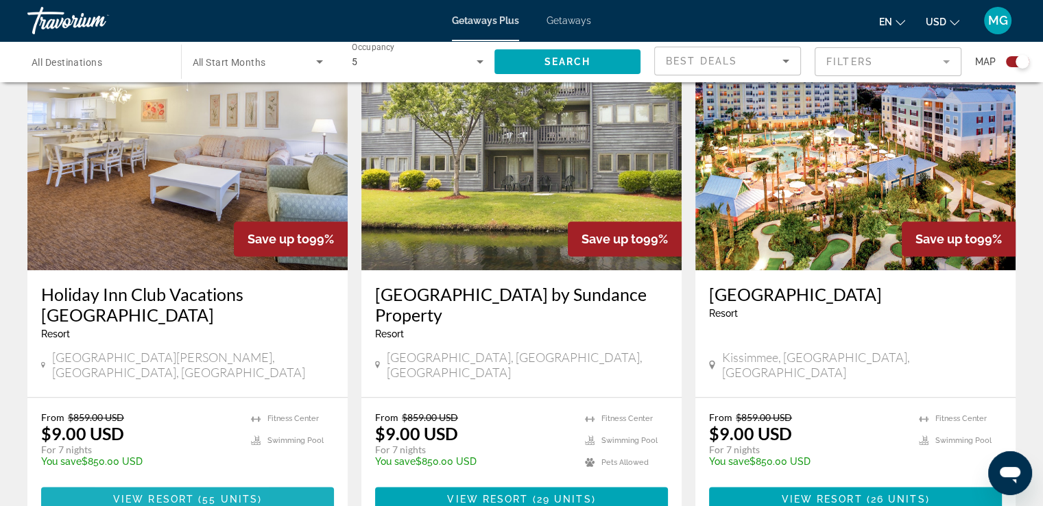
click at [45, 455] on div "From $859.00 USD $9.00 USD For 7 nights You save $850.00 USD temp 4.1 [GEOGRAPH…" at bounding box center [187, 461] width 320 height 127
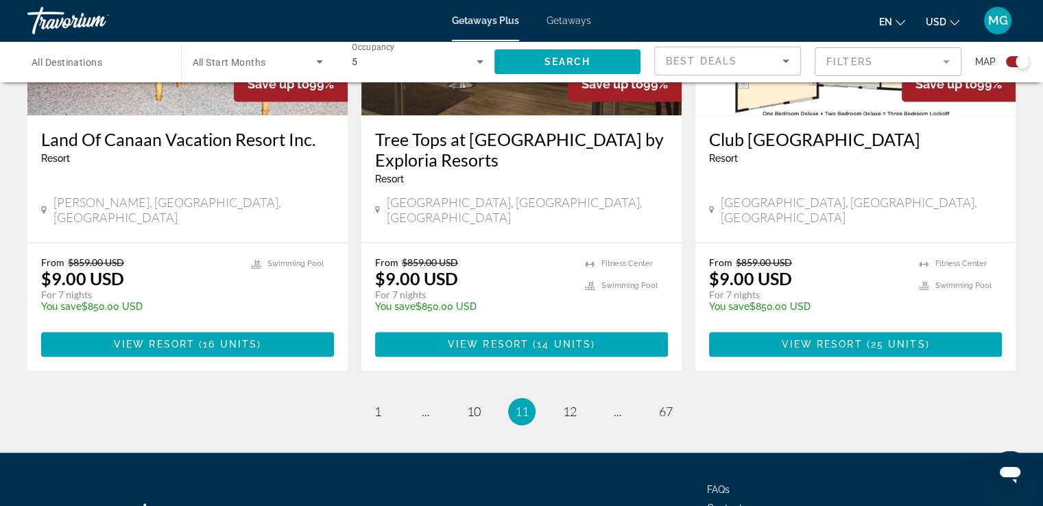
scroll to position [2154, 0]
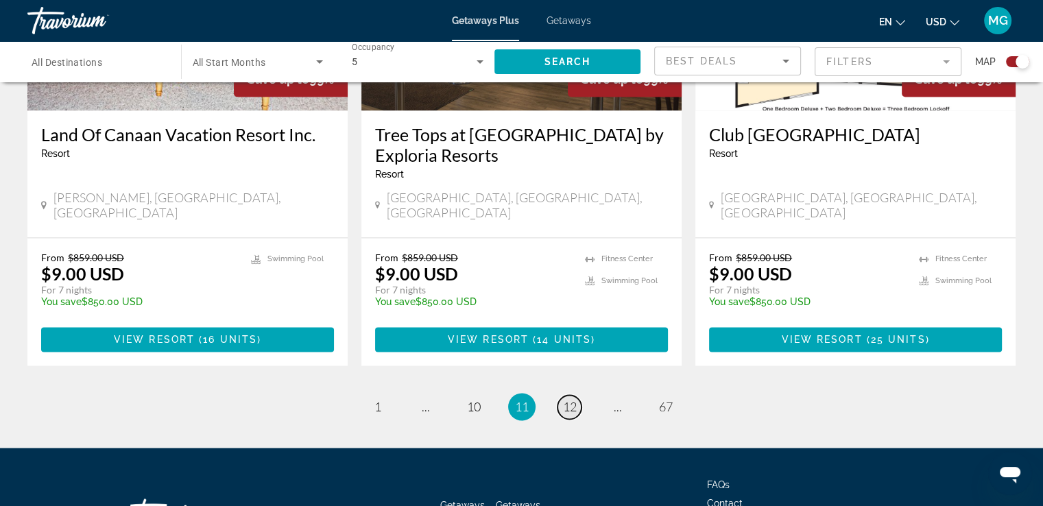
click at [563, 399] on span "12" at bounding box center [570, 406] width 14 height 15
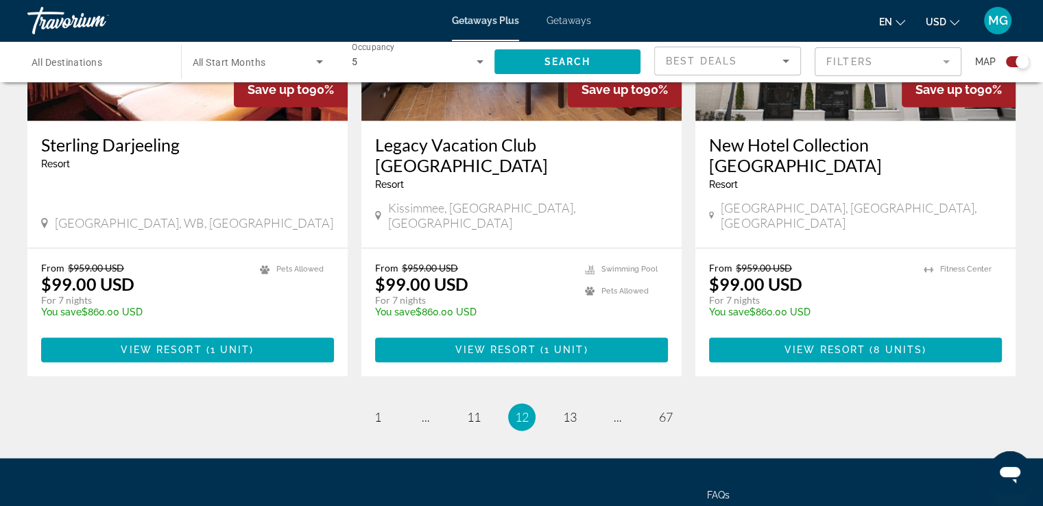
scroll to position [2141, 0]
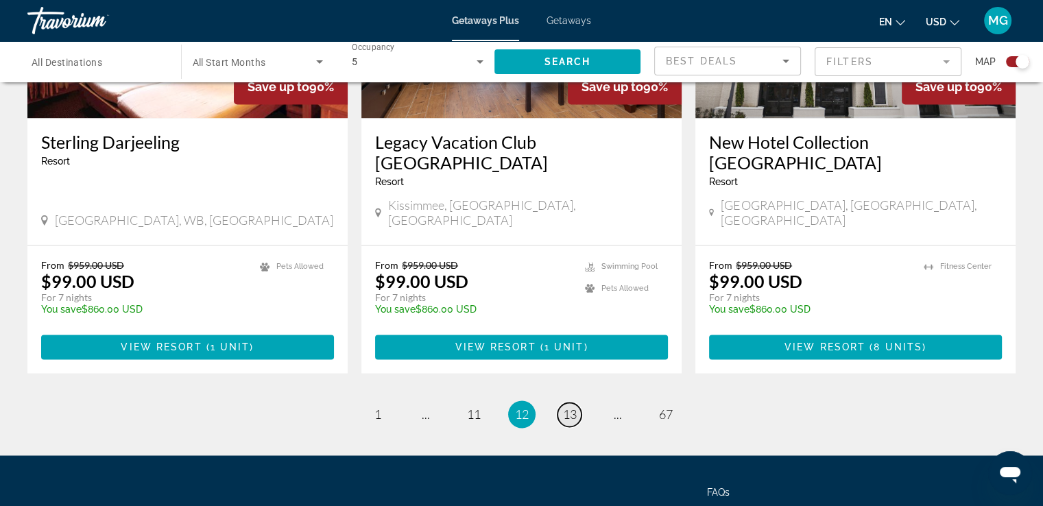
click at [568, 406] on span "13" at bounding box center [570, 413] width 14 height 15
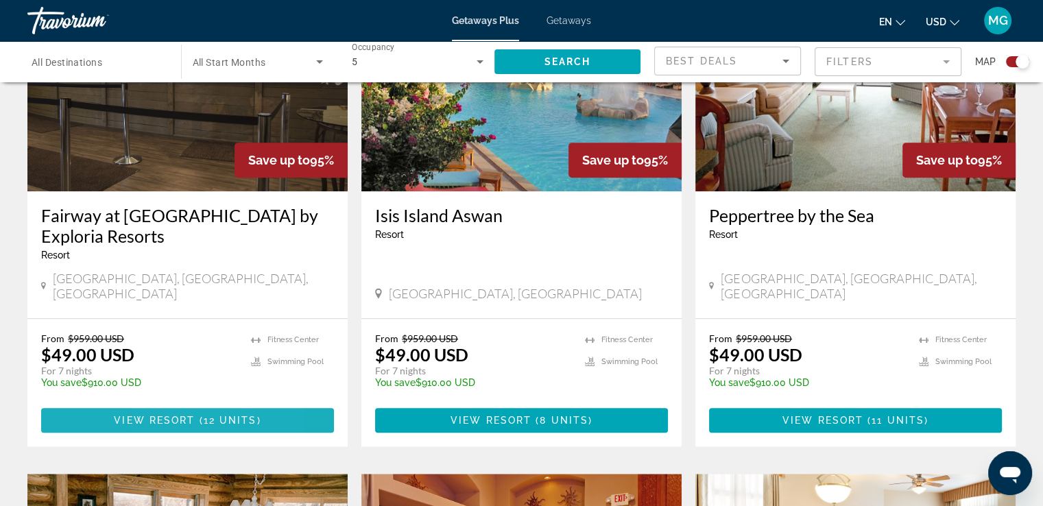
scroll to position [1083, 0]
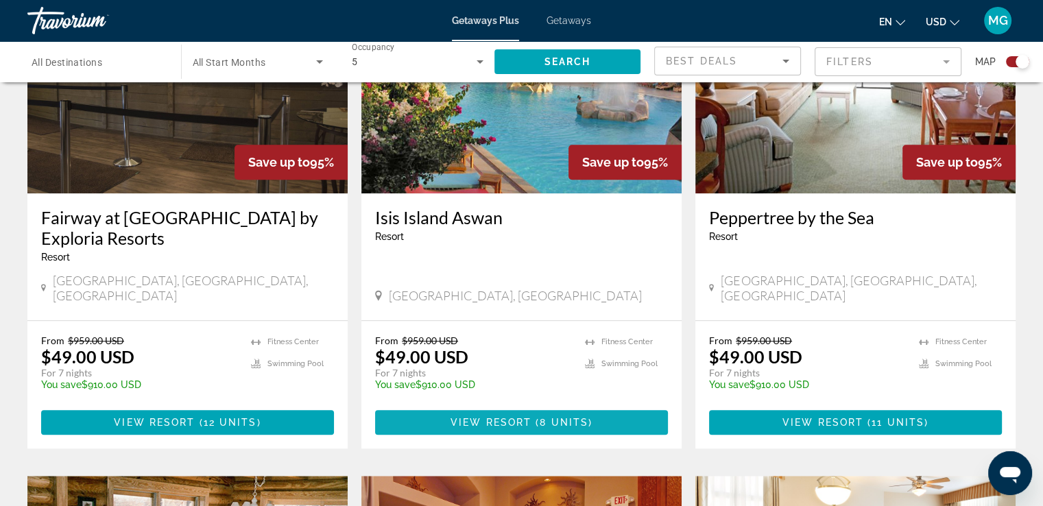
click at [471, 417] on span "View Resort" at bounding box center [490, 422] width 81 height 11
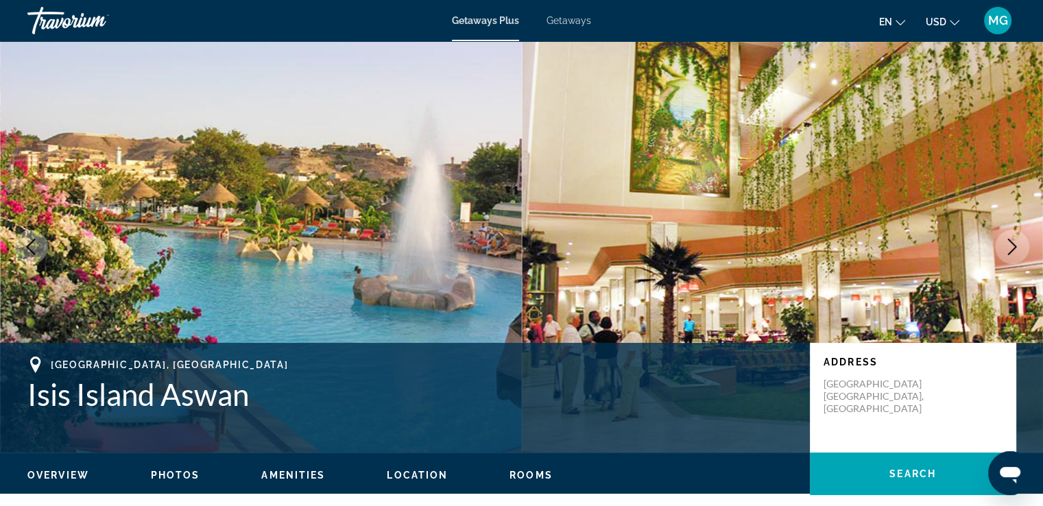
click at [1017, 243] on icon "Next image" at bounding box center [1011, 247] width 16 height 16
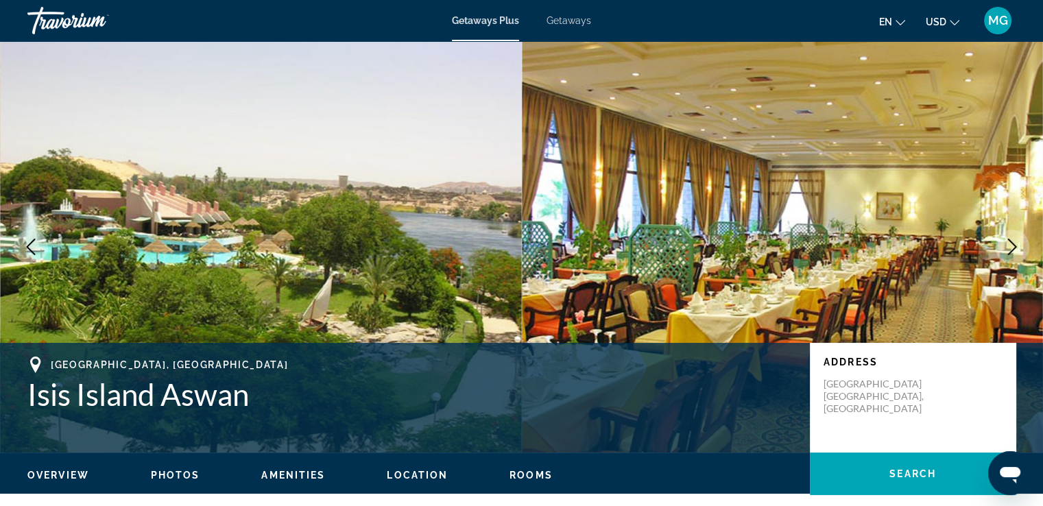
click at [1017, 243] on icon "Next image" at bounding box center [1011, 247] width 16 height 16
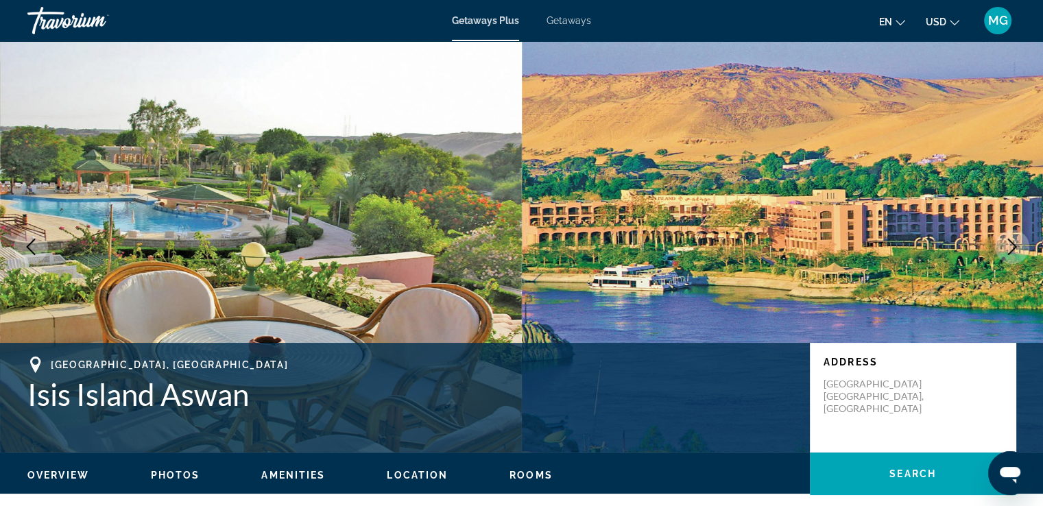
click at [1017, 243] on icon "Next image" at bounding box center [1011, 247] width 16 height 16
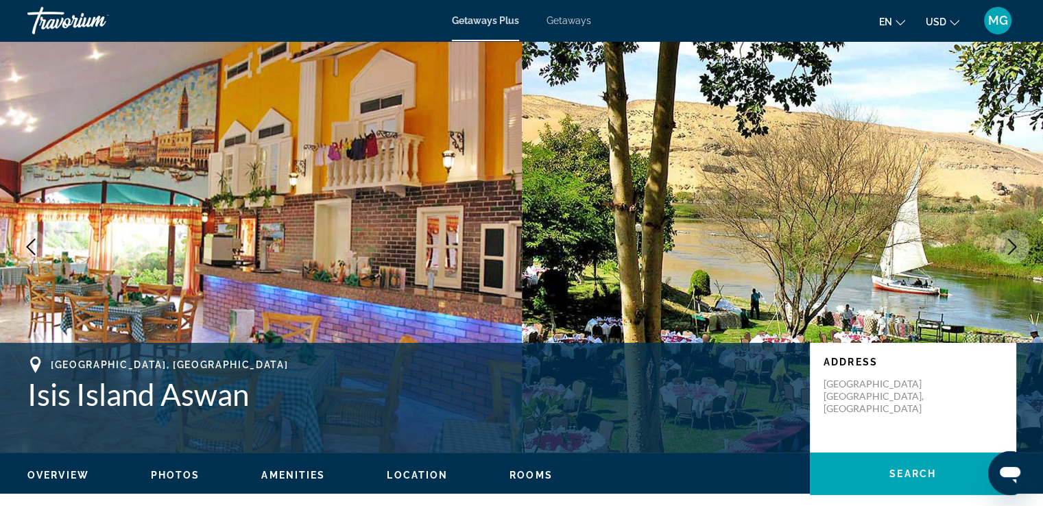
click at [1017, 243] on icon "Next image" at bounding box center [1011, 247] width 16 height 16
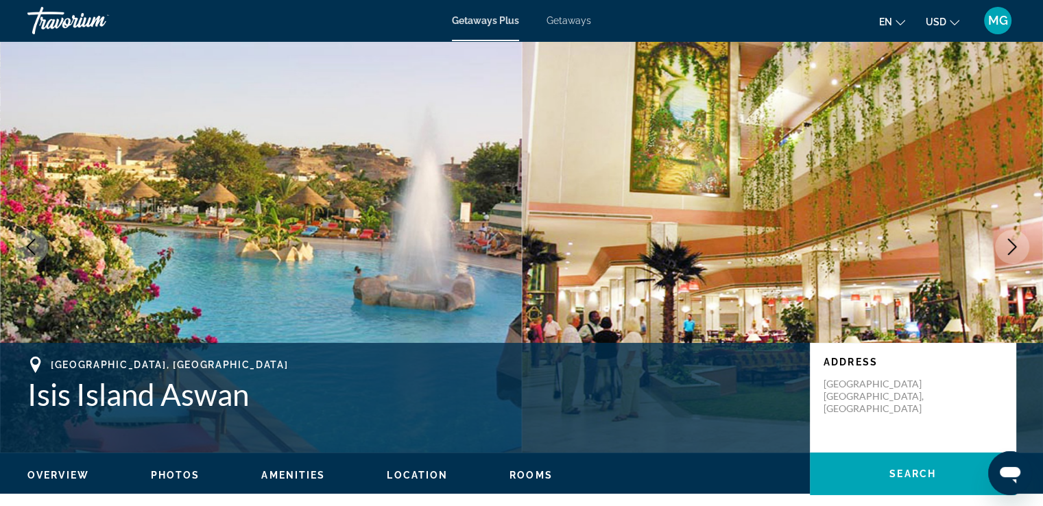
click at [1017, 243] on icon "Next image" at bounding box center [1011, 247] width 16 height 16
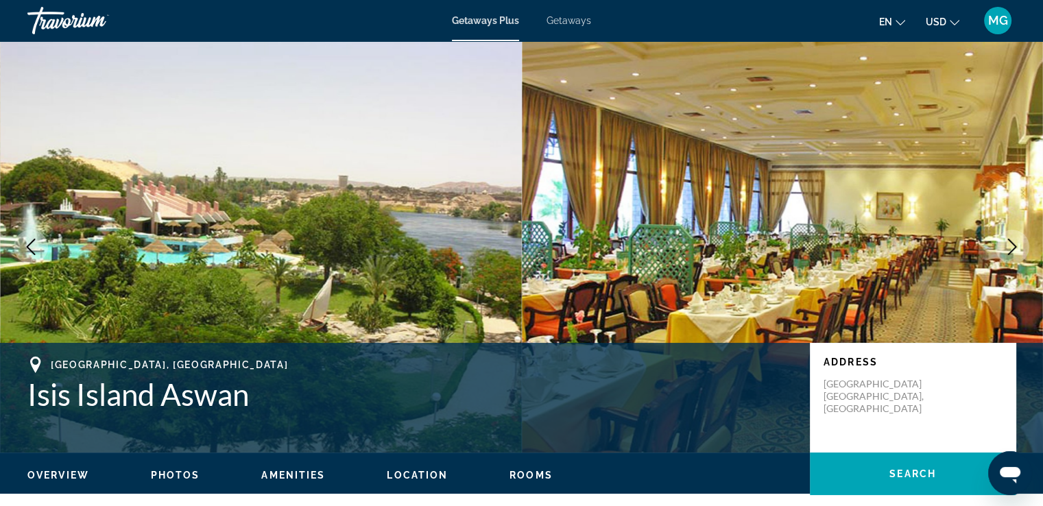
click at [574, 25] on span "Getaways" at bounding box center [568, 20] width 45 height 11
